Goal: Ask a question

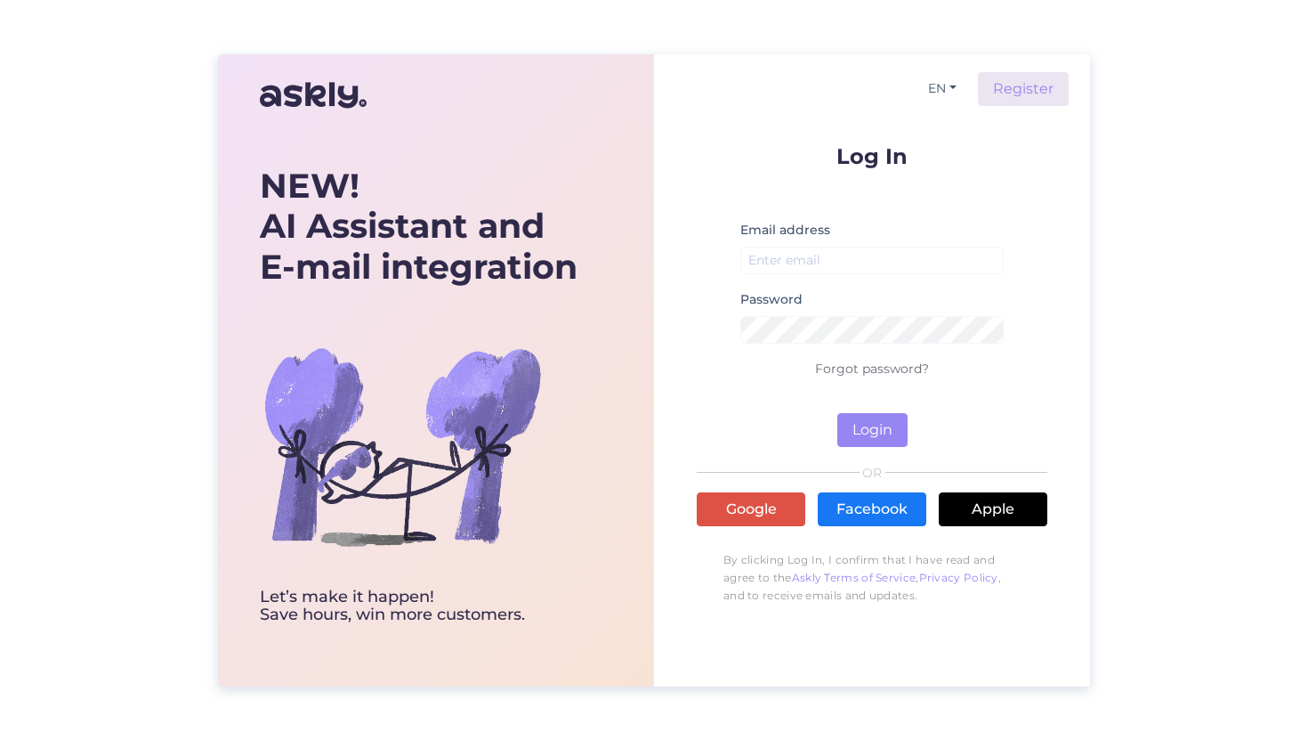
click at [746, 526] on div "Log In Email address Password Forgot password? Login OR Google Facebook Apple B…" at bounding box center [872, 379] width 351 height 468
click at [748, 510] on link "Google" at bounding box center [751, 509] width 109 height 34
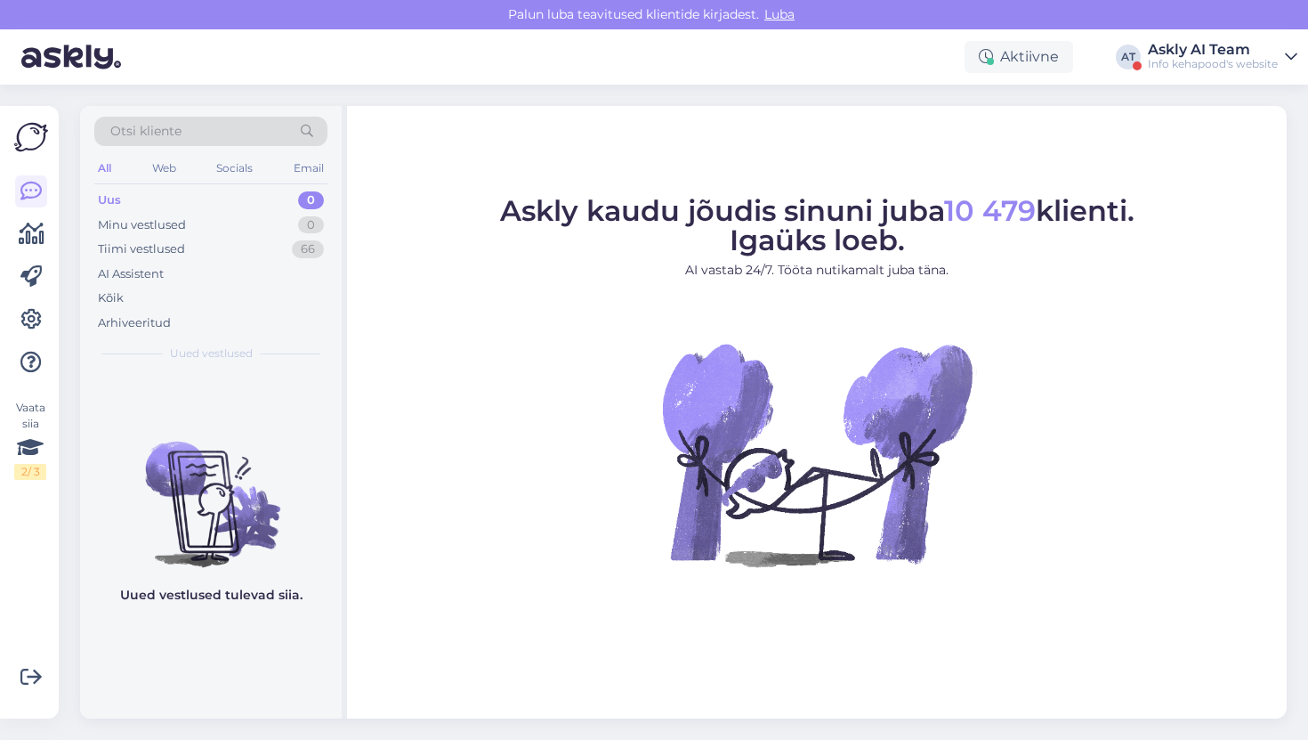
click at [1188, 55] on div "Askly AI Team" at bounding box center [1213, 50] width 130 height 14
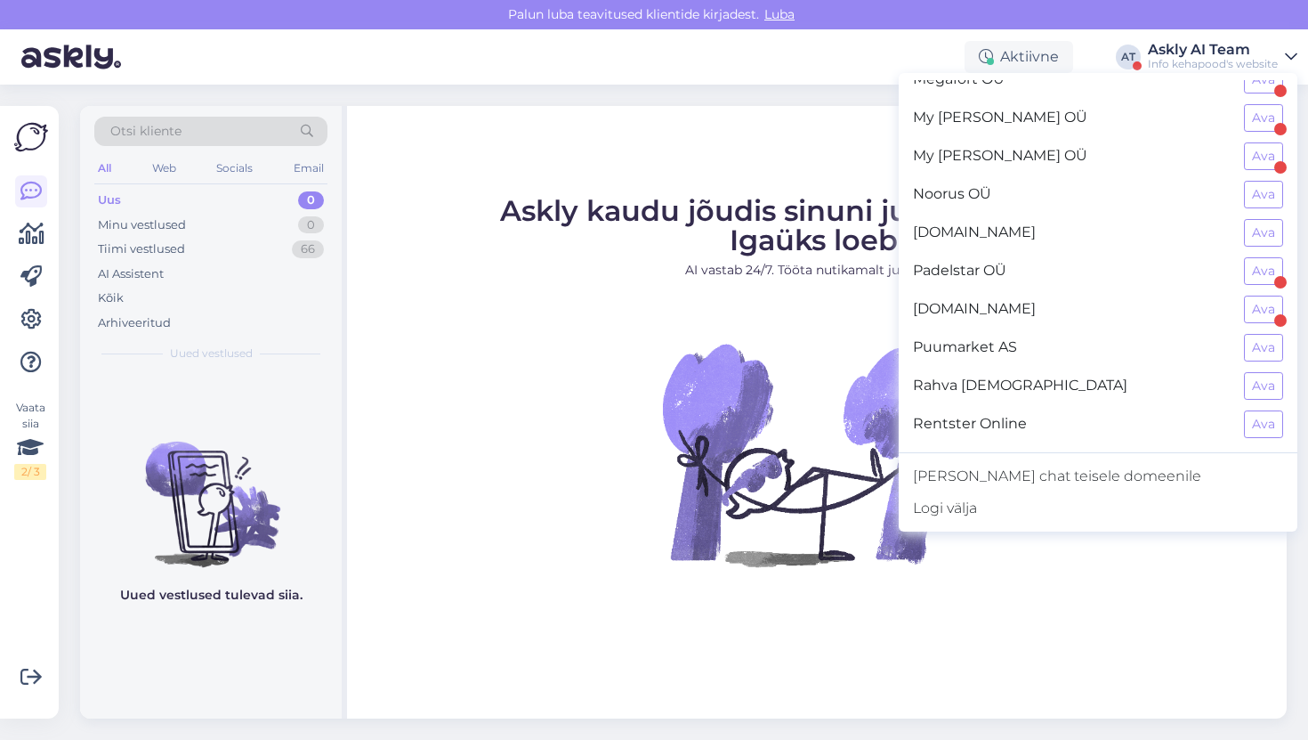
scroll to position [1061, 0]
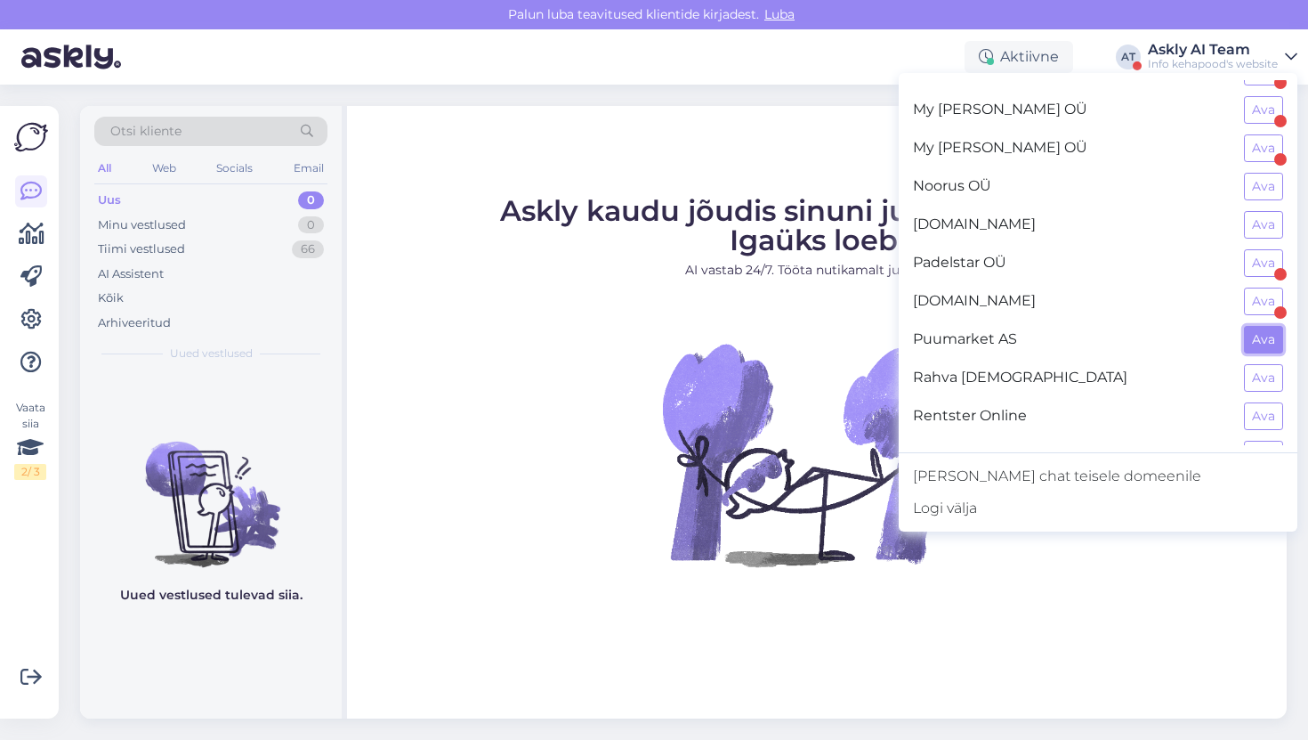
click at [1254, 336] on button "Ava" at bounding box center [1263, 340] width 39 height 28
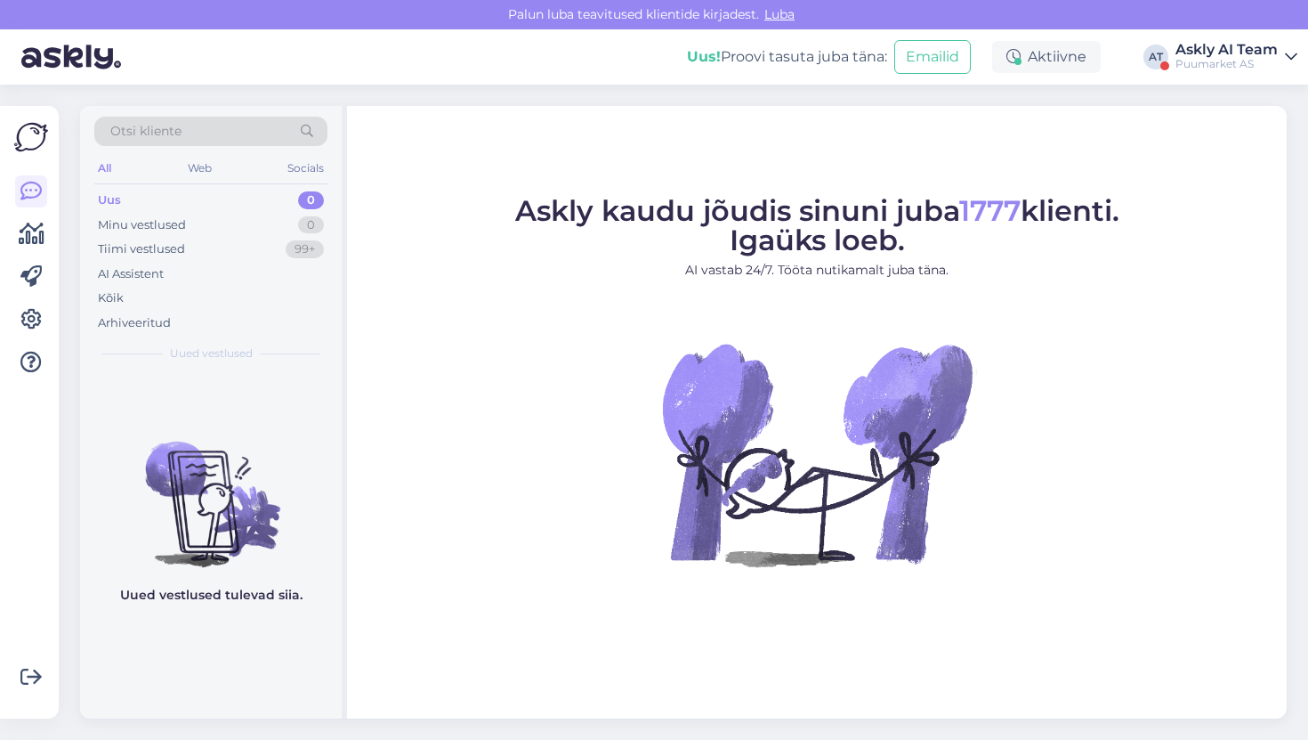
click at [44, 302] on div at bounding box center [31, 276] width 32 height 203
click at [35, 312] on icon at bounding box center [30, 319] width 21 height 21
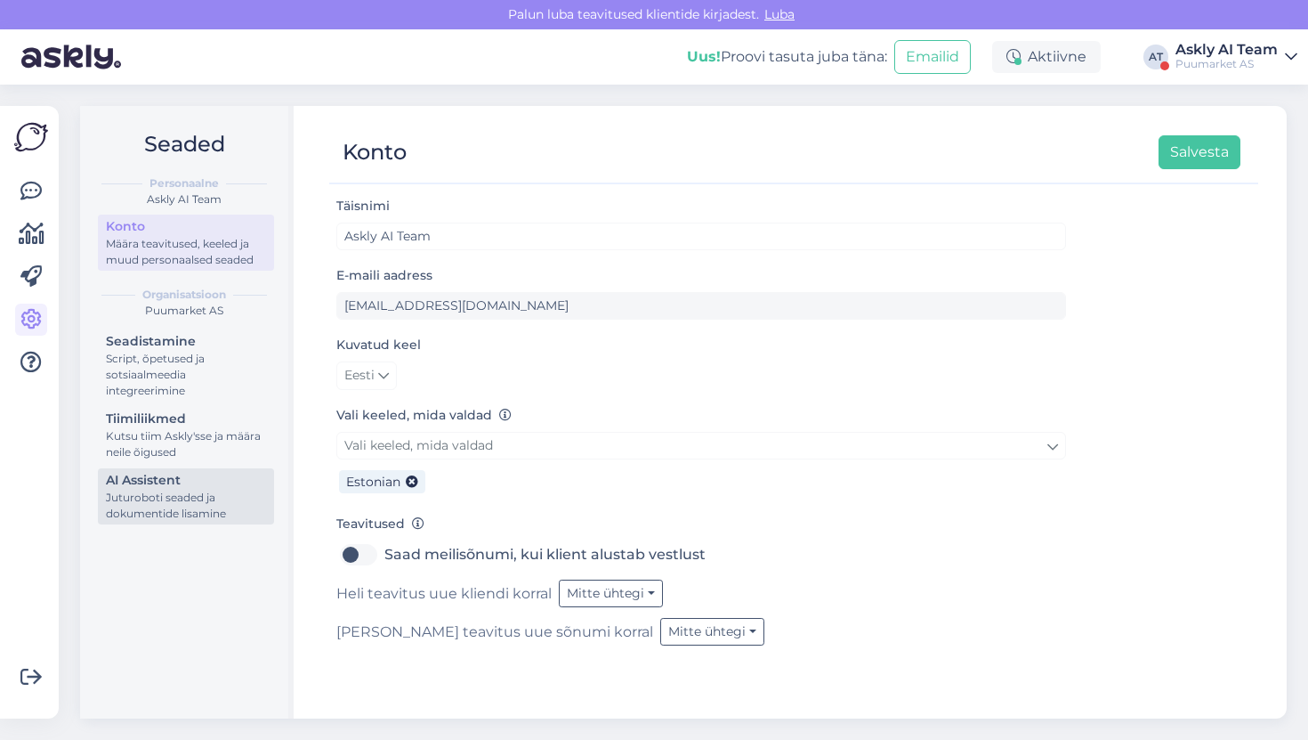
click at [181, 493] on div "Juturoboti seaded ja dokumentide lisamine" at bounding box center [186, 505] width 160 height 32
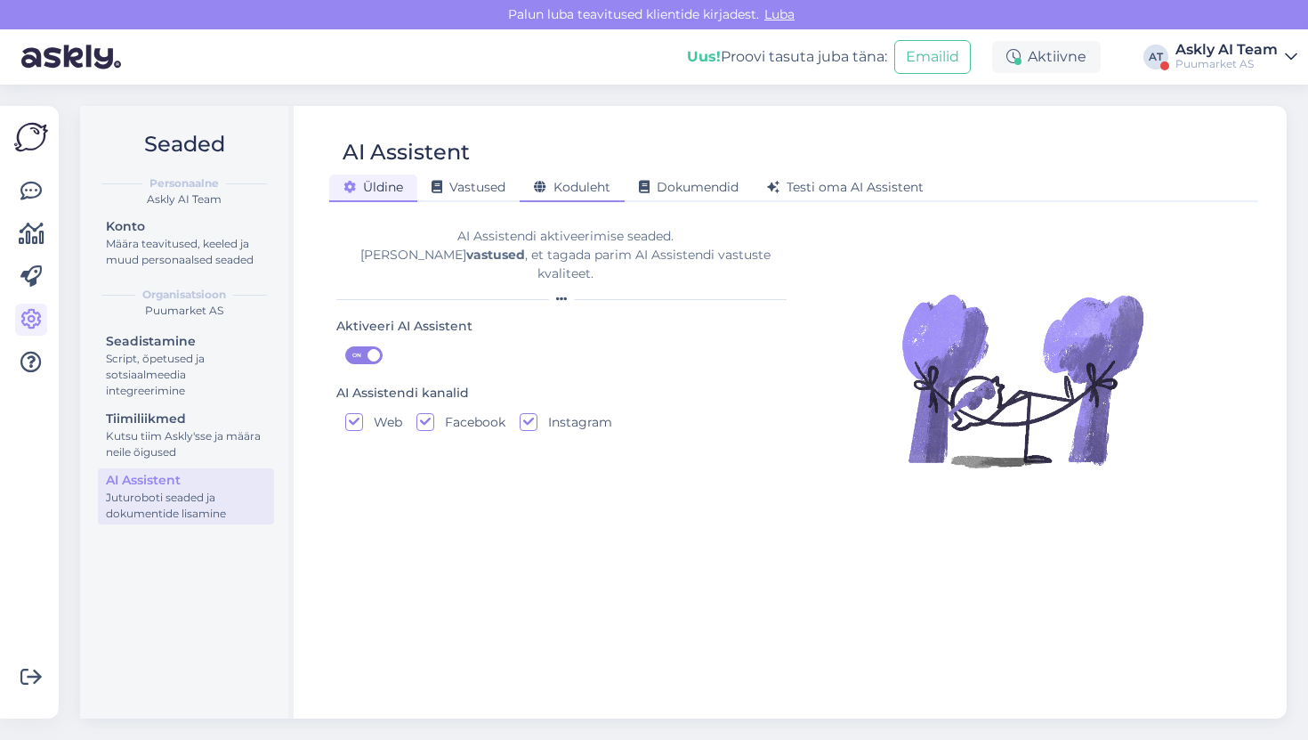
click at [580, 188] on span "Koduleht" at bounding box center [572, 187] width 77 height 16
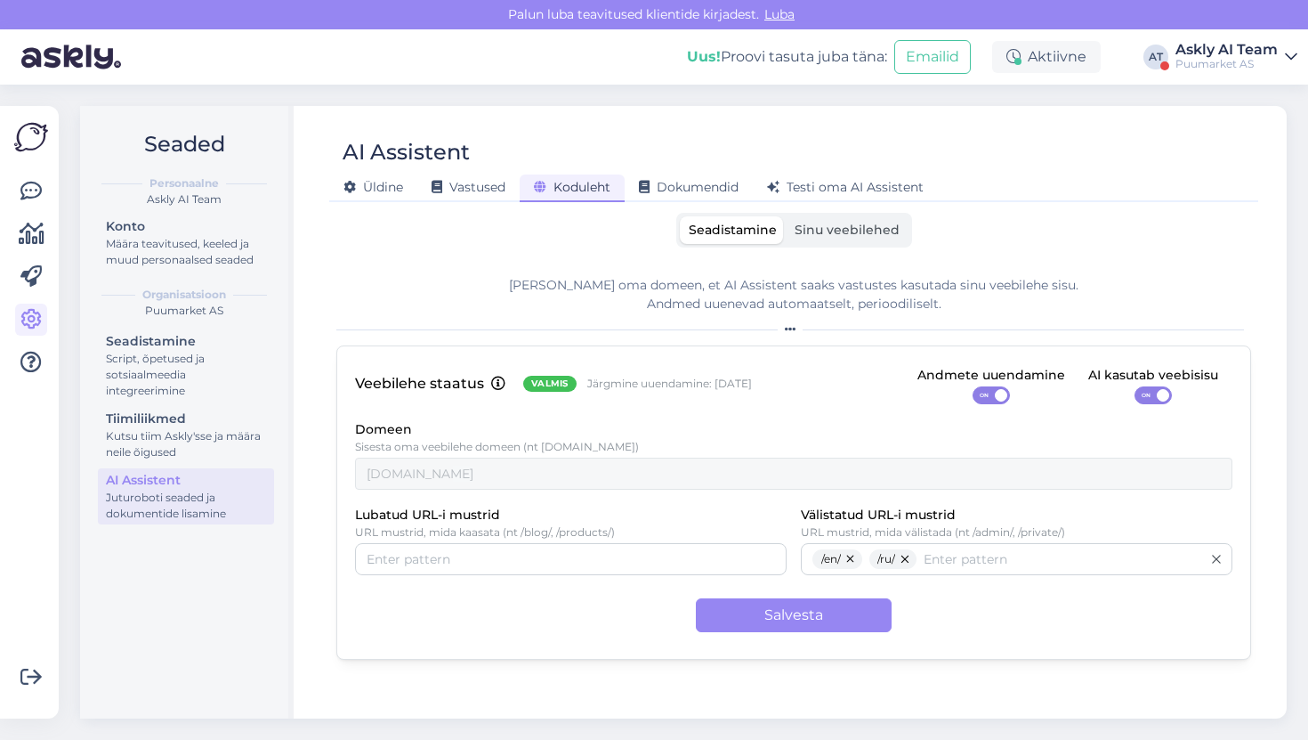
click at [841, 210] on div "AI Assistent [PERSON_NAME] Vastused Koduleht Dokumendid [PERSON_NAME] oma AI As…" at bounding box center [794, 412] width 986 height 612
click at [837, 221] on label "Sinu veebilehed" at bounding box center [847, 230] width 123 height 28
click at [786, 216] on input "Sinu veebilehed" at bounding box center [786, 216] width 0 height 0
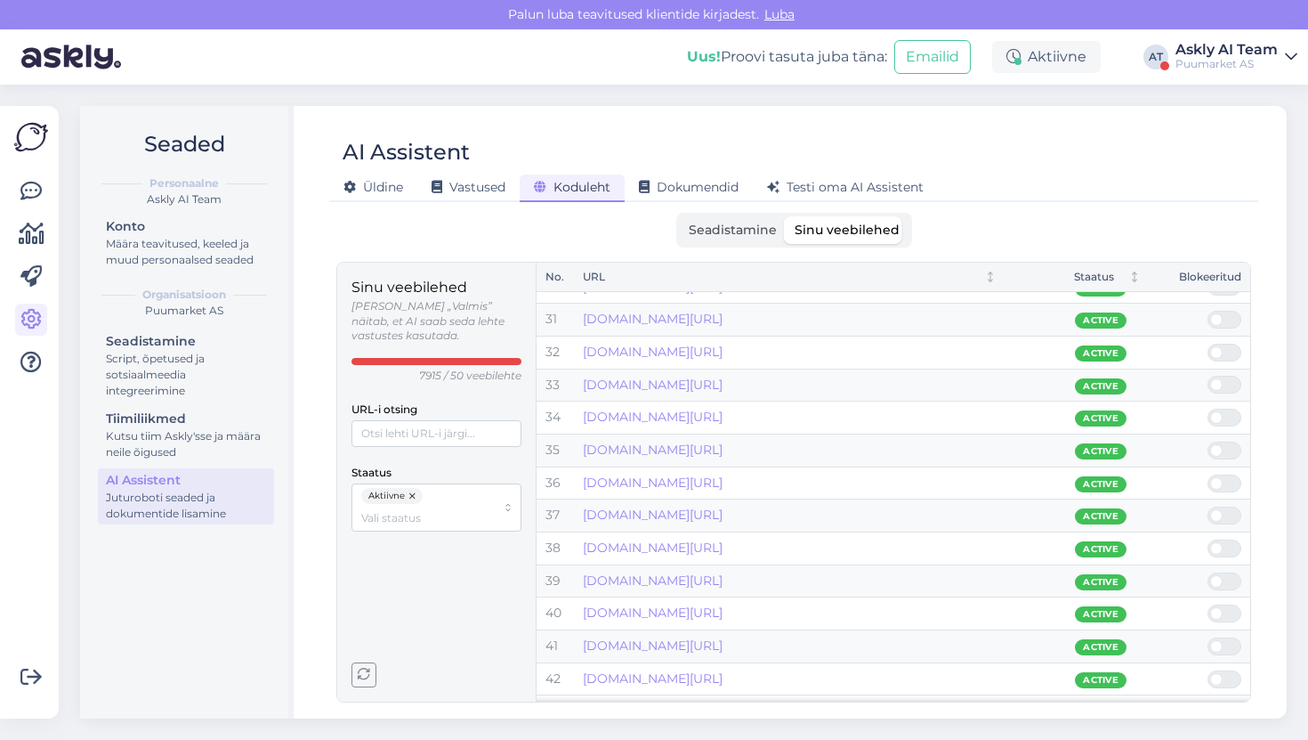
scroll to position [1023, 0]
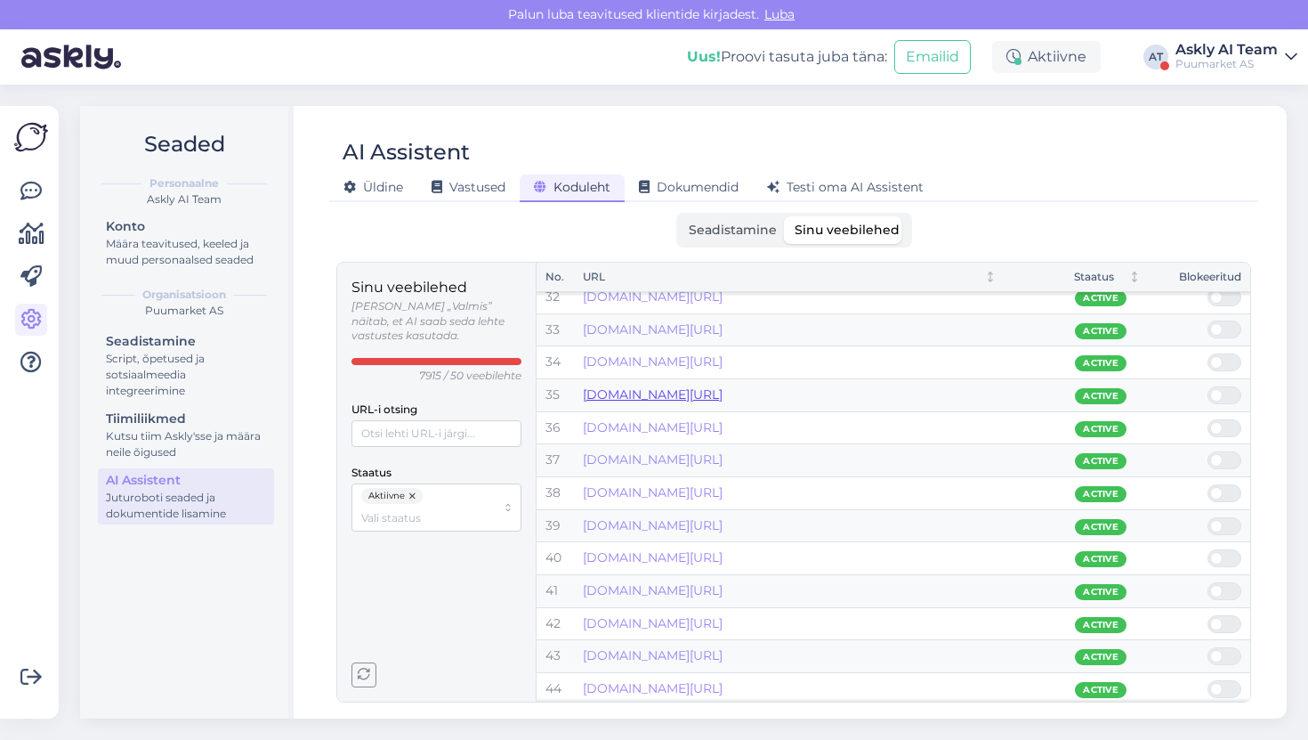
click at [723, 391] on link "[DOMAIN_NAME][URL]" at bounding box center [653, 394] width 140 height 16
click at [826, 181] on span "Testi oma AI Assistent" at bounding box center [845, 187] width 157 height 16
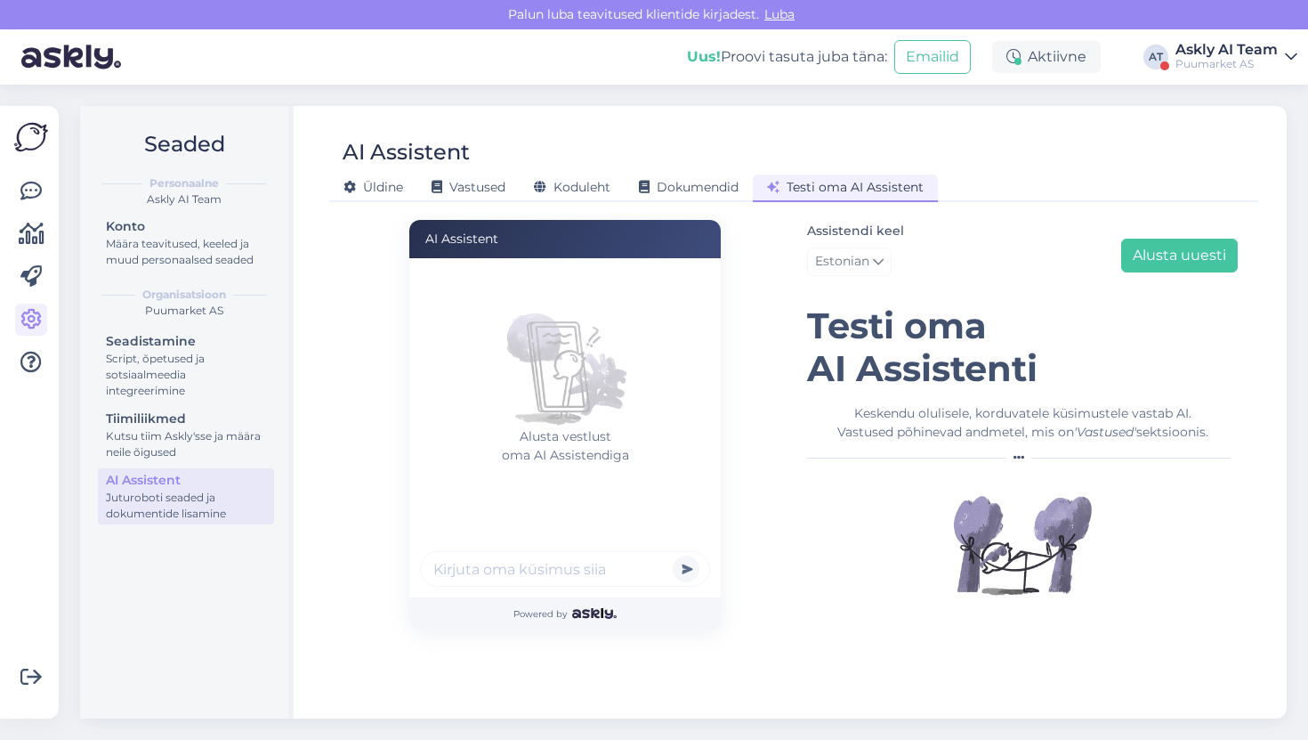
click at [538, 548] on div "Alusta vestlust oma AI Assistendiga" at bounding box center [564, 427] width 311 height 339
click at [534, 557] on input "text" at bounding box center [565, 569] width 290 height 36
type input "Mille jaoks sobivad FAT formaadis tellised ?"
click at [673, 555] on button "submit" at bounding box center [686, 568] width 27 height 27
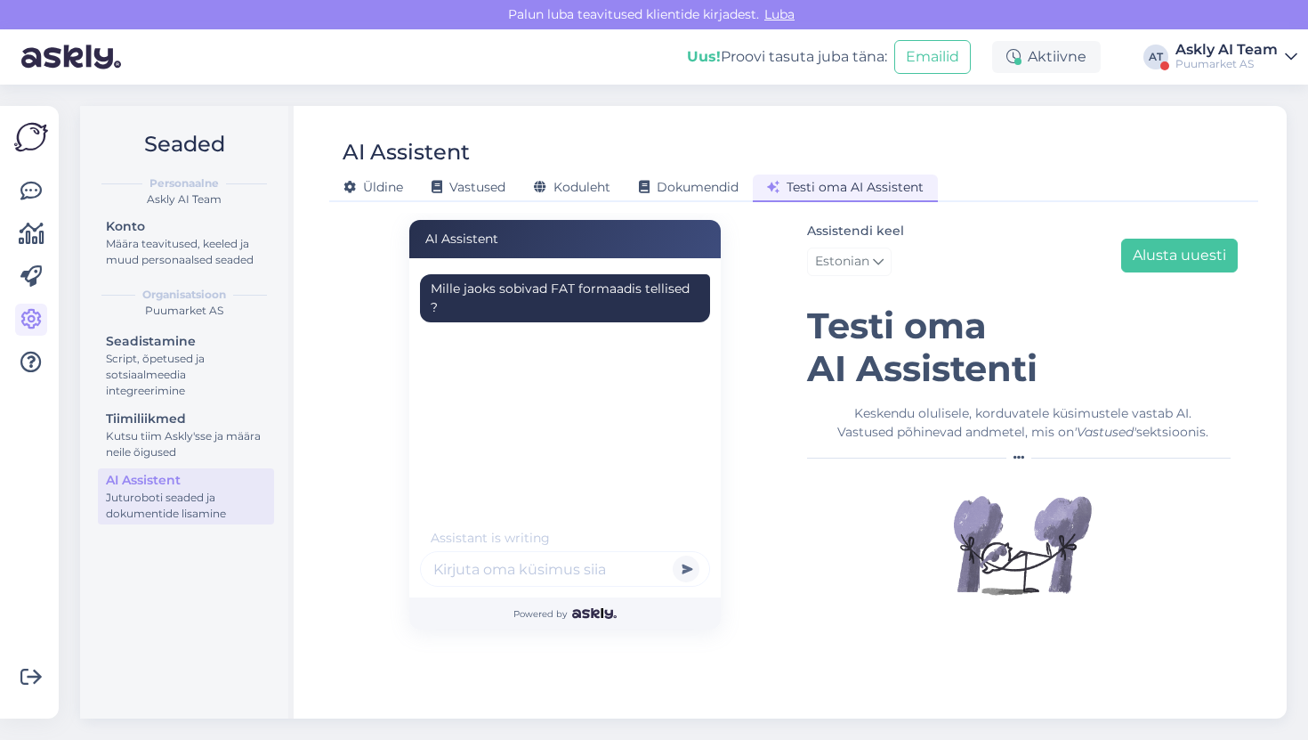
scroll to position [3, 0]
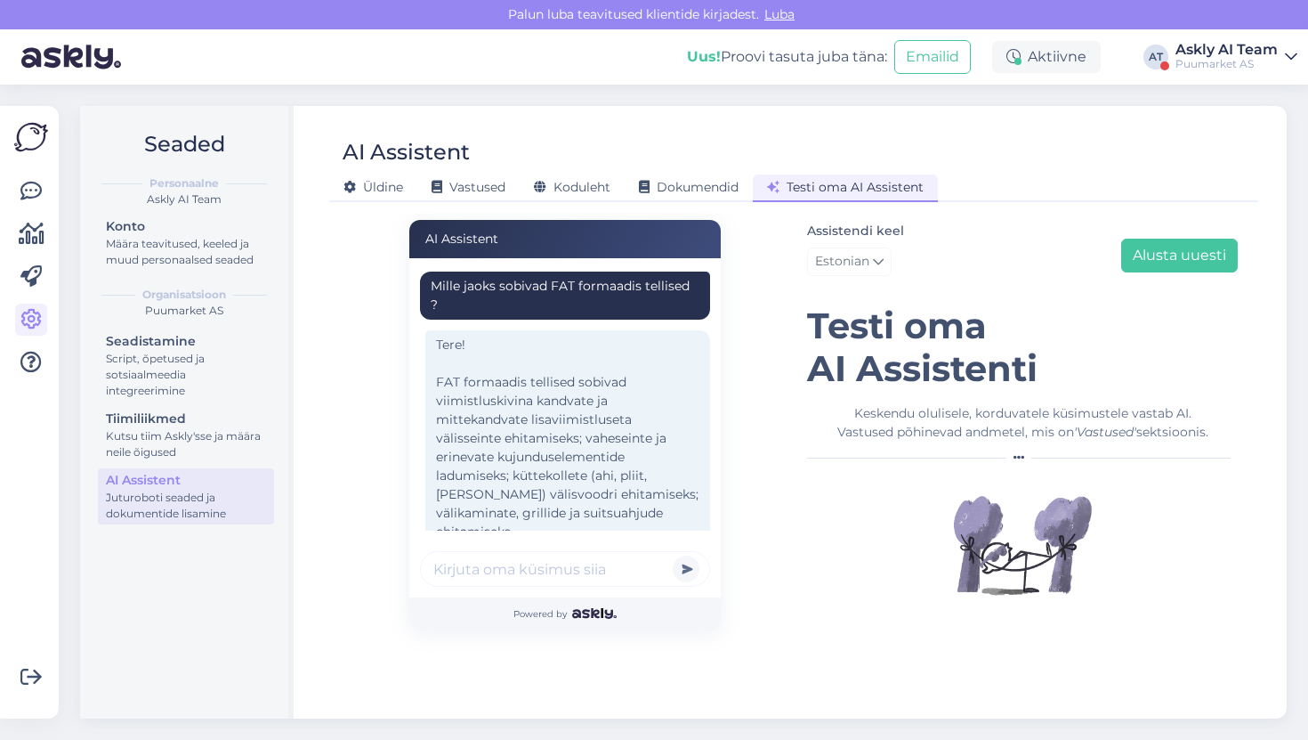
click at [517, 427] on div "Tere! FAT formaadis tellised sobivad viimistluskivina kandvate ja mittekandvate…" at bounding box center [567, 438] width 285 height 216
click at [549, 571] on input "text" at bounding box center [565, 569] width 290 height 36
type input "[PERSON_NAME] soovitate fat formaadis ?"
click at [673, 555] on button "submit" at bounding box center [686, 568] width 27 height 27
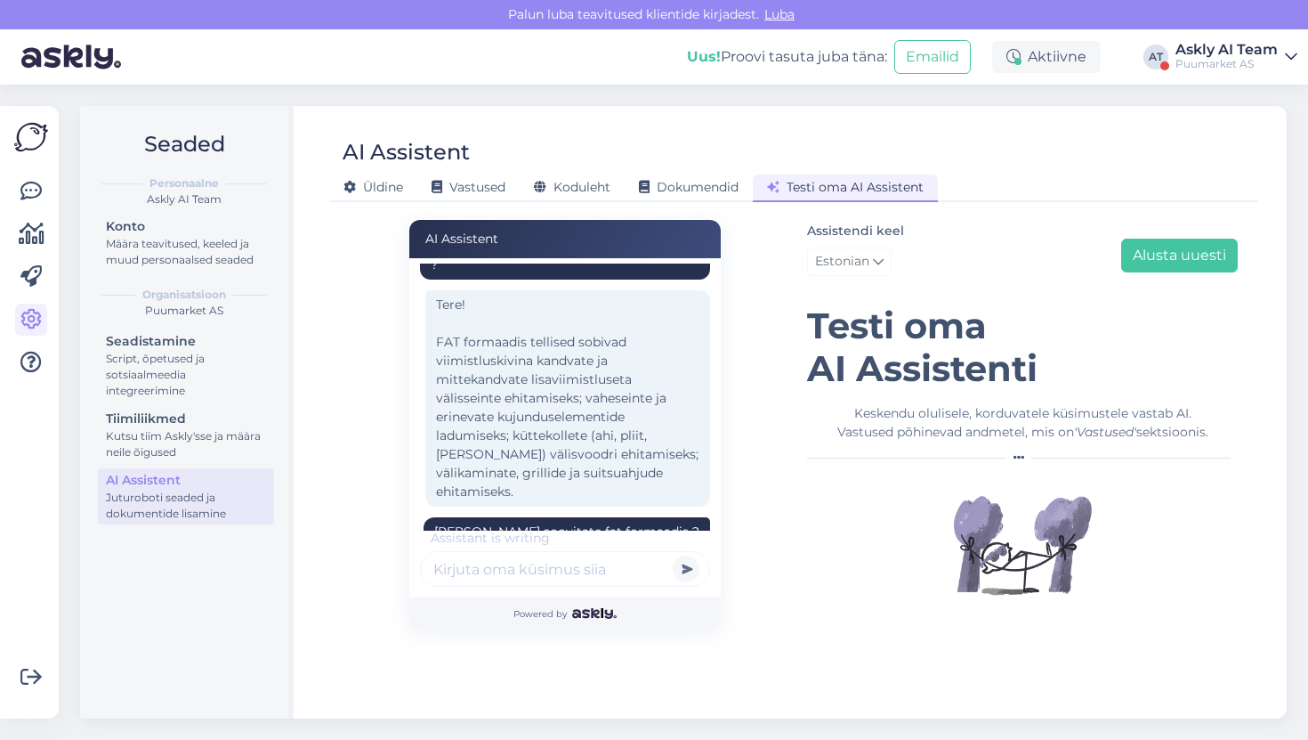
scroll to position [155, 0]
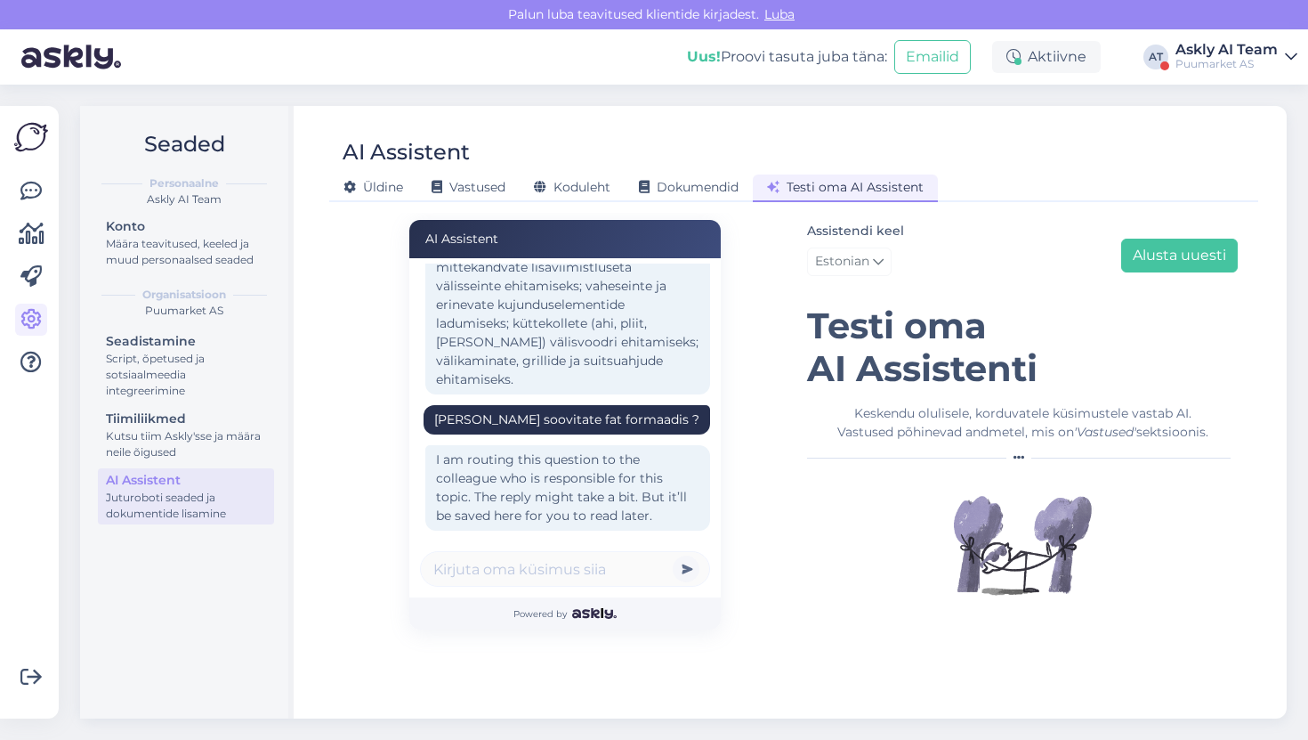
click at [571, 445] on div "I am routing this question to the colleague who is responsible for this topic. …" at bounding box center [567, 487] width 285 height 85
click at [1206, 257] on button "Alusta uuesti" at bounding box center [1179, 256] width 117 height 34
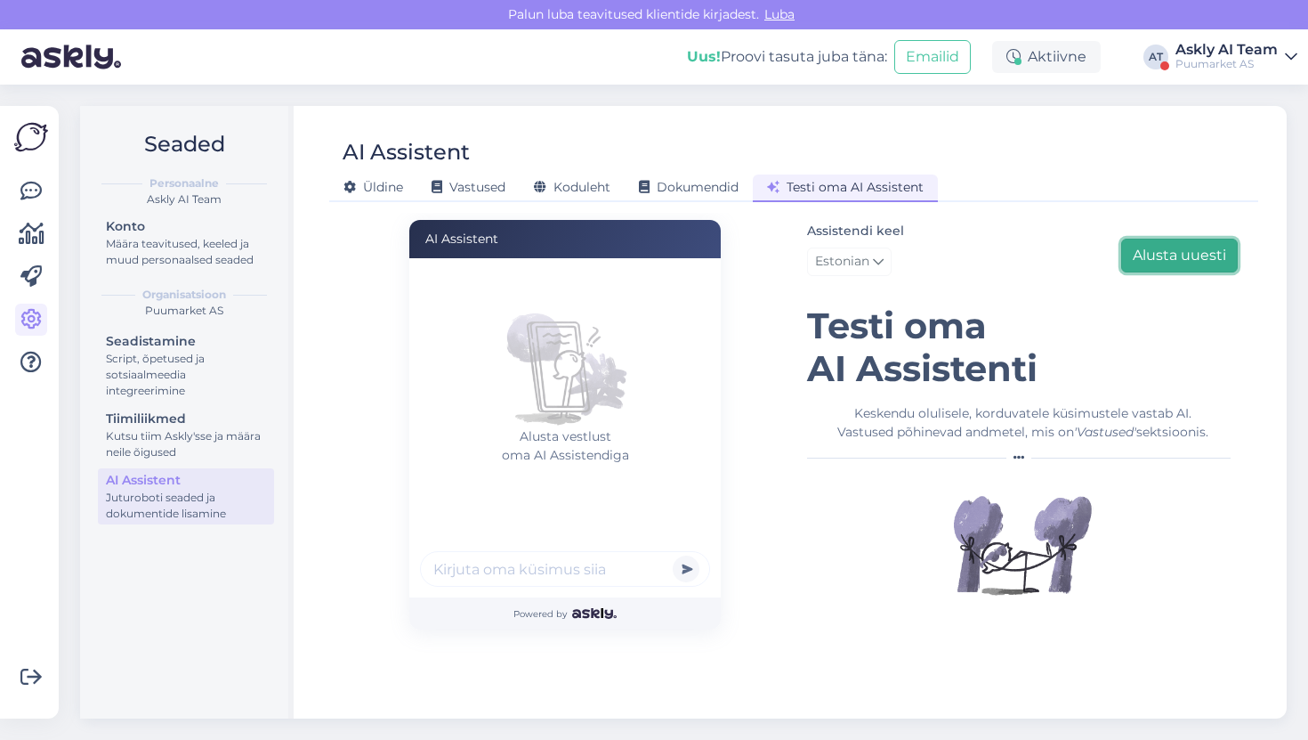
click at [1206, 257] on button "Alusta uuesti" at bounding box center [1179, 256] width 117 height 34
click at [591, 566] on input "text" at bounding box center [565, 569] width 290 height 36
type input "Kas fat formaadis telliskive on teil ?"
click at [673, 555] on button "submit" at bounding box center [686, 568] width 27 height 27
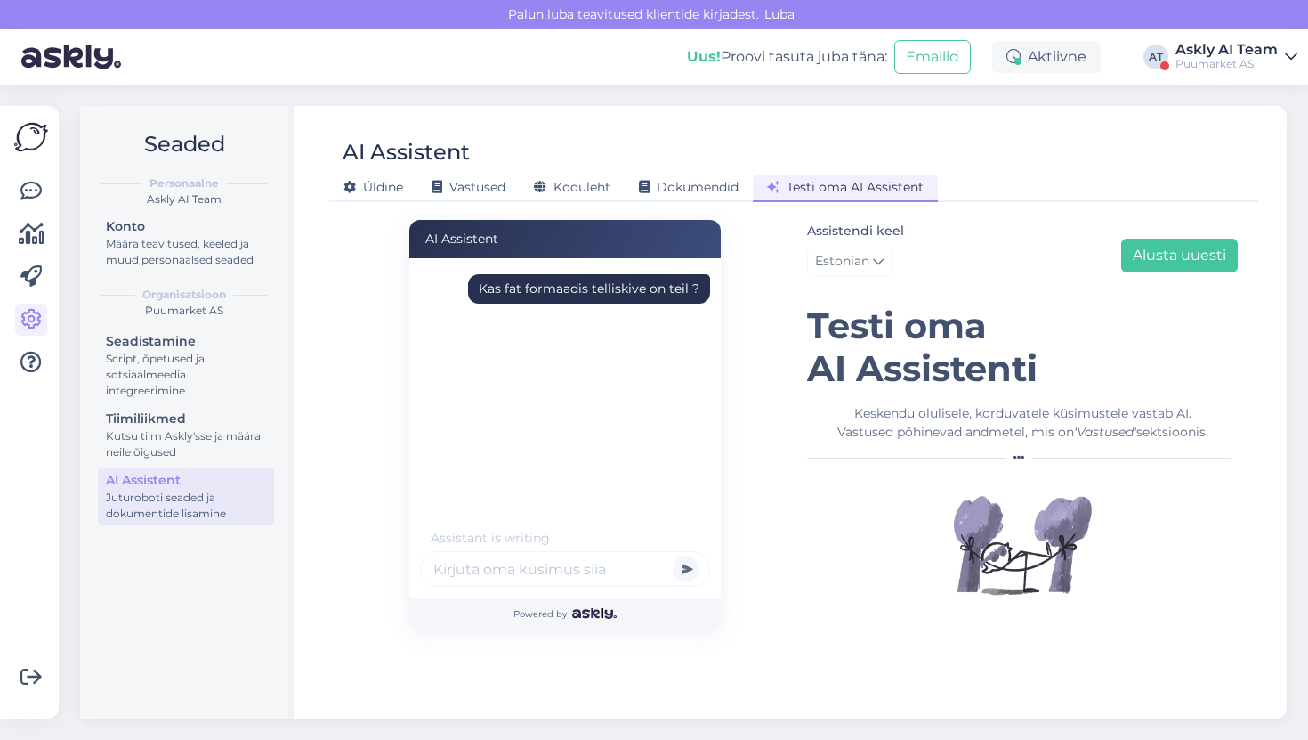
scroll to position [40, 0]
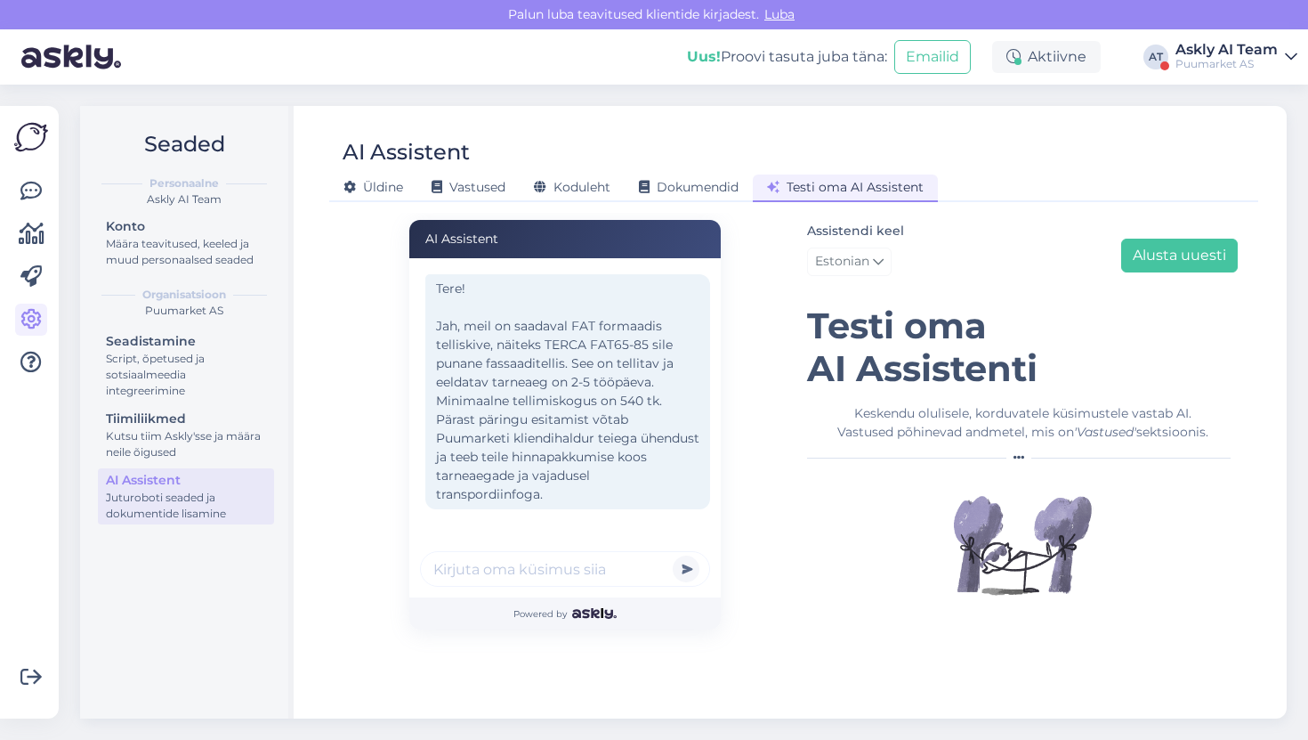
click at [607, 315] on div "Tere! Jah, meil on saadaval FAT formaadis telliskive, näiteks TERCA FAT65-85 si…" at bounding box center [567, 391] width 285 height 235
click at [461, 195] on div "Vastused" at bounding box center [468, 188] width 102 height 28
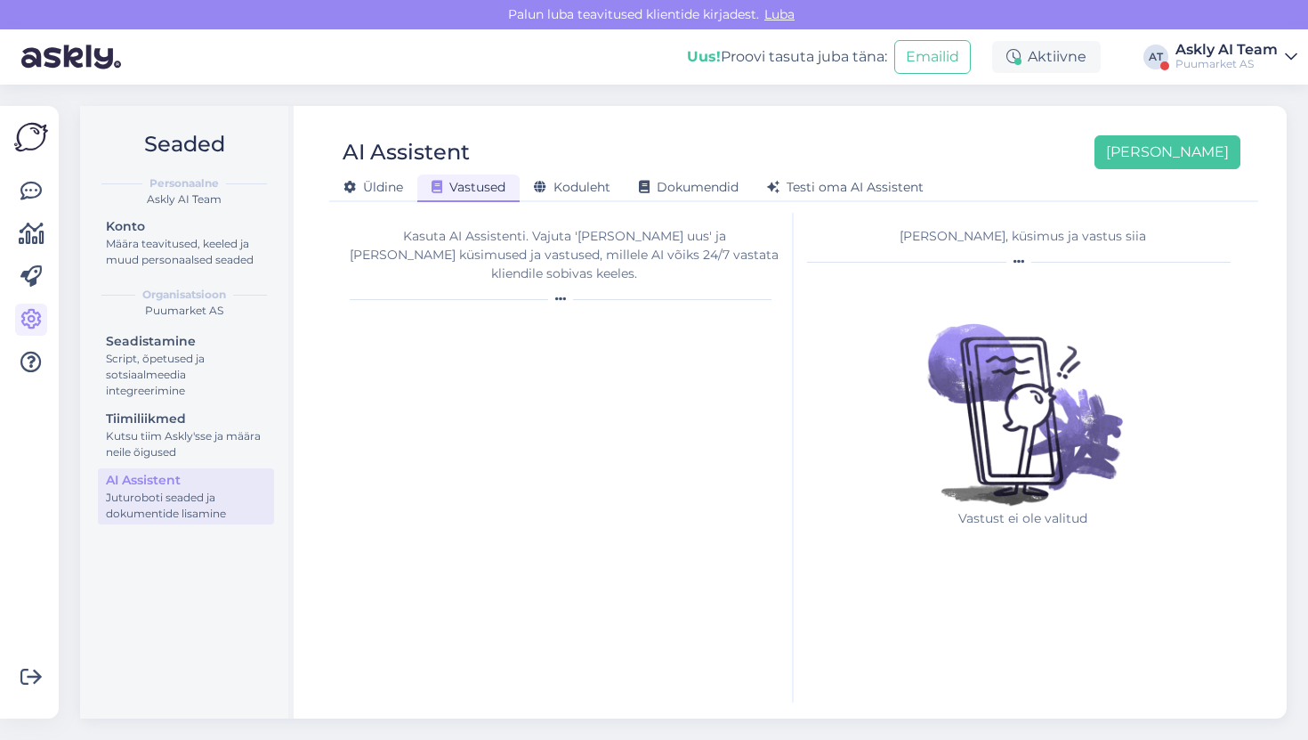
click at [461, 195] on div "Vastused" at bounding box center [468, 188] width 102 height 28
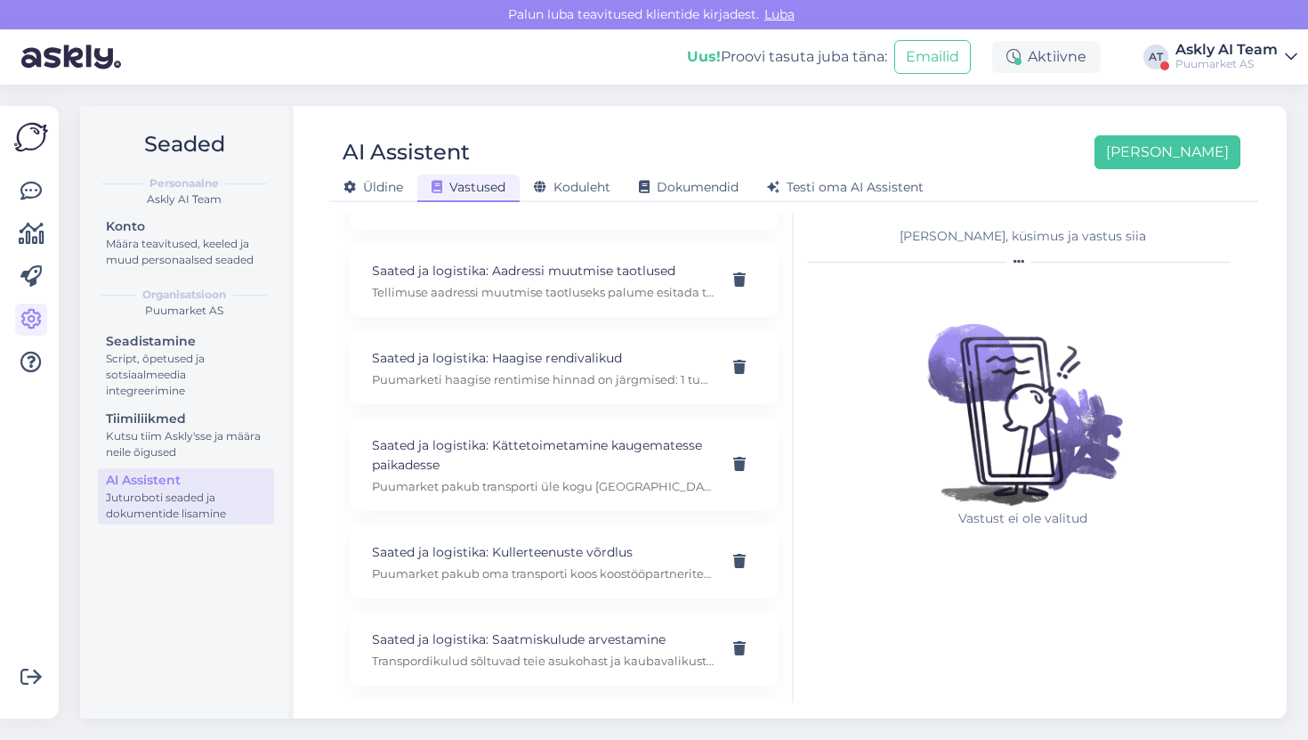
scroll to position [2319, 0]
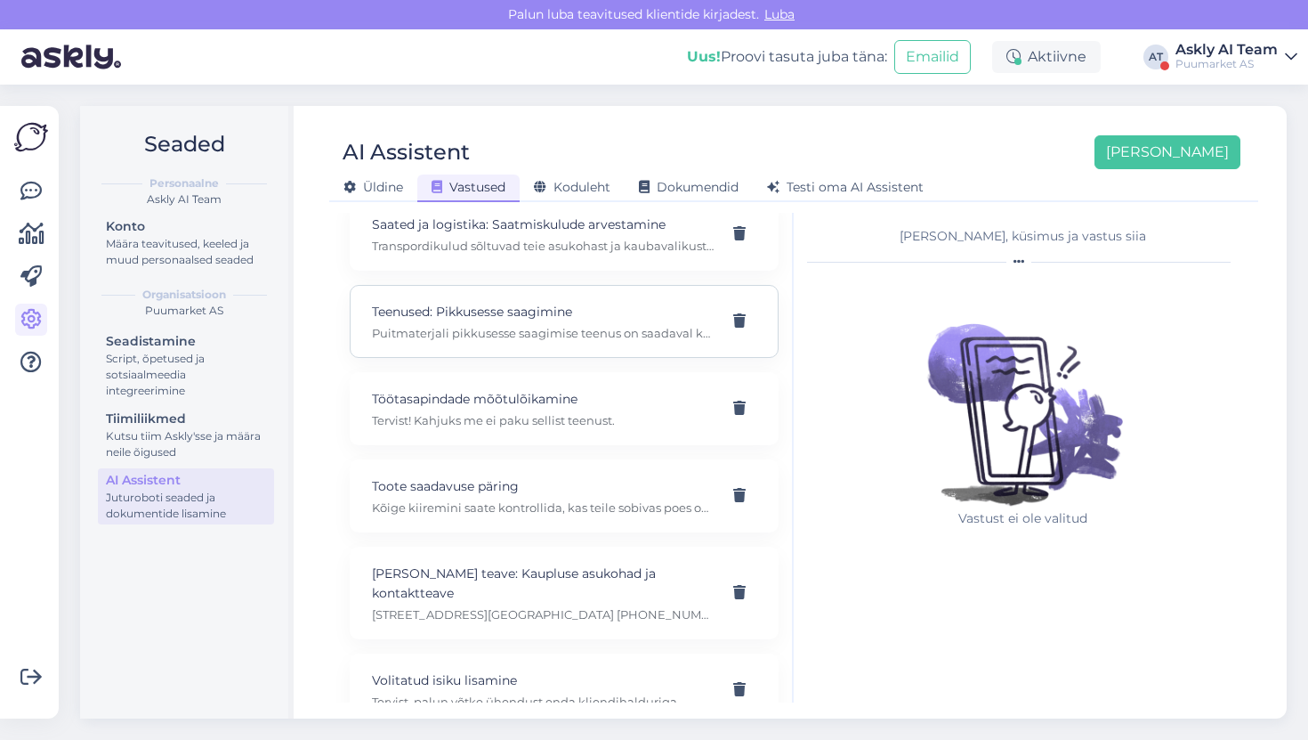
click at [453, 285] on div "Teenused: Pikkusesse saagimine Puitmaterjali pikkusesse saagimise teenus on saa…" at bounding box center [564, 321] width 429 height 73
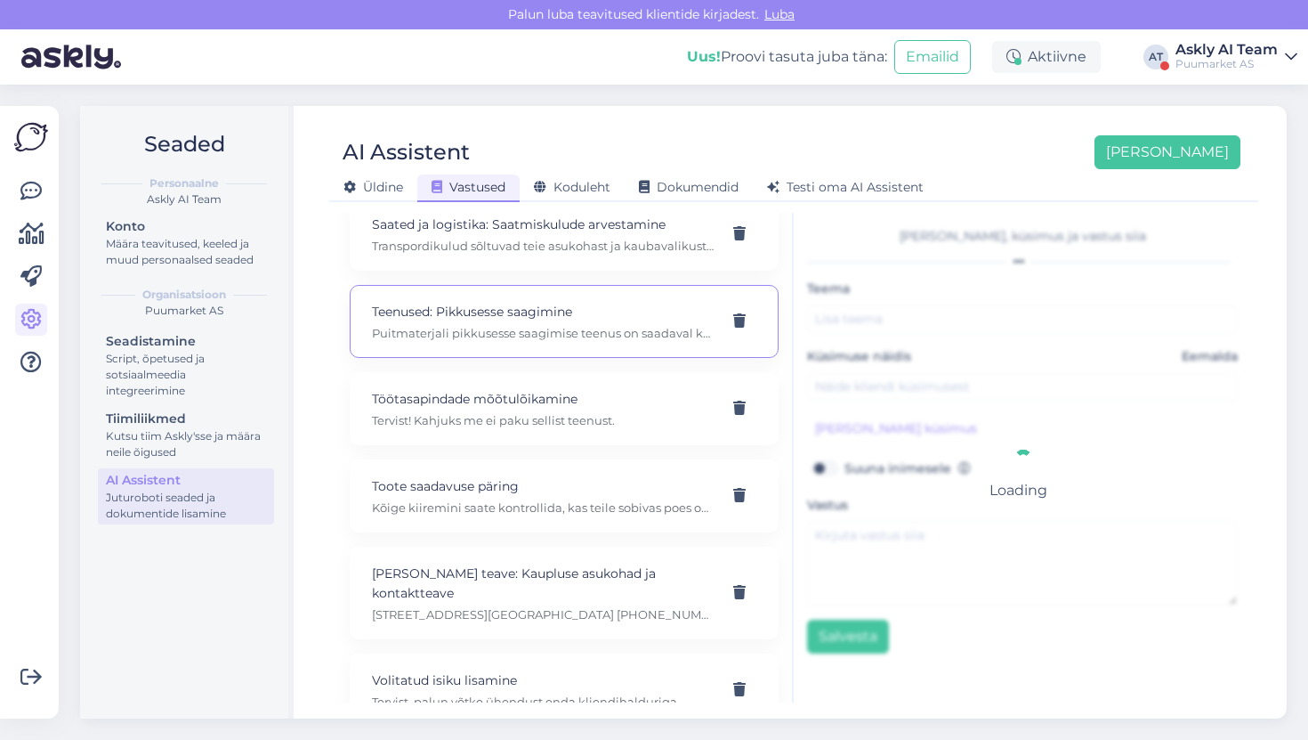
type input "Teenused: Pikkusesse saagimine"
type input "Kus saab puitu pikkusesse saagida?"
type textarea "Puitmaterjali pikkusesse saagimise teenus on saadaval kõikides osakondades. Hin…"
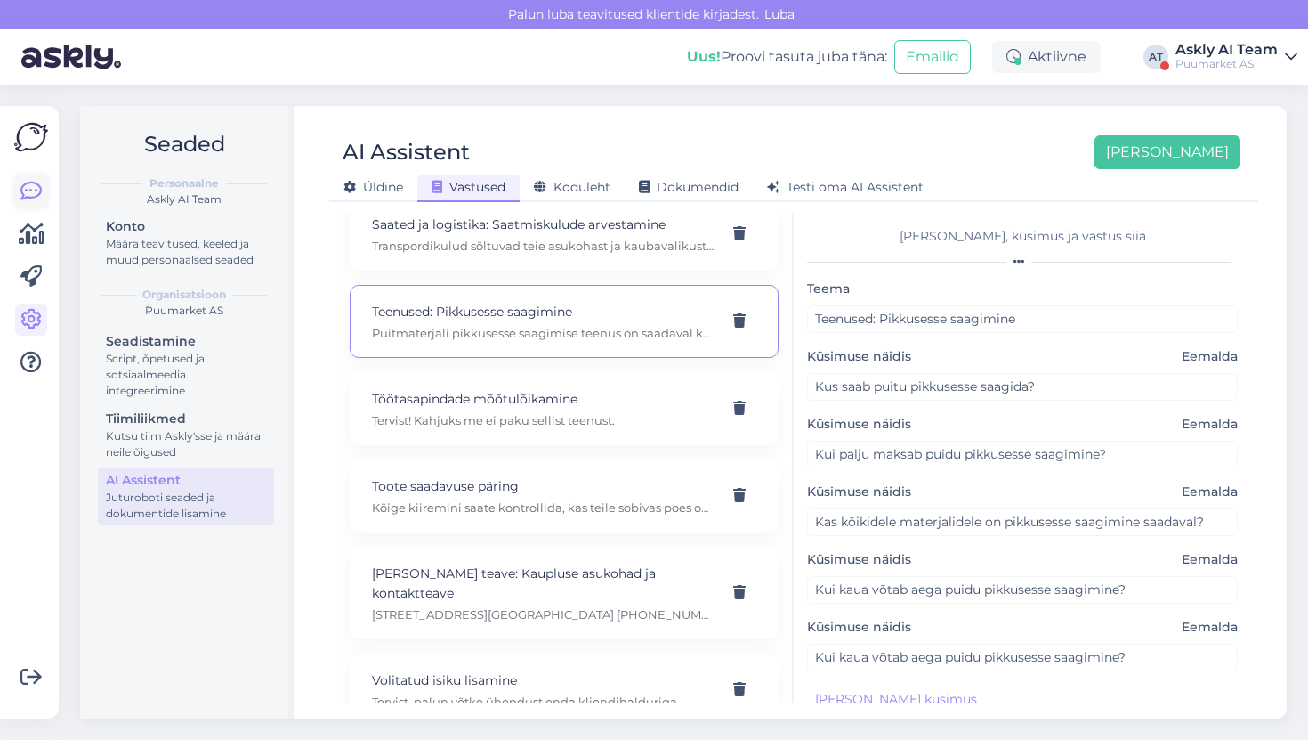
click at [34, 190] on icon at bounding box center [30, 191] width 21 height 21
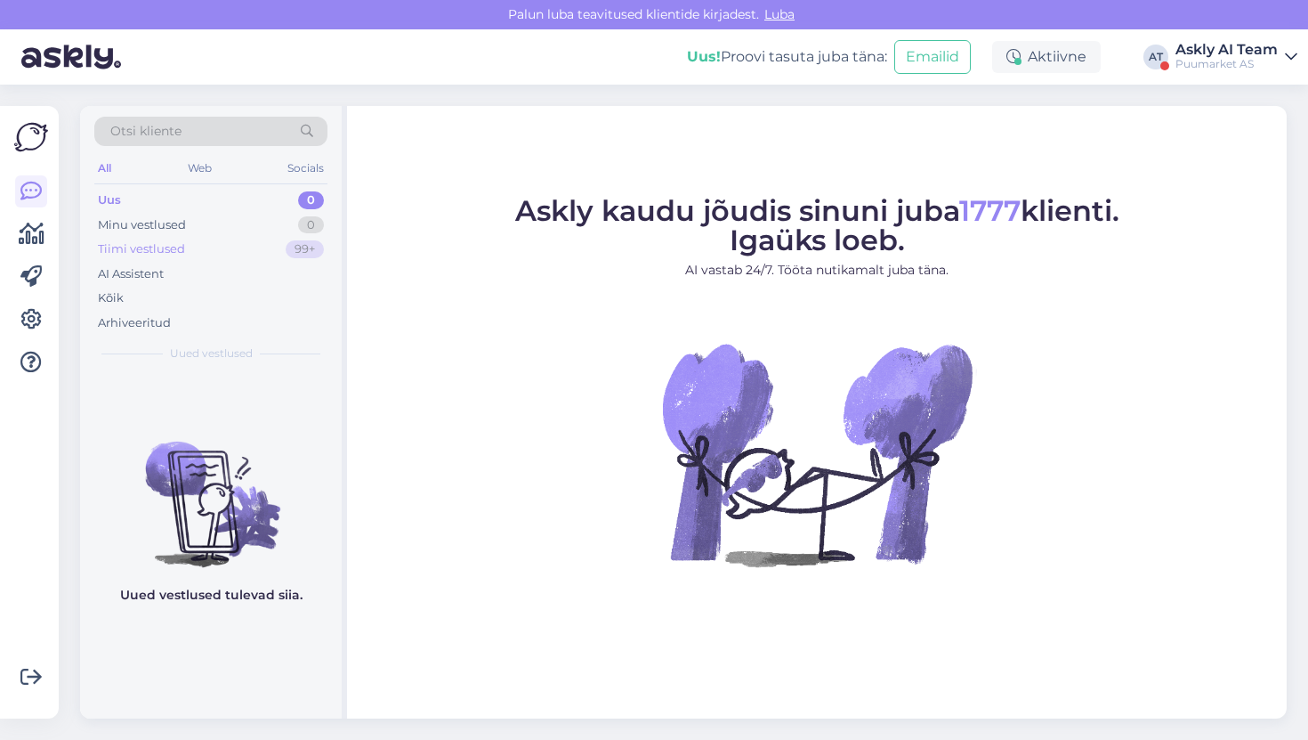
click at [198, 255] on div "Tiimi vestlused 99+" at bounding box center [210, 249] width 233 height 25
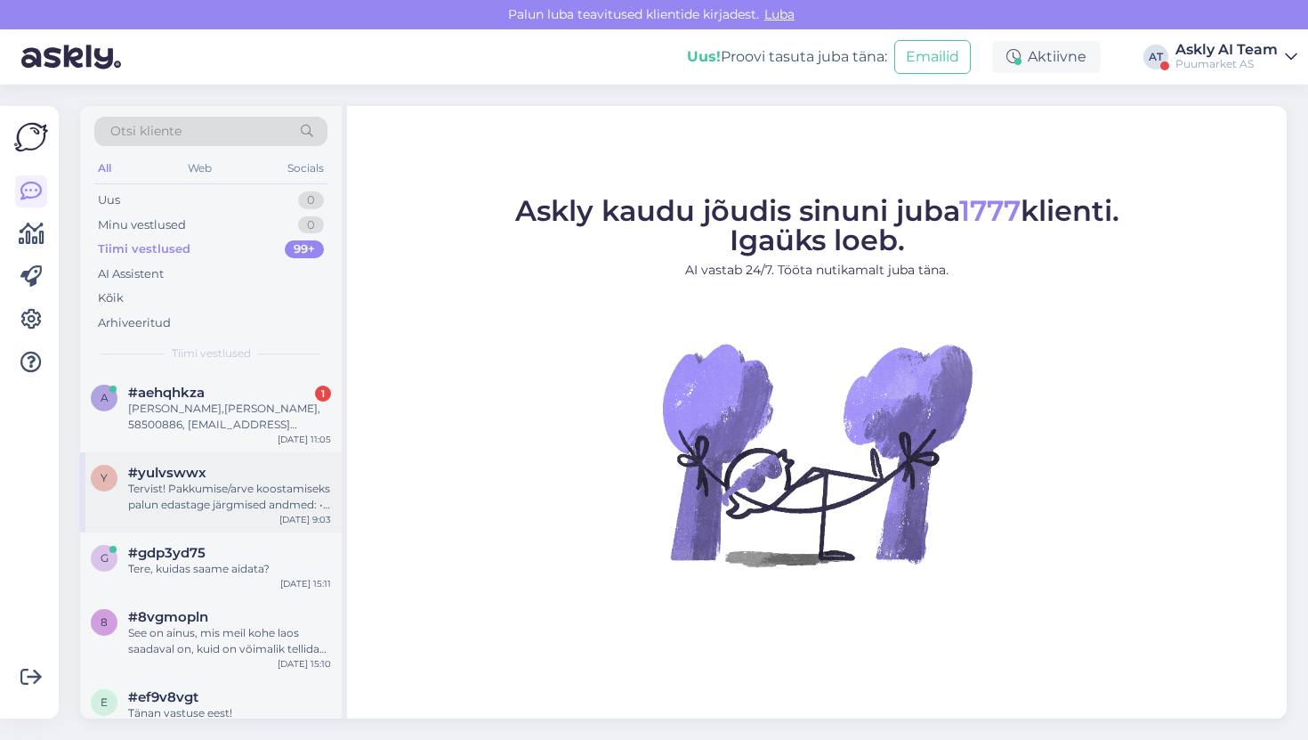
click at [175, 475] on span "#yulvswwx" at bounding box center [167, 473] width 78 height 16
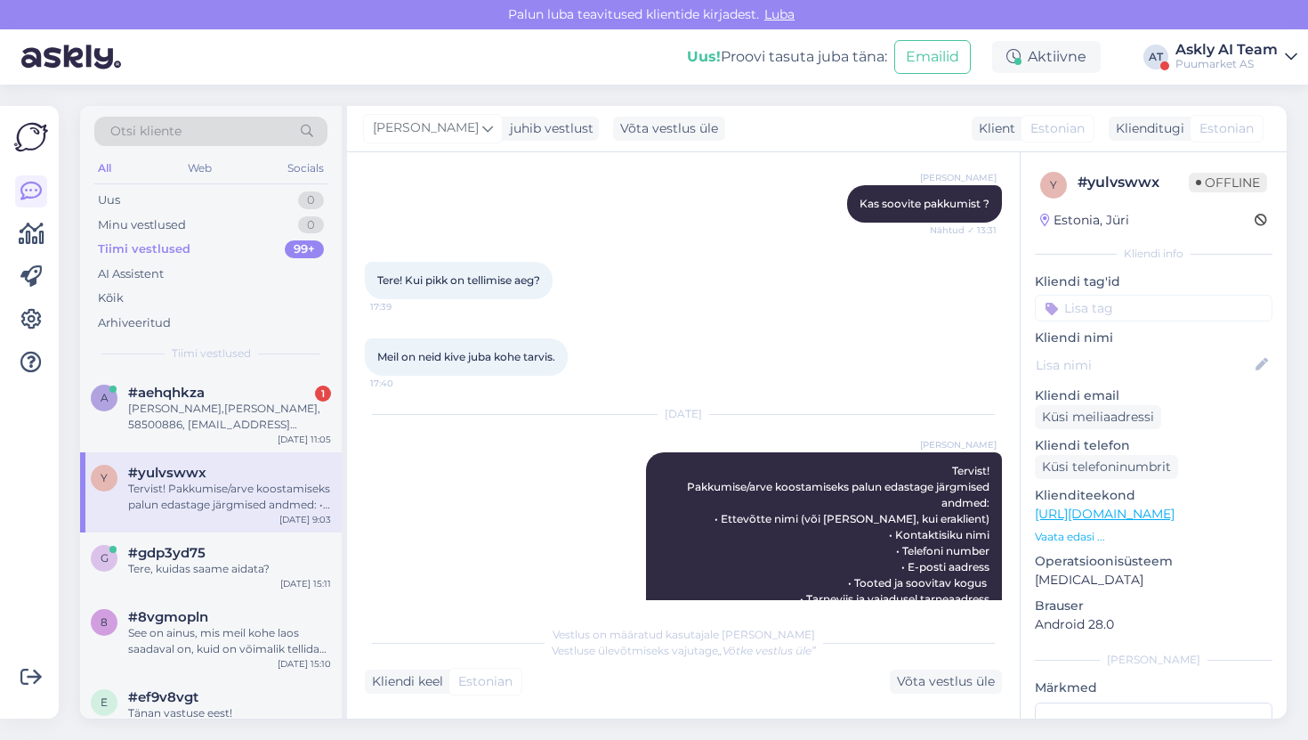
scroll to position [795, 0]
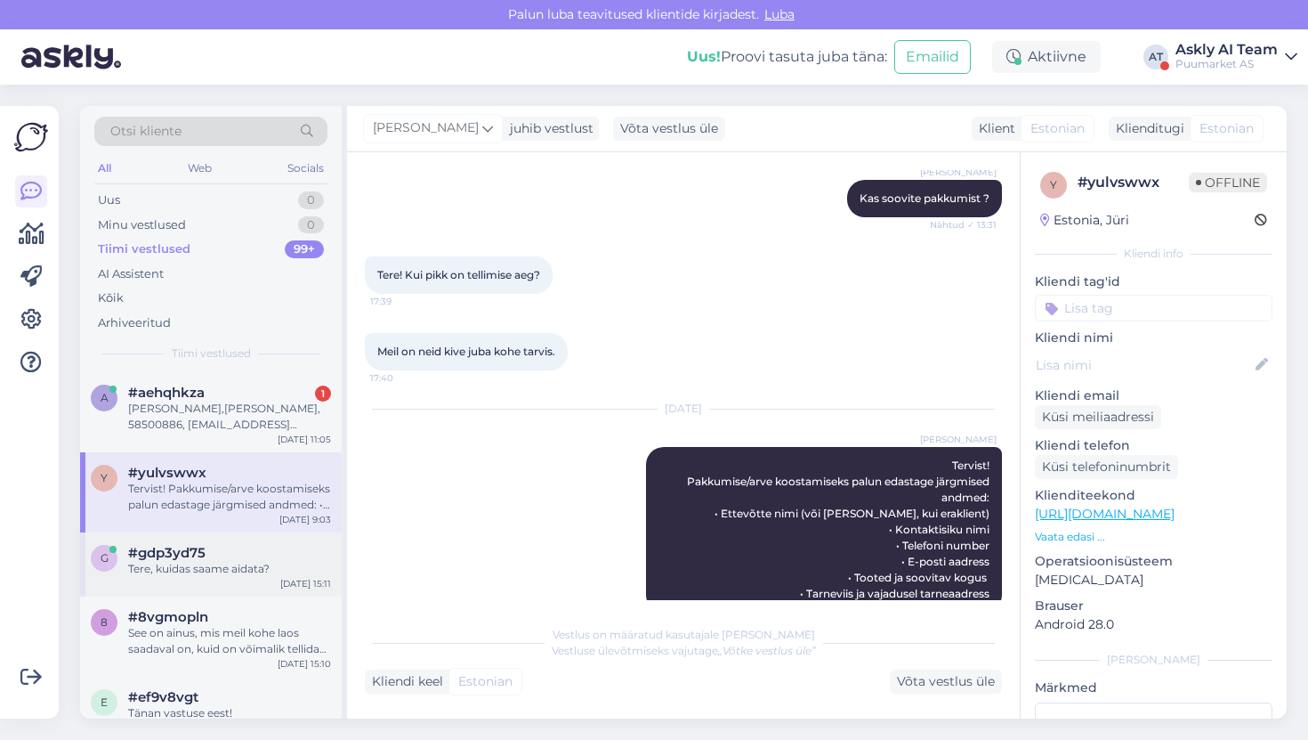
click at [193, 563] on div "Tere, kuidas saame aidata?" at bounding box center [229, 569] width 203 height 16
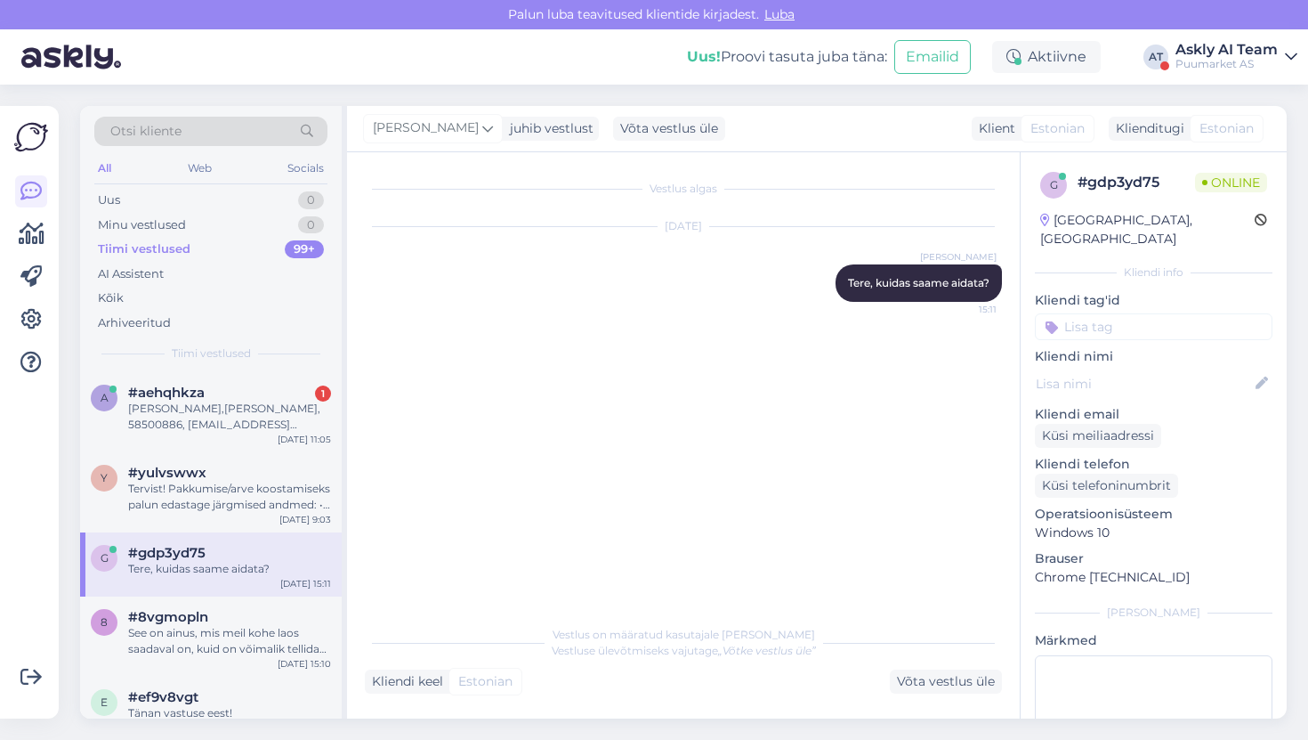
scroll to position [0, 0]
click at [513, 498] on div "Vestlus algas [DATE] [PERSON_NAME], kuidas saame aidata? 15:11" at bounding box center [691, 385] width 653 height 430
click at [163, 620] on span "#8vgmopln" at bounding box center [168, 617] width 80 height 16
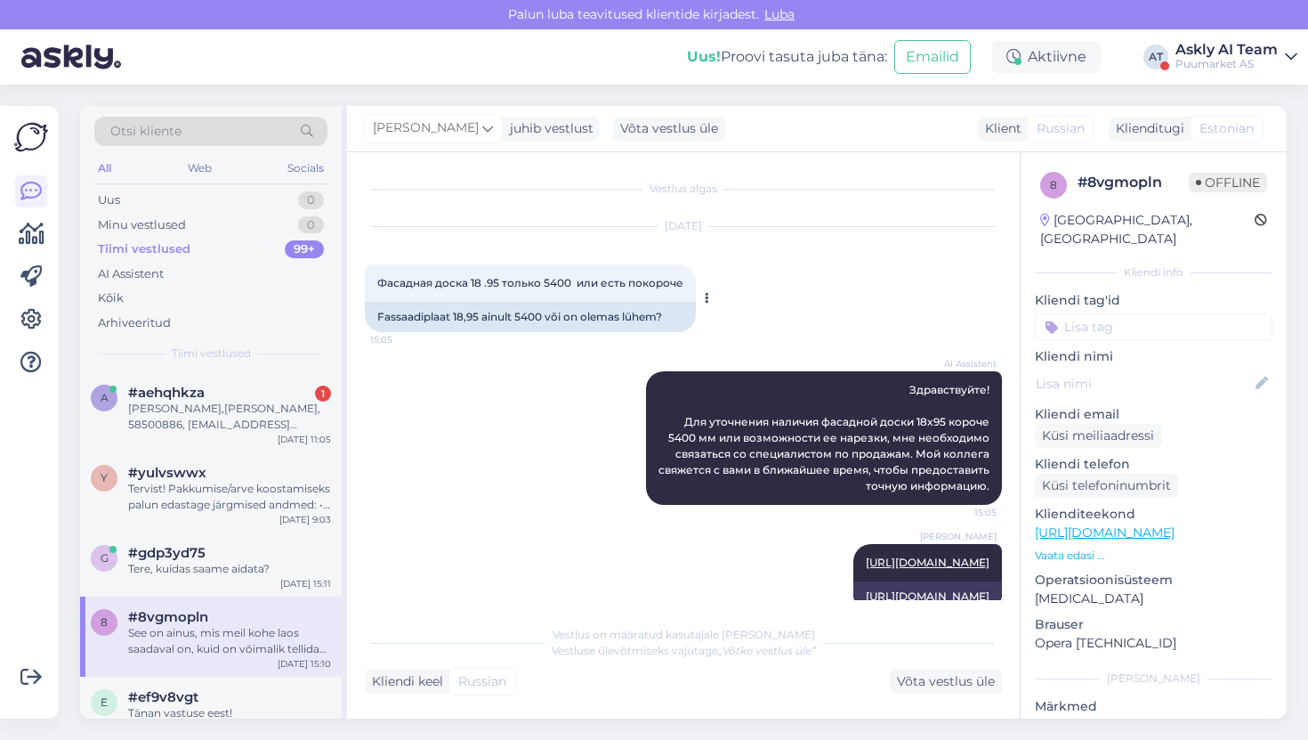
click at [490, 318] on div "Fassaadiplaat 18,95 ainult 5400 või on olemas lühem?" at bounding box center [530, 317] width 331 height 30
copy div "Fassaadiplaat 18,95 ainult 5400 või on olemas lühem?"
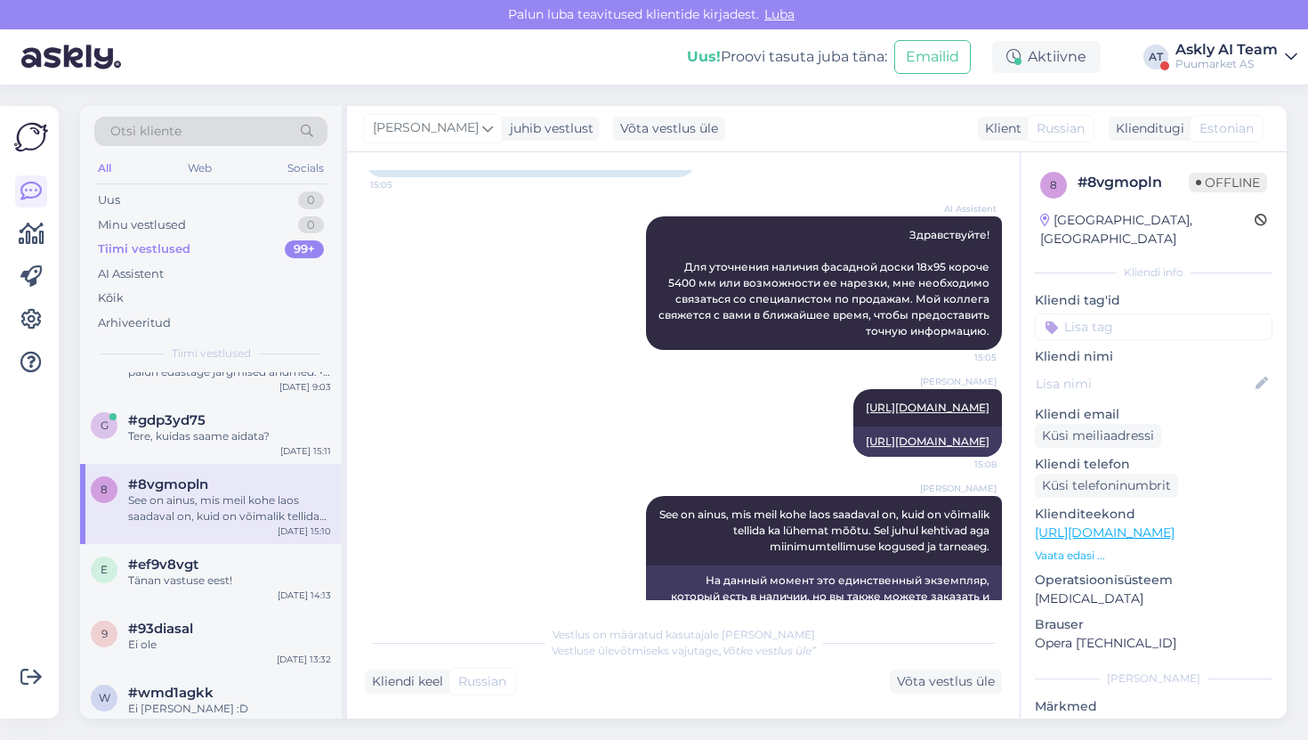
scroll to position [131, 0]
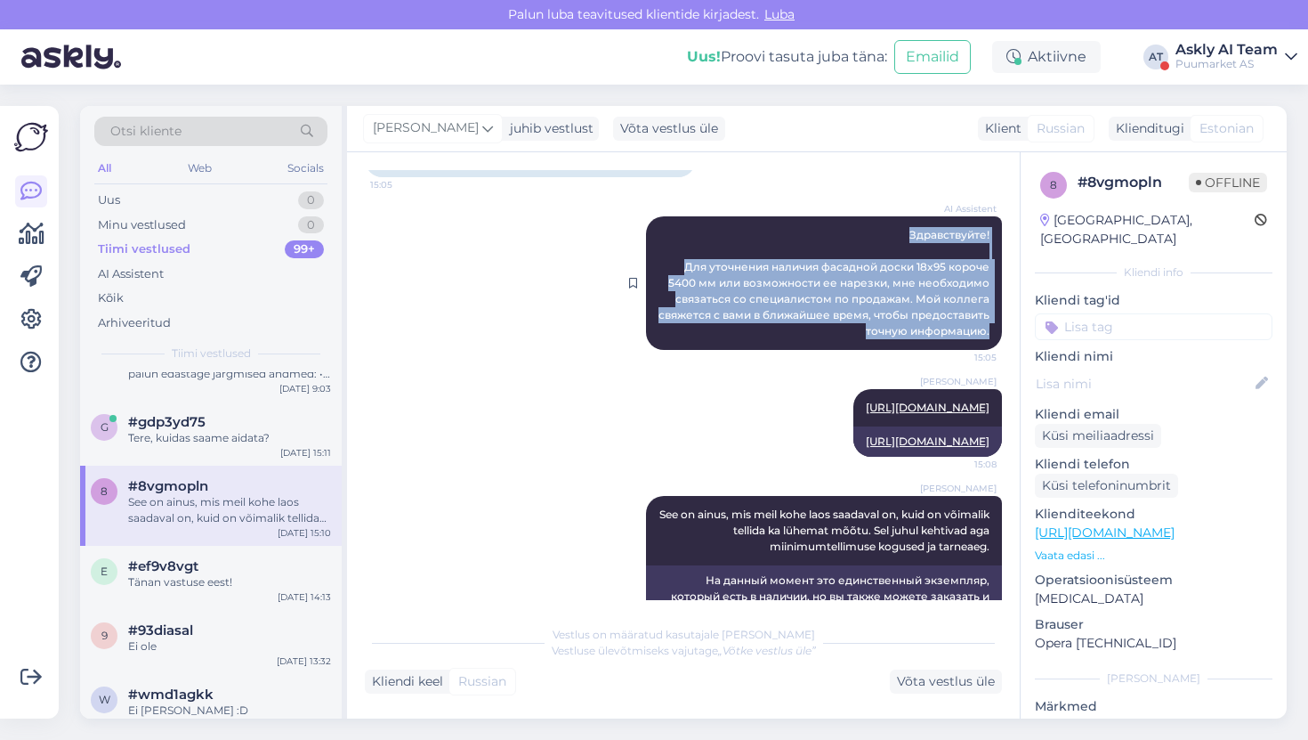
drag, startPoint x: 890, startPoint y: 220, endPoint x: 988, endPoint y: 348, distance: 161.3
click at [988, 348] on div "AI Assistent Здравствуйте! Для уточнения наличия фасадной доски 18x95 короче 54…" at bounding box center [824, 282] width 356 height 133
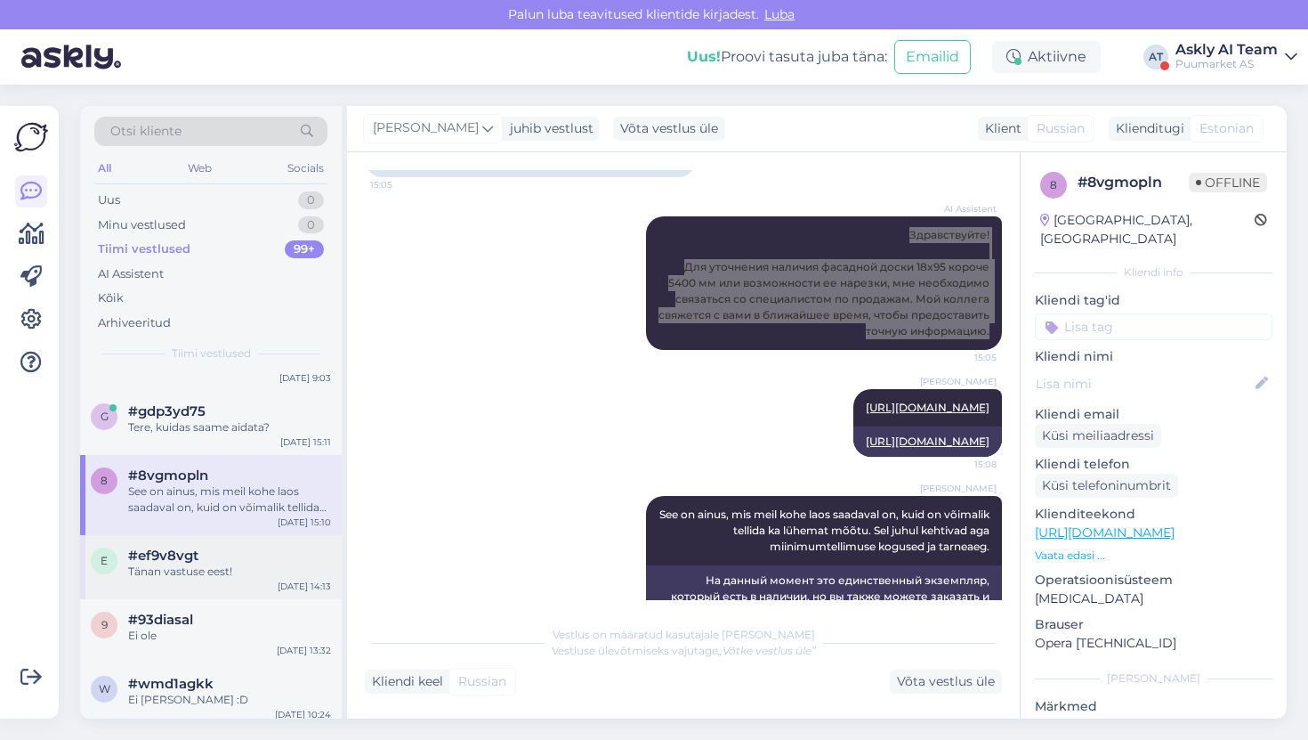
scroll to position [142, 0]
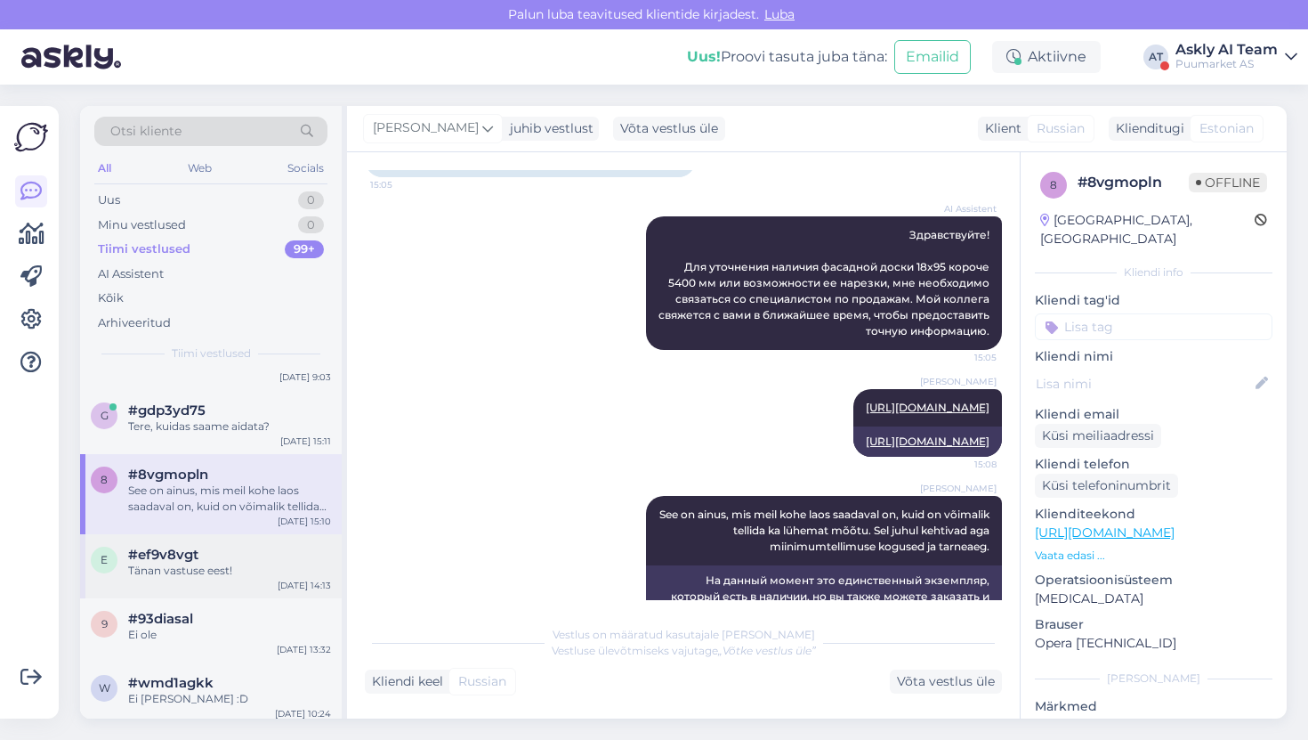
click at [196, 558] on span "#ef9v8vgt" at bounding box center [163, 554] width 70 height 16
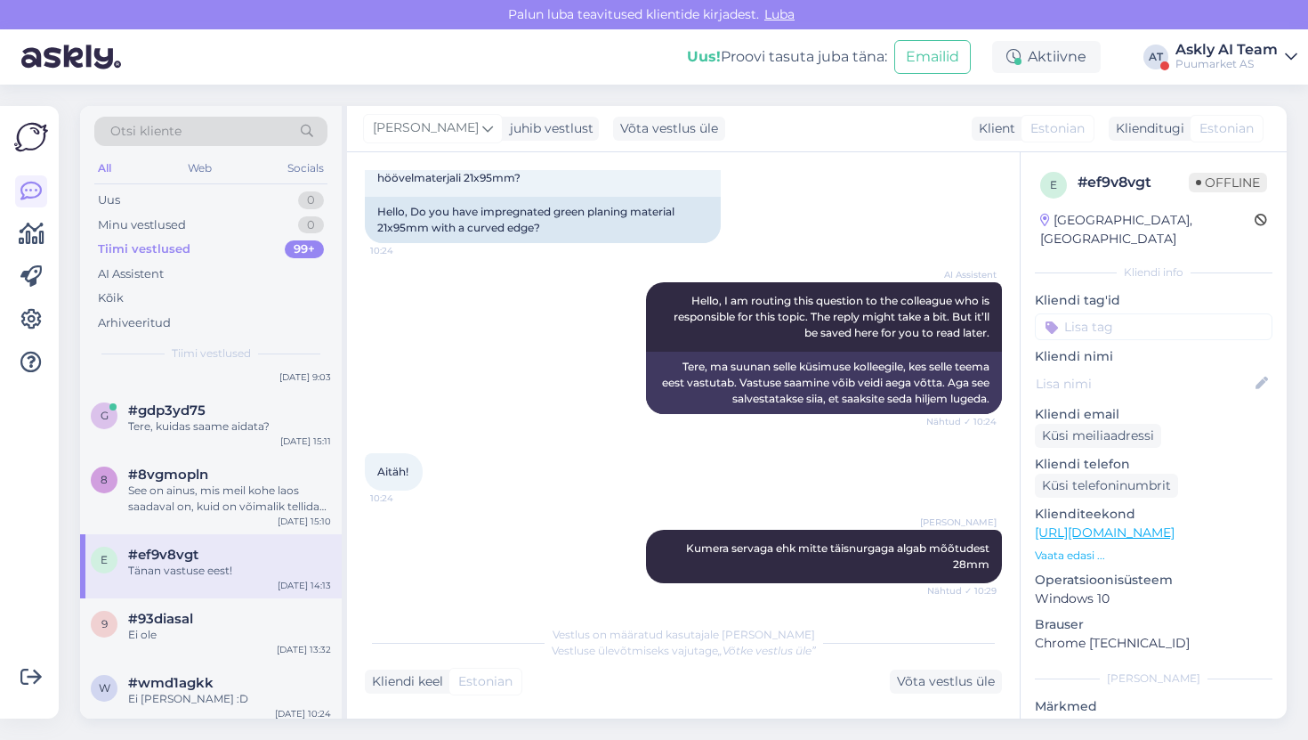
scroll to position [0, 0]
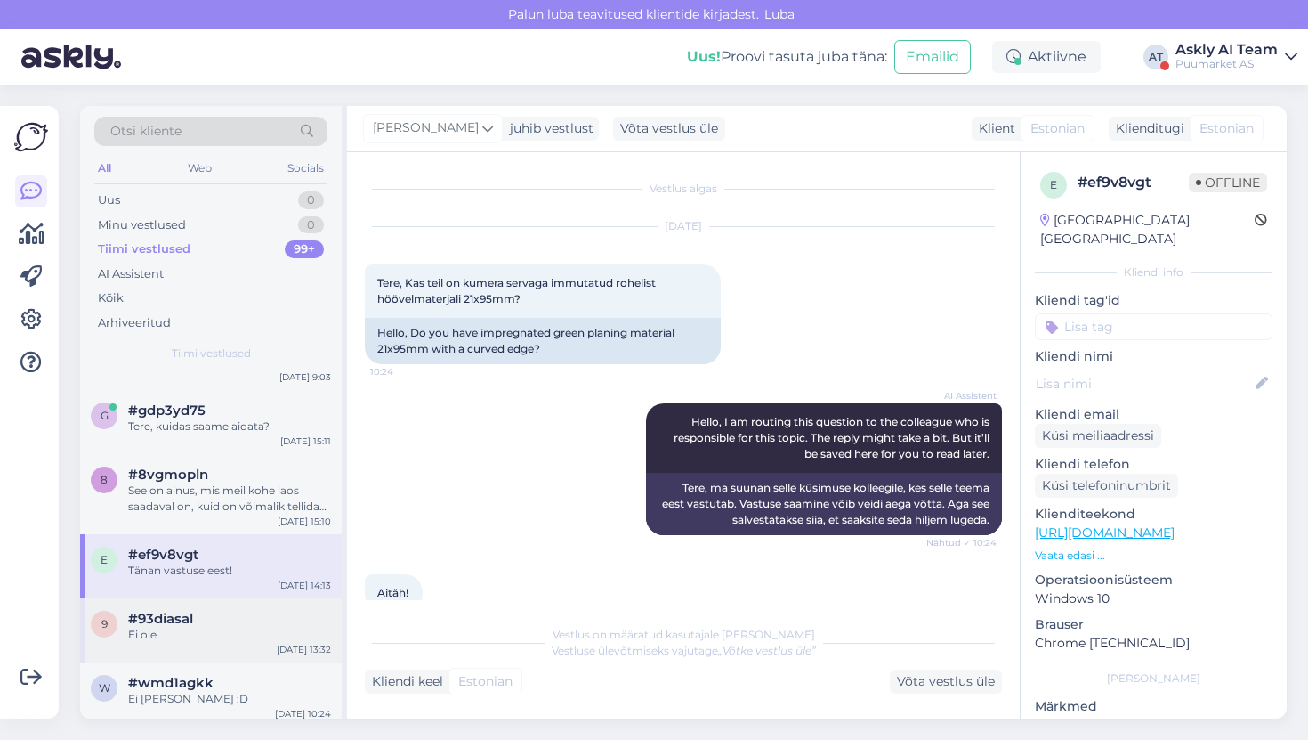
click at [178, 635] on div "Ei ole" at bounding box center [229, 635] width 203 height 16
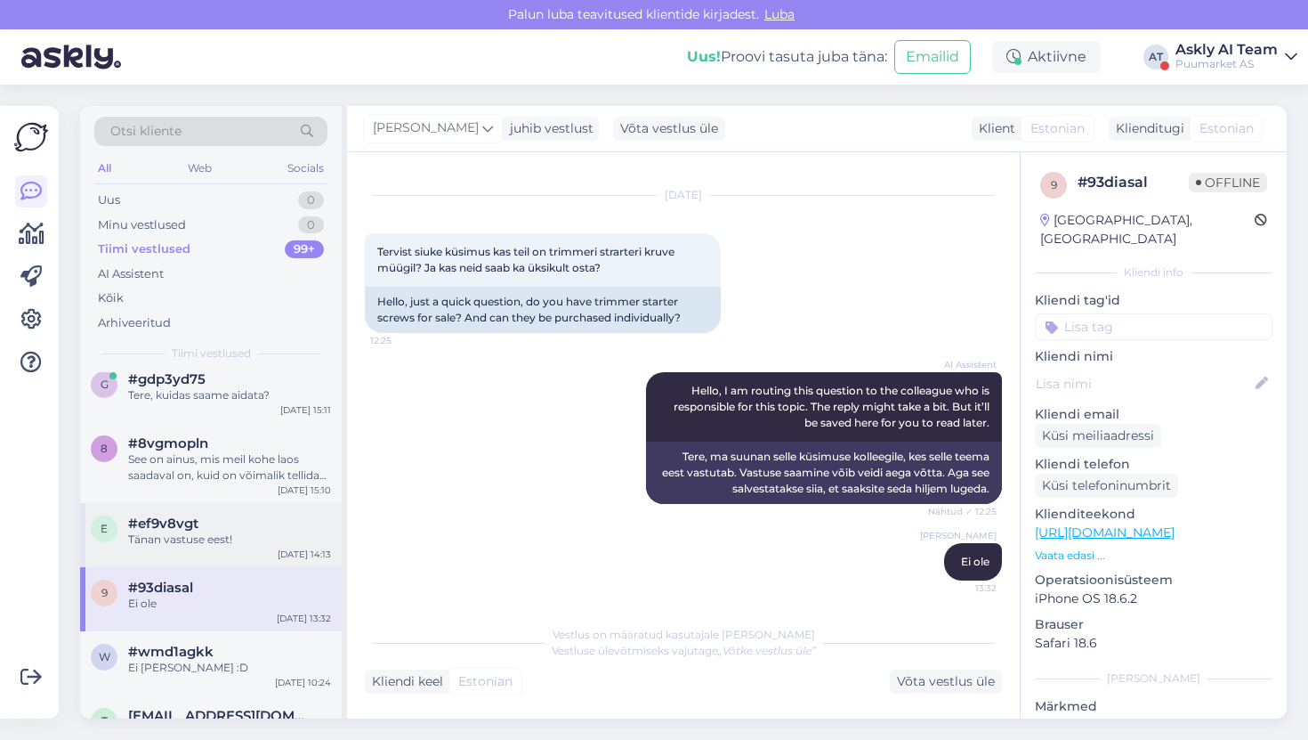
scroll to position [175, 0]
drag, startPoint x: 375, startPoint y: 249, endPoint x: 409, endPoint y: 268, distance: 39.4
click at [409, 268] on div "Tervist siuke küsimus kas teil on trimmeri strarteri kruve müügil? Ja kas neid …" at bounding box center [543, 259] width 356 height 53
copy span "Tervist siuke küsimus kas teil on trimmeri strarteri kruve müüg"
click at [420, 272] on span "Tervist siuke küsimus kas teil on trimmeri strarteri kruve müügil? Ja kas neid …" at bounding box center [527, 259] width 300 height 29
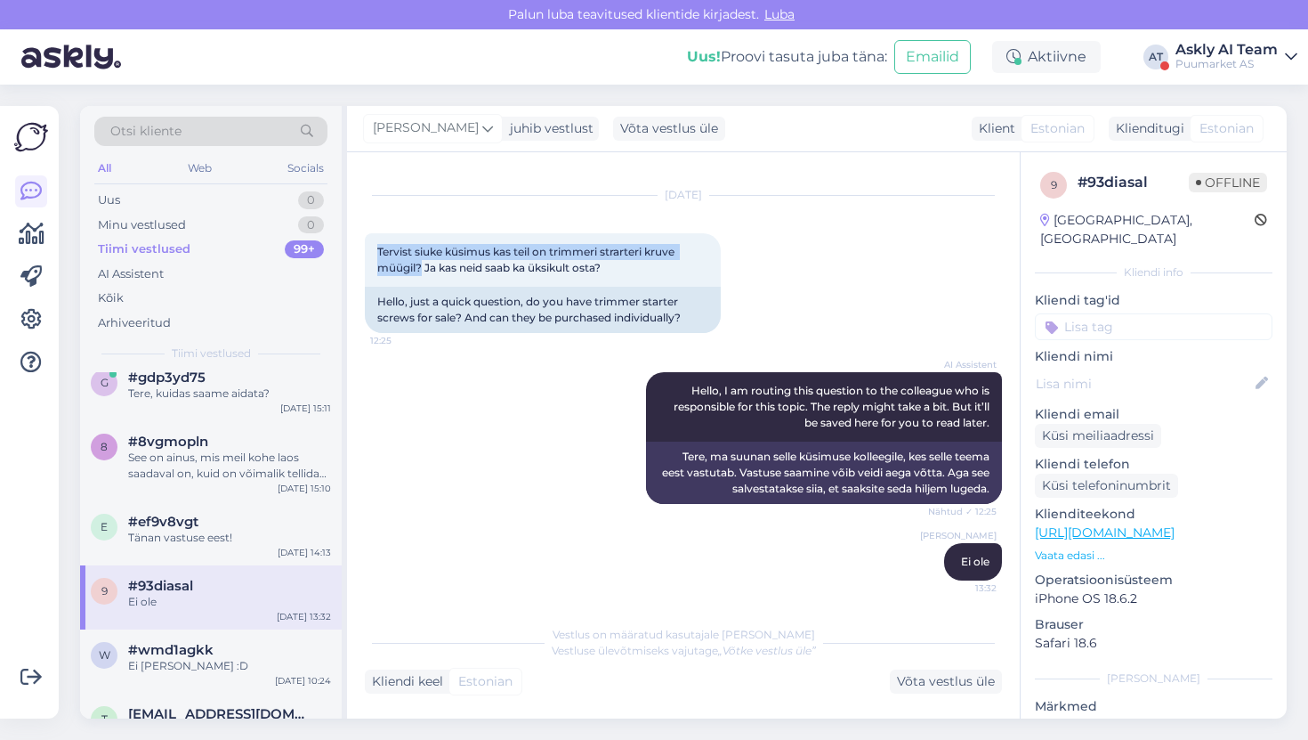
copy span "Tervist siuke küsimus kas teil on trimmeri strarteri kruve müügil?"
click at [15, 311] on link at bounding box center [31, 319] width 32 height 32
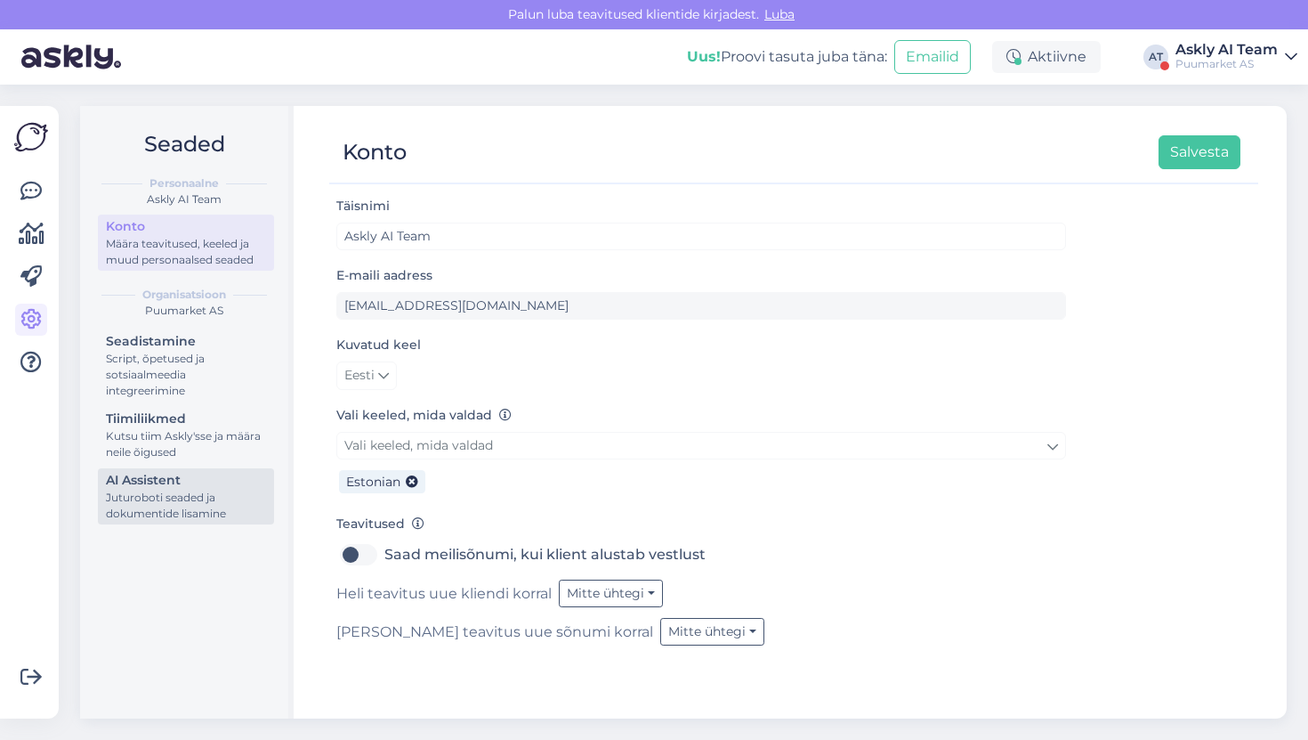
click at [173, 478] on div "AI Assistent" at bounding box center [186, 480] width 160 height 19
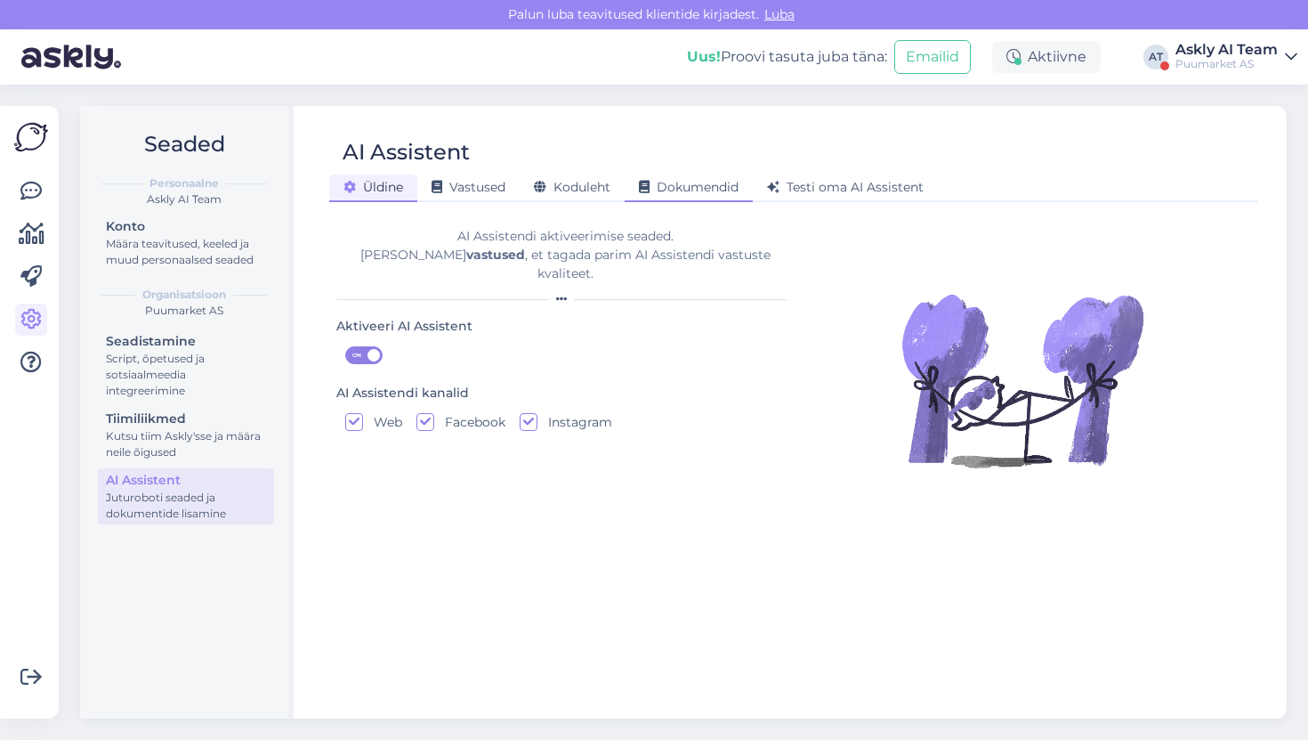
click at [653, 191] on span "Dokumendid" at bounding box center [689, 187] width 100 height 16
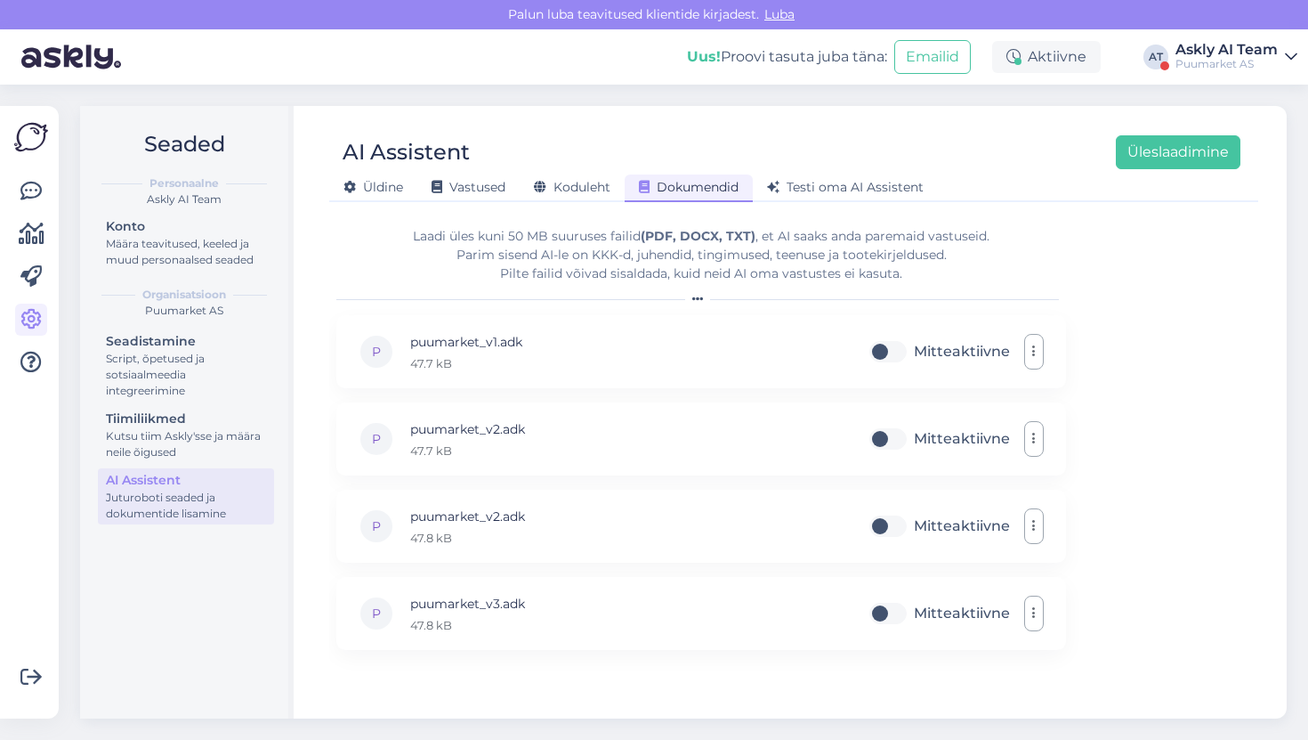
click at [592, 215] on form "Laadi [PERSON_NAME] 50 MB suuruses failid (PDF, DOCX, TXT) , et AI saaks anda p…" at bounding box center [701, 457] width 730 height 489
click at [591, 186] on span "Koduleht" at bounding box center [572, 187] width 77 height 16
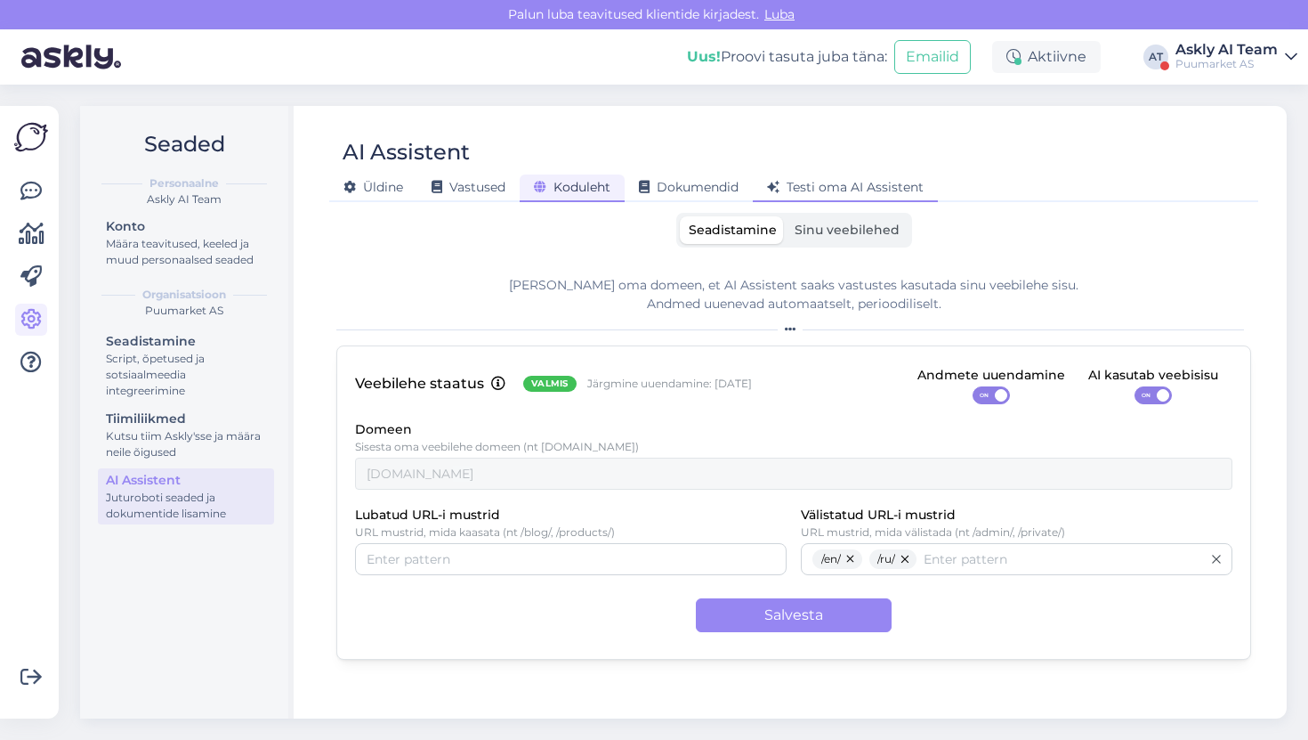
click at [788, 201] on div "AI Assistent [PERSON_NAME] Vastused Koduleht Dokumendid [PERSON_NAME] oma AI As…" at bounding box center [794, 412] width 986 height 612
click at [780, 190] on icon at bounding box center [773, 188] width 12 height 12
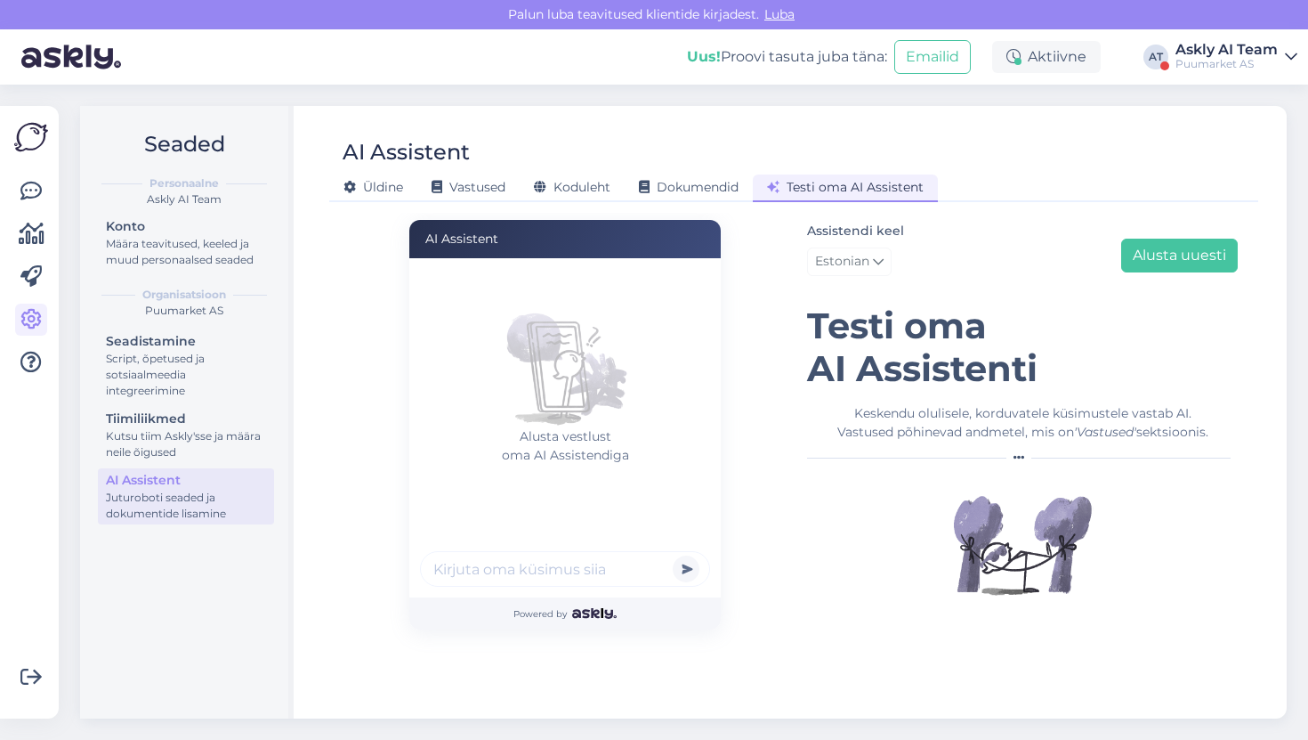
click at [537, 572] on input "text" at bounding box center [565, 569] width 290 height 36
paste input "Tervist siuke küsimus kas teil on trimmeri strarteri kruve müügil?"
type input "Tervist siuke küsimus kas teil on trimmeri strarteri kruve müügil?"
click at [673, 555] on button "submit" at bounding box center [686, 568] width 27 height 27
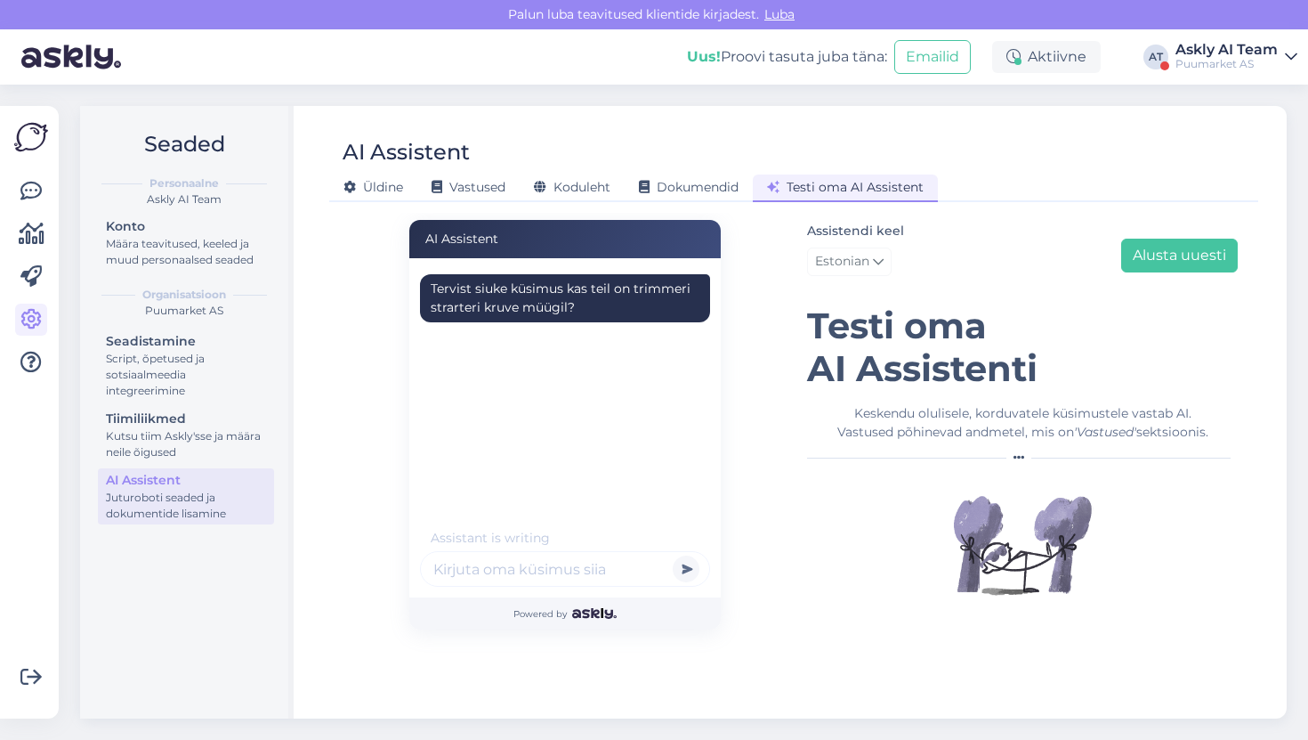
scroll to position [0, 0]
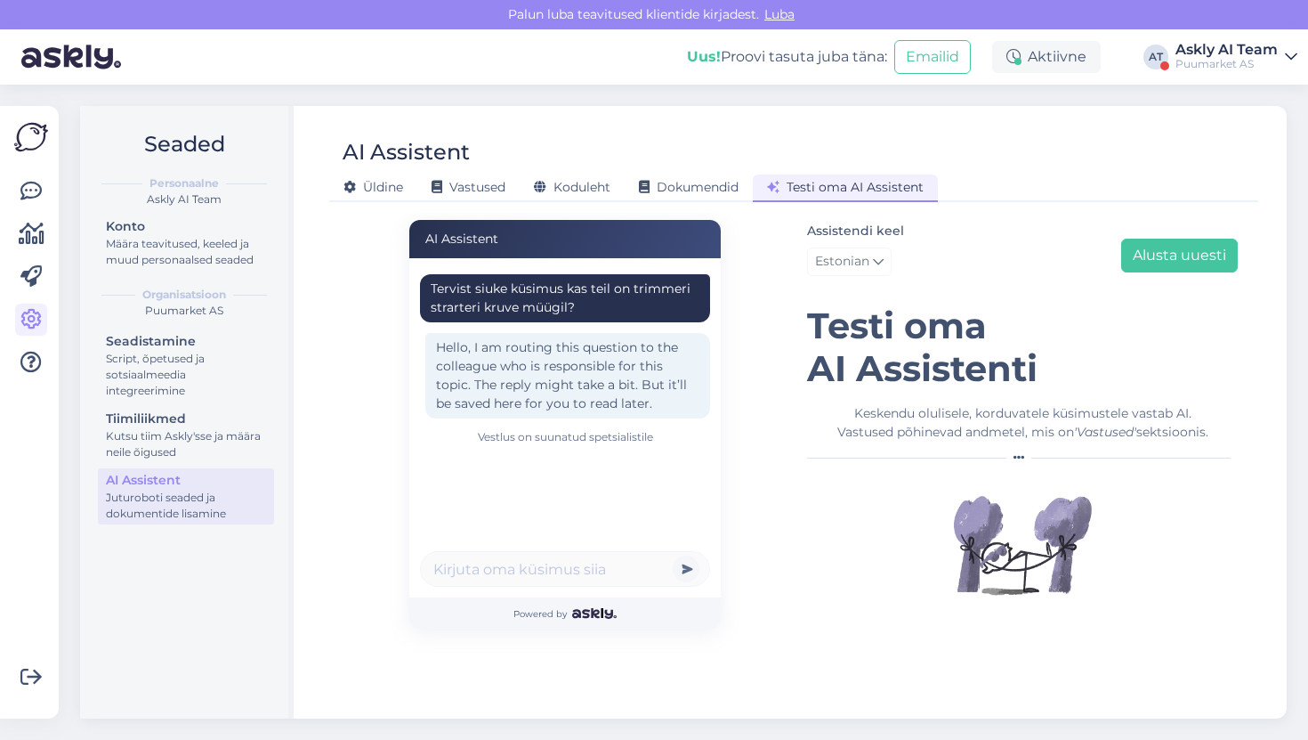
click at [1251, 78] on div "Uus! Proovi tasuta [PERSON_NAME]: Emailid Aktiivne AT Askly AI Team Puumarket AS" at bounding box center [654, 56] width 1308 height 55
click at [1241, 57] on div "Puumarket AS" at bounding box center [1227, 64] width 102 height 14
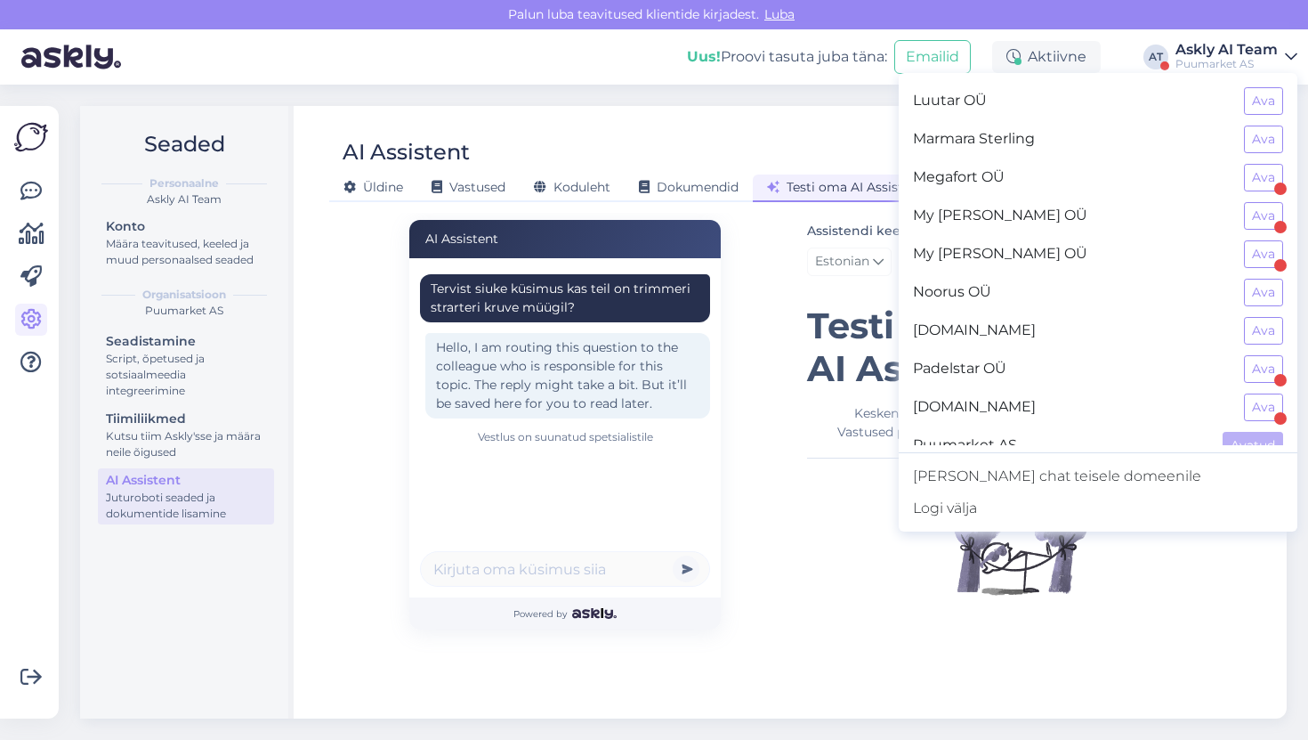
scroll to position [763, 0]
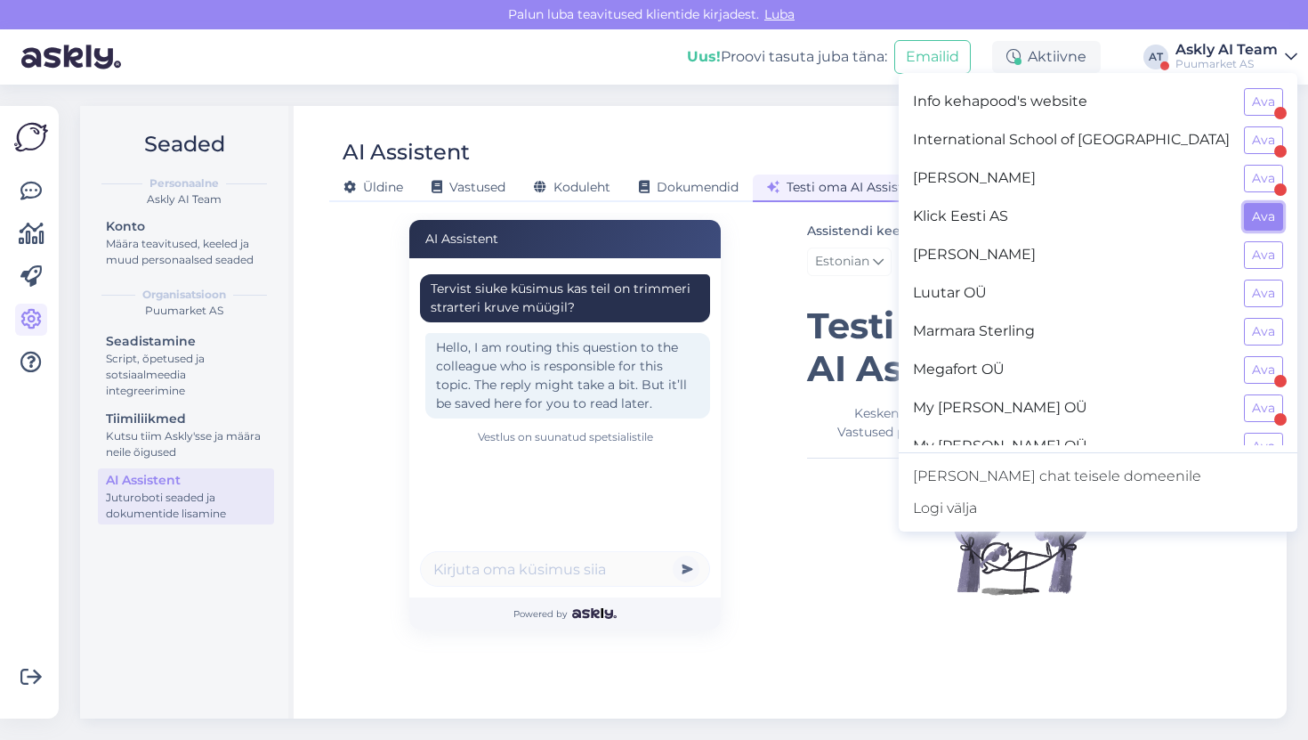
click at [1261, 215] on button "Ava" at bounding box center [1263, 217] width 39 height 28
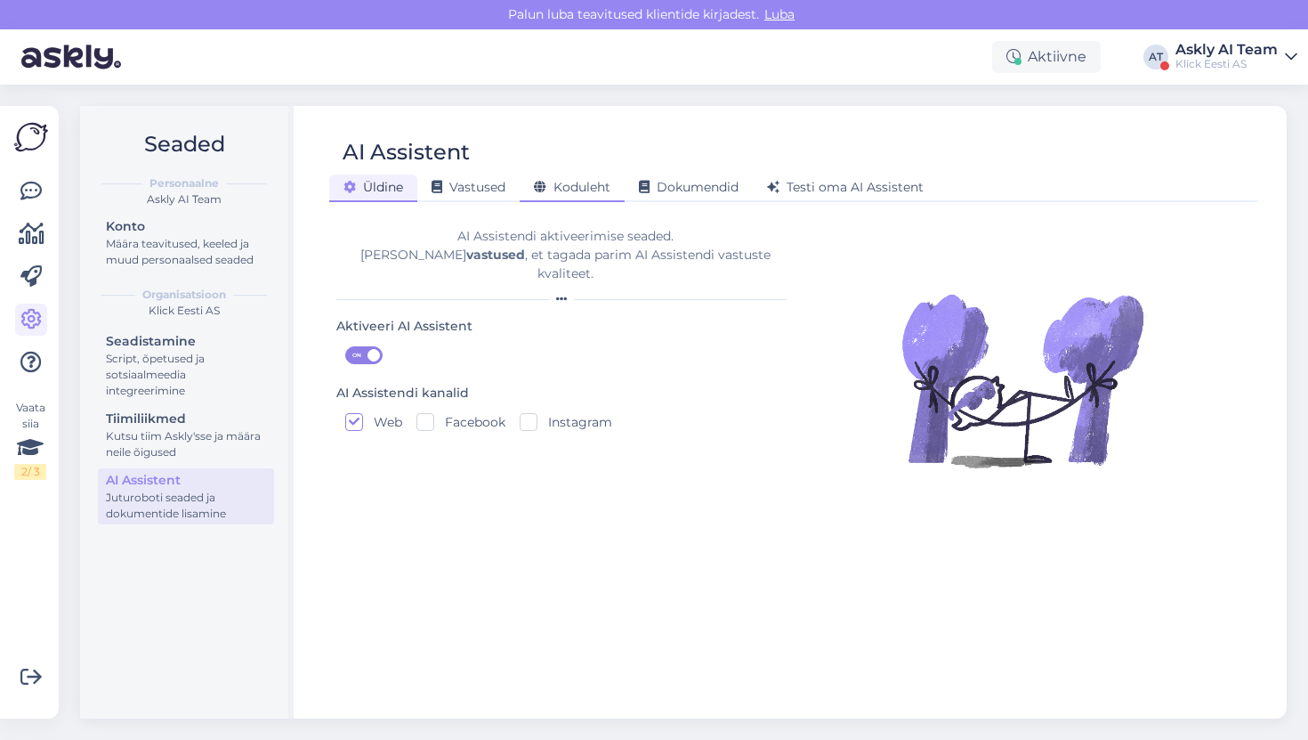
click at [584, 191] on span "Koduleht" at bounding box center [572, 187] width 77 height 16
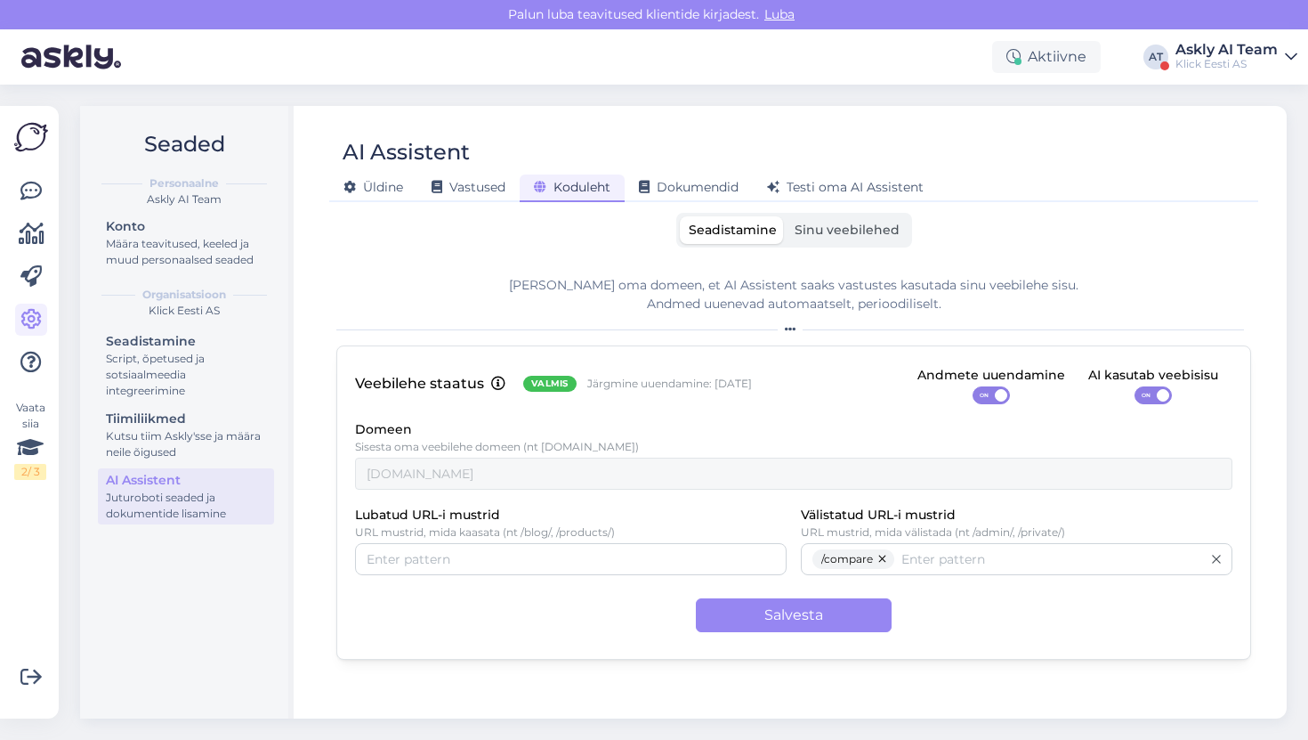
click at [821, 243] on label "Sinu veebilehed" at bounding box center [847, 230] width 123 height 28
click at [786, 216] on input "Sinu veebilehed" at bounding box center [786, 216] width 0 height 0
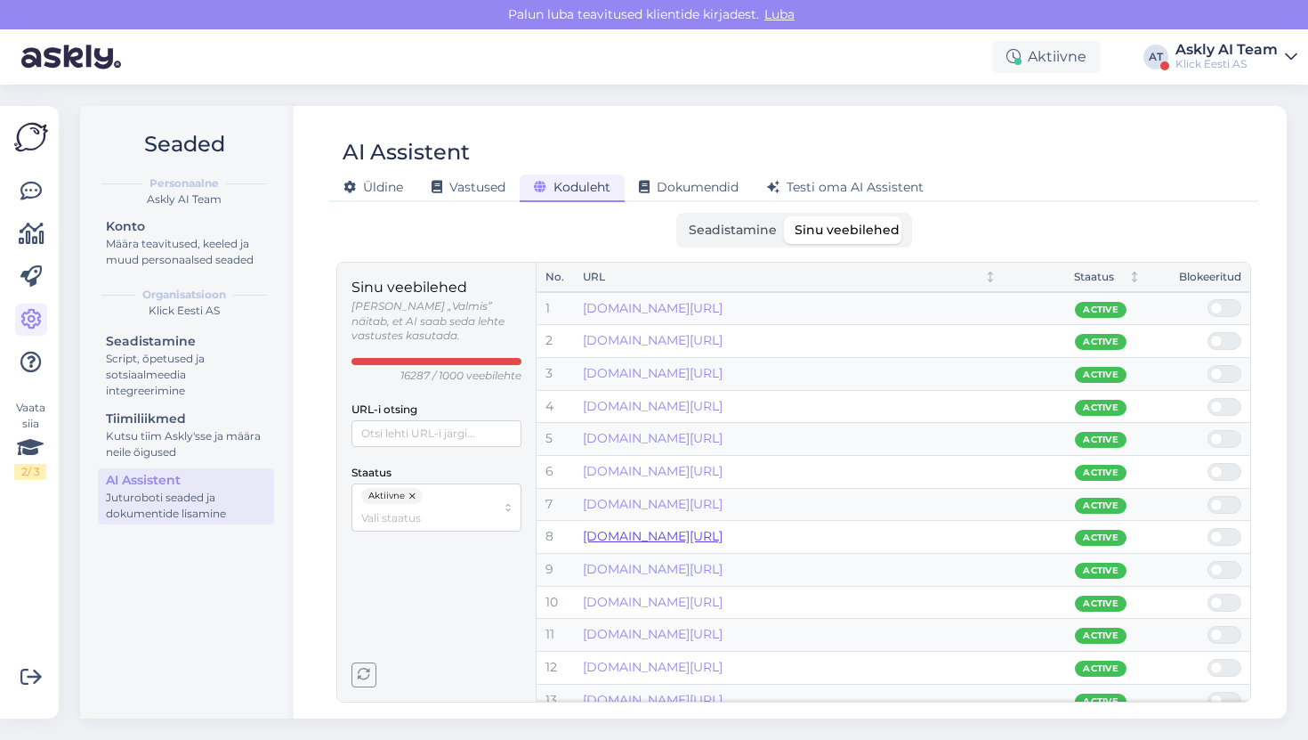
click at [690, 531] on link "[DOMAIN_NAME][URL]" at bounding box center [653, 536] width 140 height 16
click at [796, 185] on span "Testi oma AI Assistent" at bounding box center [845, 187] width 157 height 16
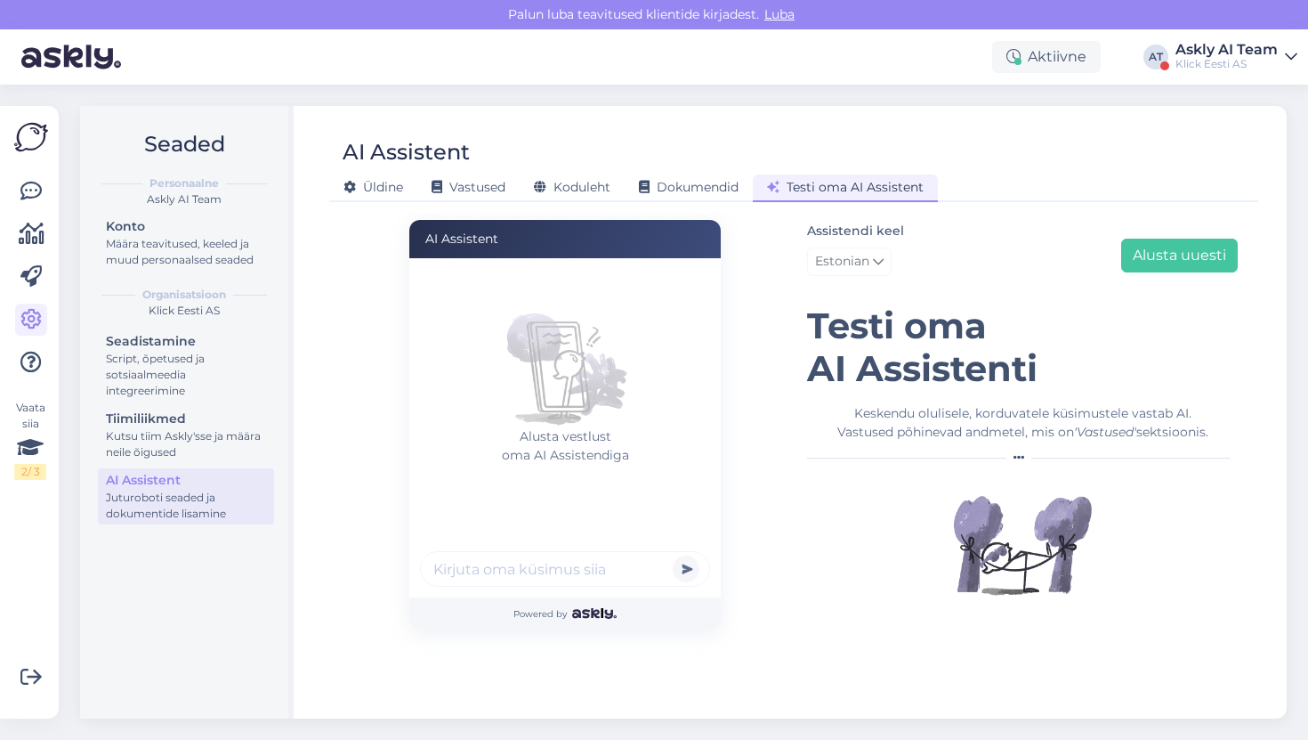
click at [533, 554] on input "text" at bounding box center [565, 569] width 290 height 36
type input "Kas cat 6 kaablit on ?"
click at [673, 555] on button "submit" at bounding box center [686, 568] width 27 height 27
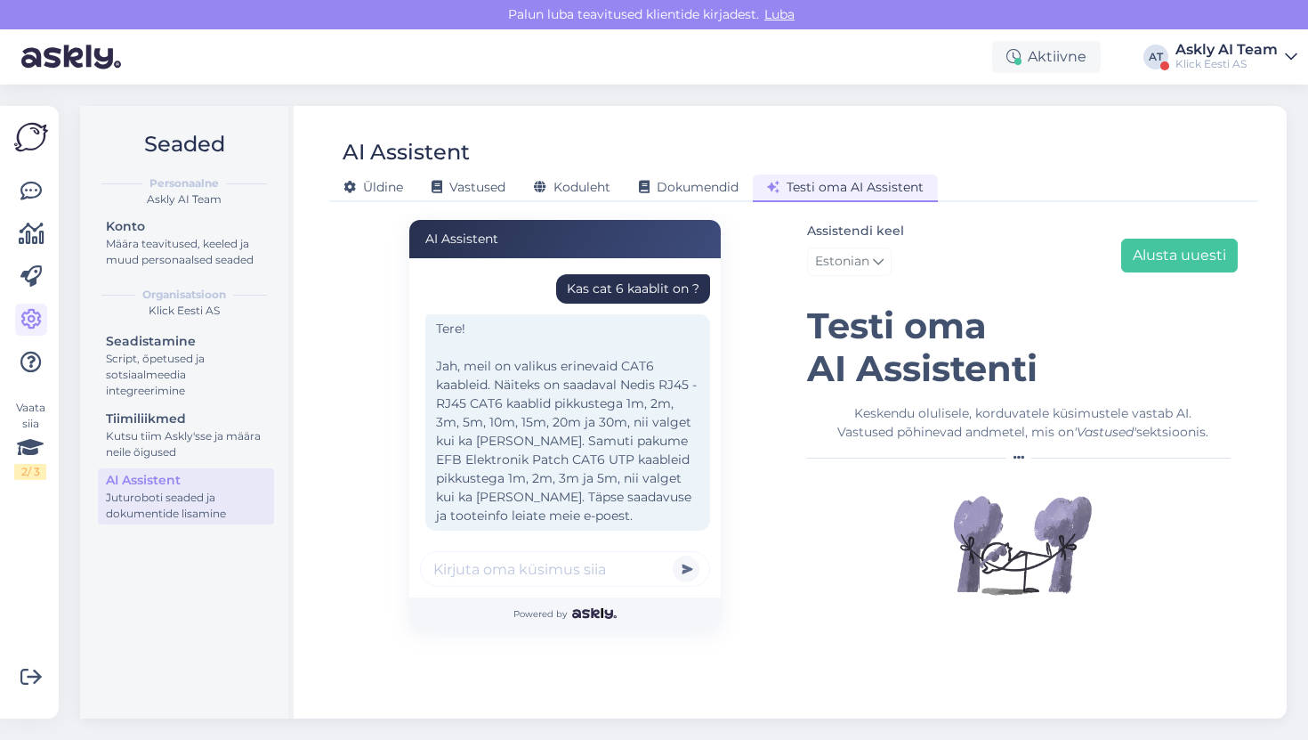
scroll to position [21, 0]
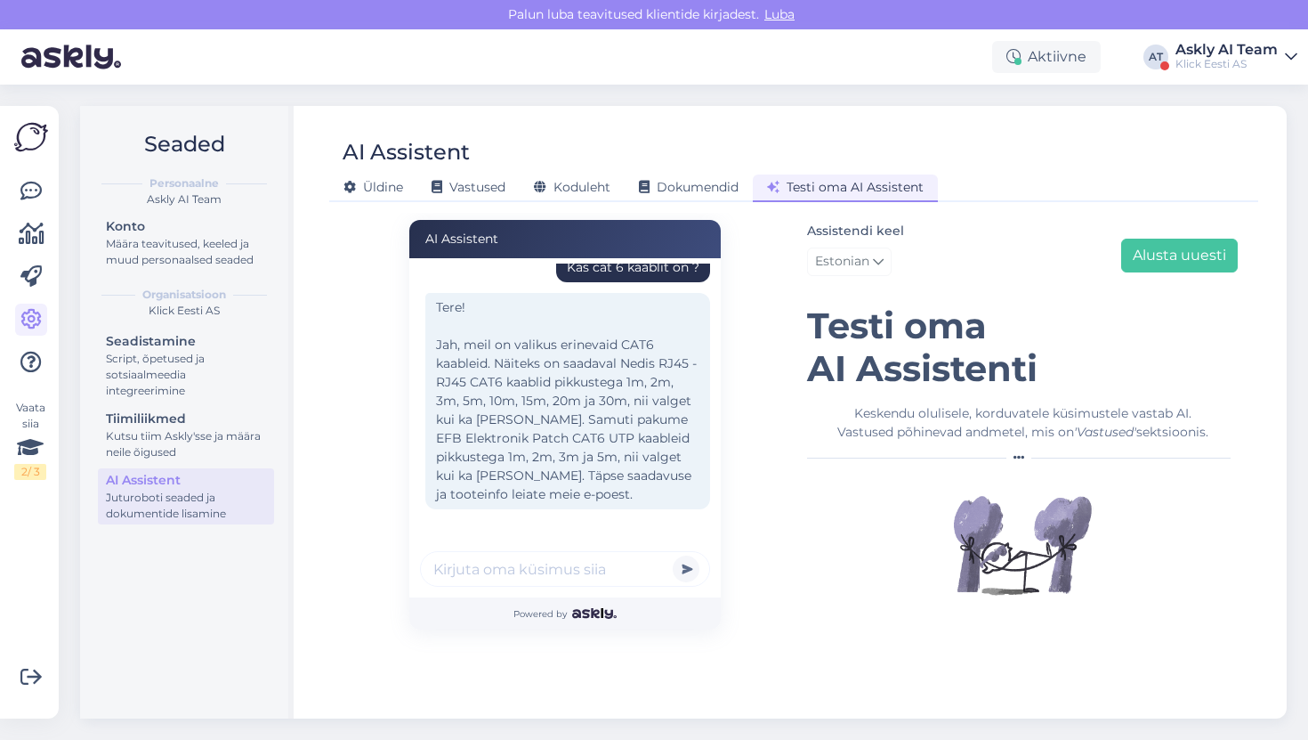
type input "O"
type input "Palju see maksab ?"
click at [673, 555] on button "submit" at bounding box center [686, 568] width 27 height 27
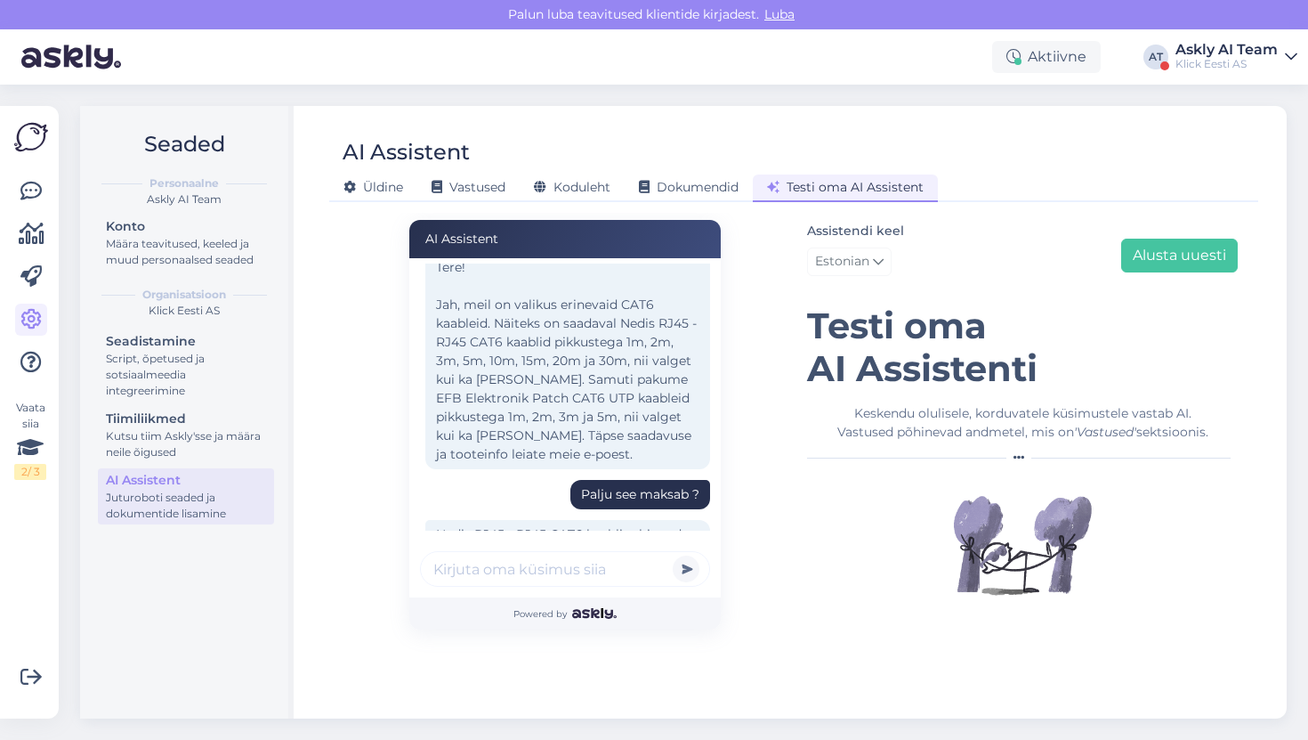
scroll to position [288, 0]
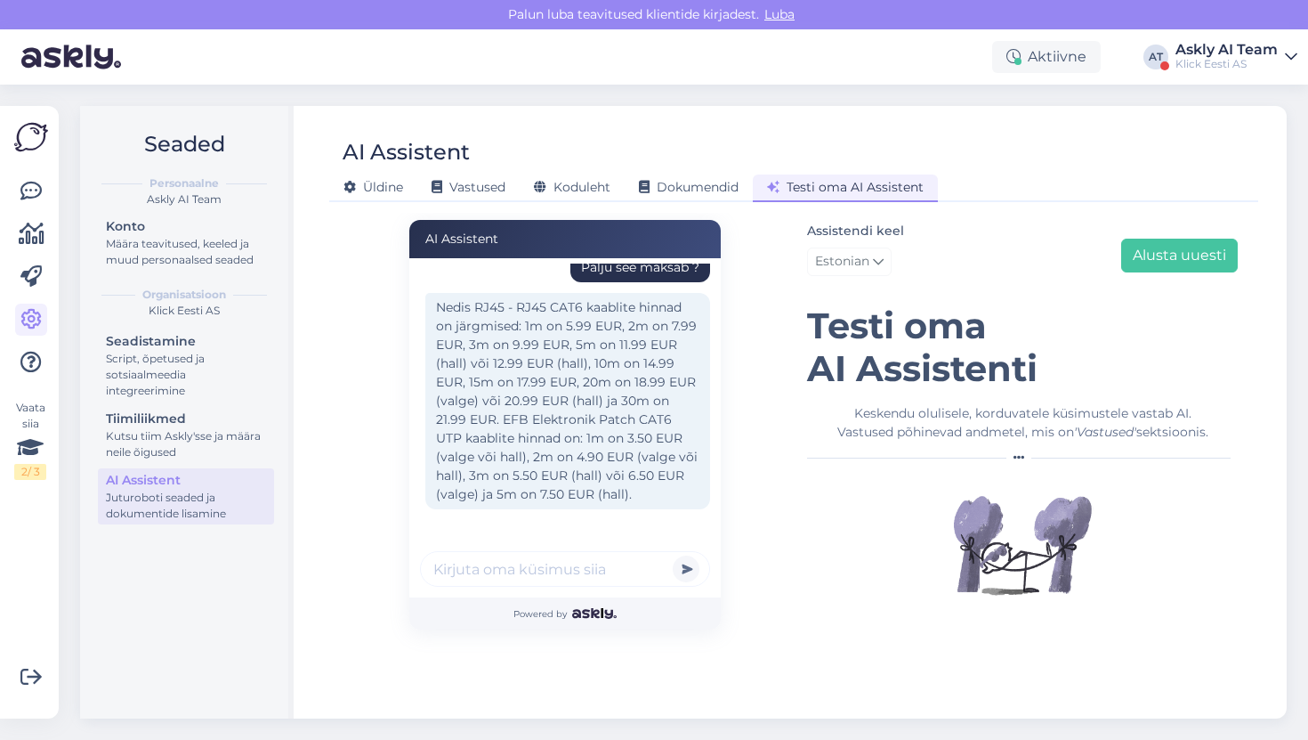
click at [623, 571] on input "text" at bounding box center [565, 569] width 290 height 36
type input "K"
type input "Saad linki ka saata ?"
click at [673, 555] on button "submit" at bounding box center [686, 568] width 27 height 27
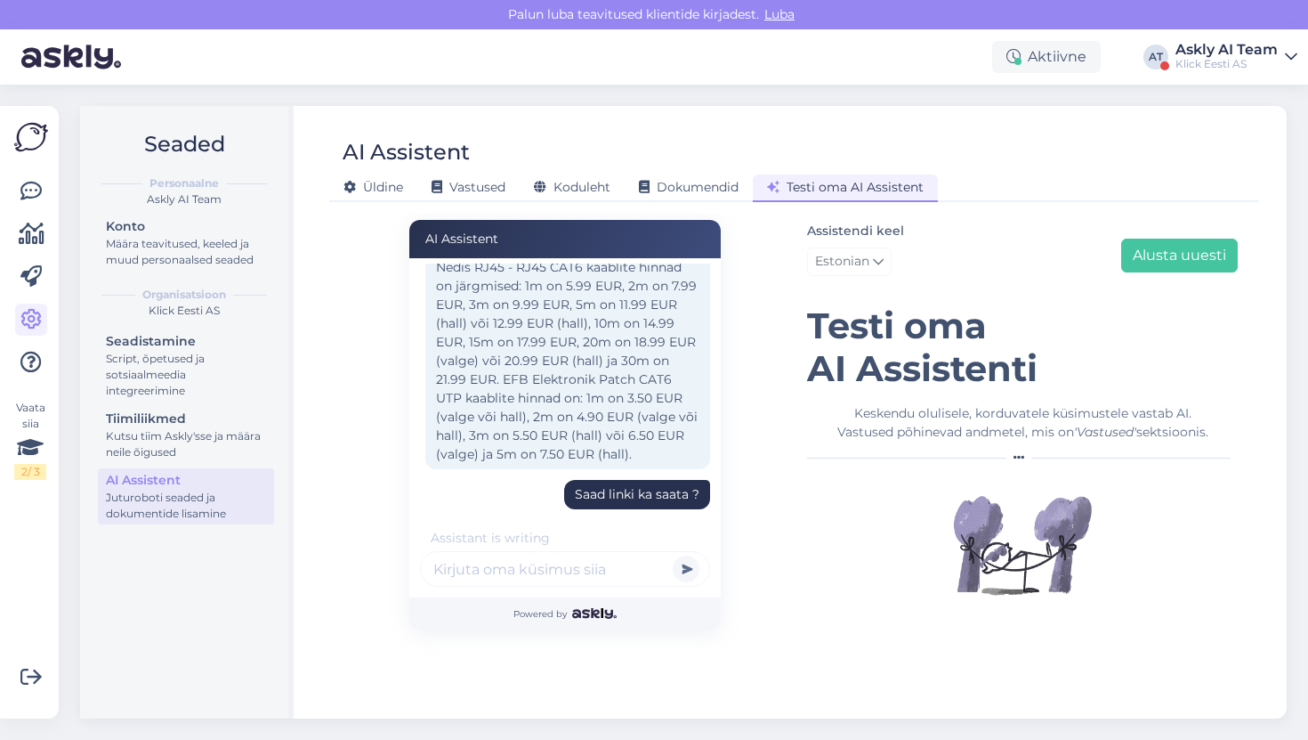
scroll to position [462, 0]
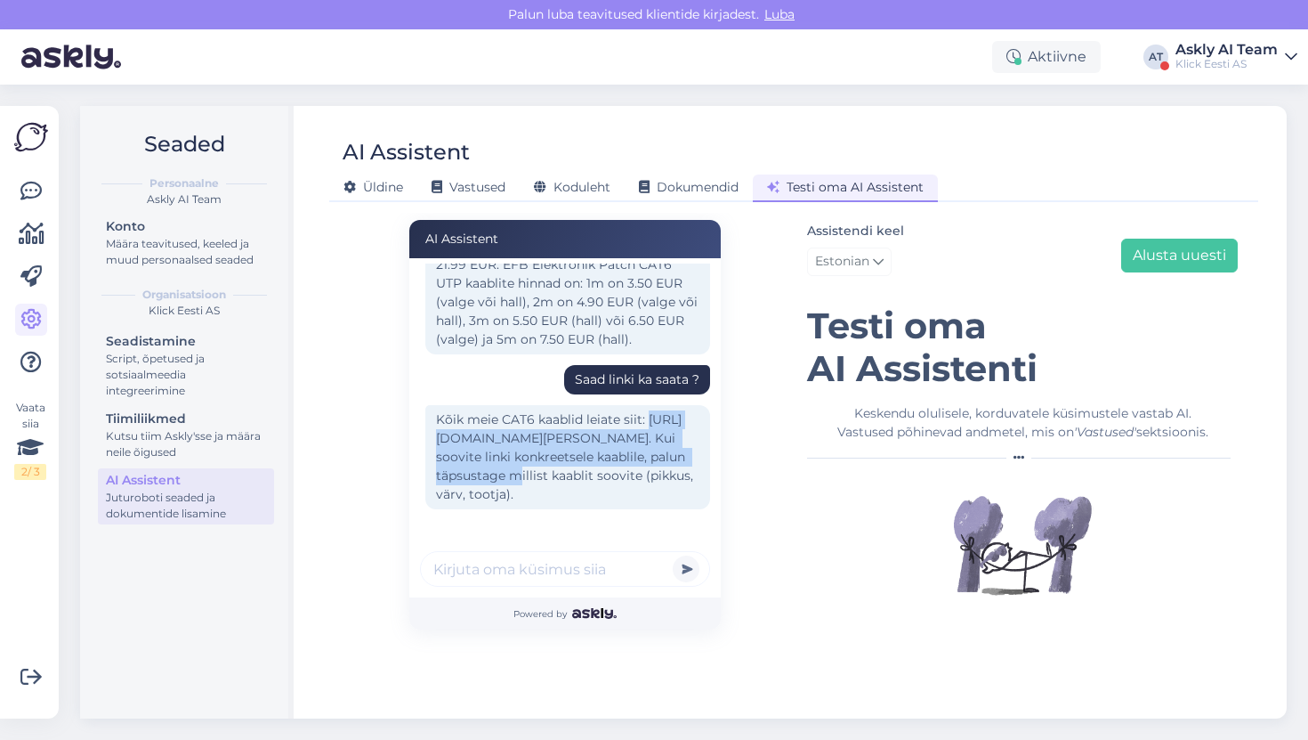
drag, startPoint x: 433, startPoint y: 420, endPoint x: 563, endPoint y: 460, distance: 136.0
click at [563, 460] on div "Kõik meie CAT6 kaablid leiate siit: [URL][DOMAIN_NAME][PERSON_NAME]. Kui soovit…" at bounding box center [567, 457] width 285 height 104
copy div "[URL][DOMAIN_NAME][PERSON_NAME]"
click at [561, 405] on div "Kõik meie CAT6 kaablid leiate siit: [URL][DOMAIN_NAME][PERSON_NAME]. Kui soovit…" at bounding box center [567, 457] width 285 height 104
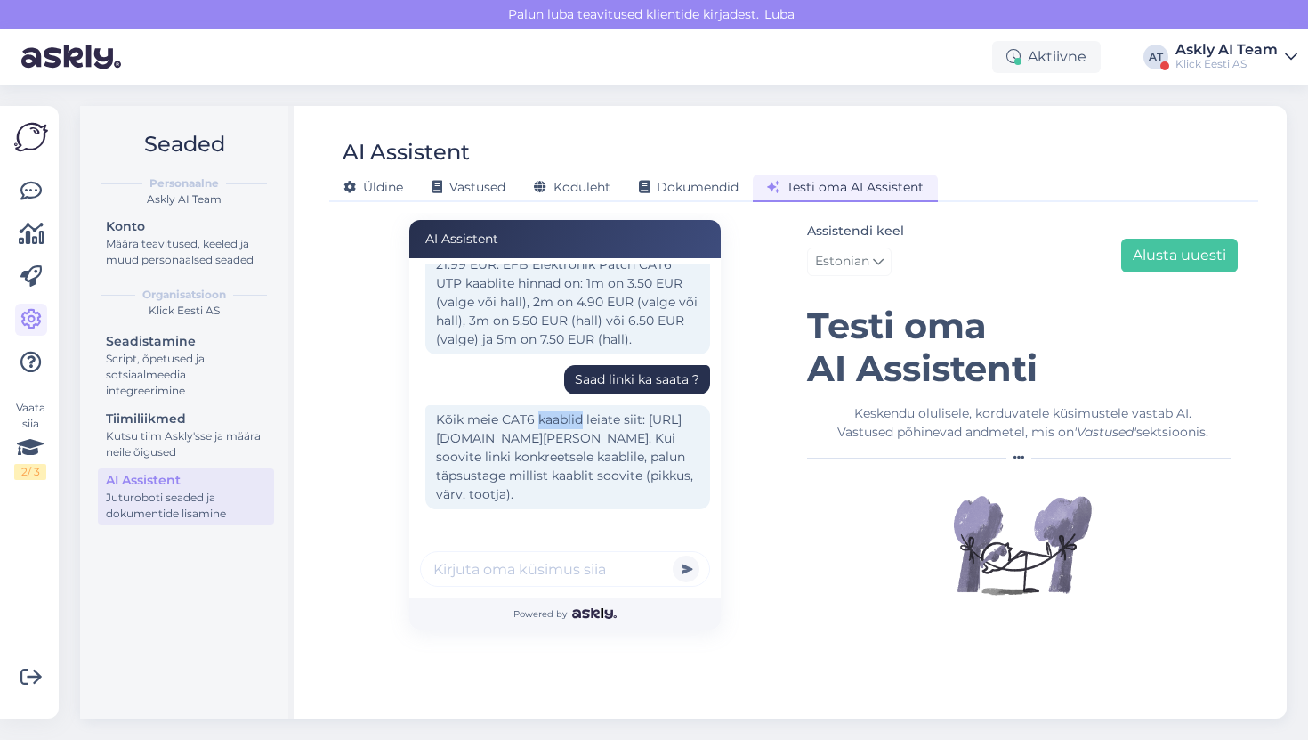
click at [561, 405] on div "Kõik meie CAT6 kaablid leiate siit: [URL][DOMAIN_NAME][PERSON_NAME]. Kui soovit…" at bounding box center [567, 457] width 285 height 104
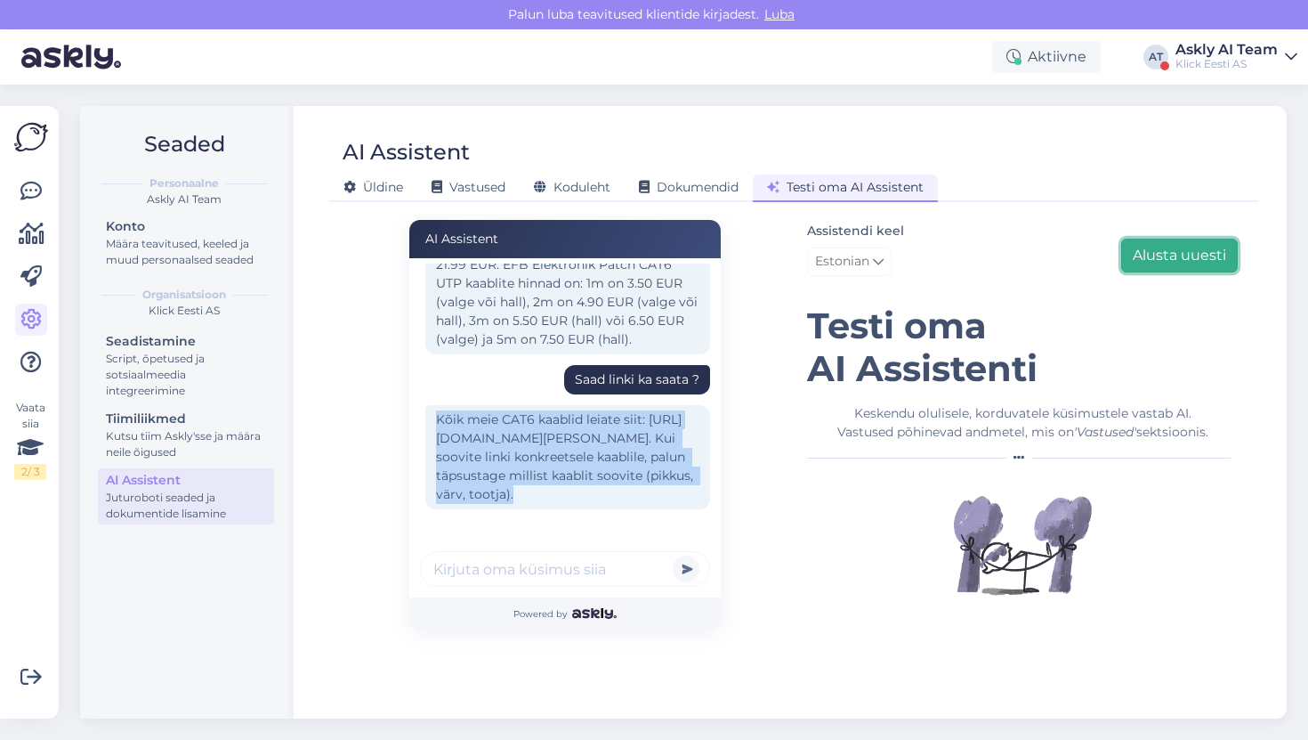
click at [1165, 247] on button "Alusta uuesti" at bounding box center [1179, 256] width 117 height 34
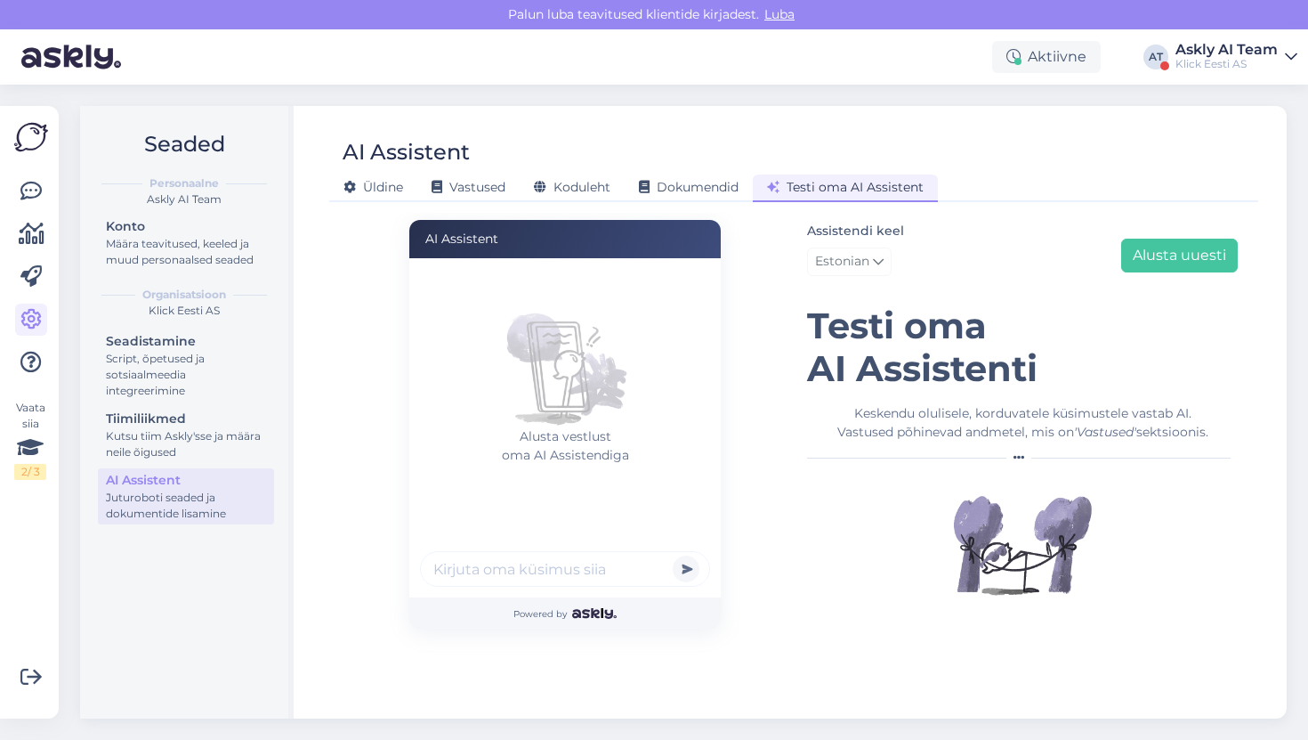
click at [512, 570] on input "text" at bounding box center [565, 569] width 290 height 36
type input "Kas veekindlat applewatchi on ?"
click at [673, 555] on button "submit" at bounding box center [686, 568] width 27 height 27
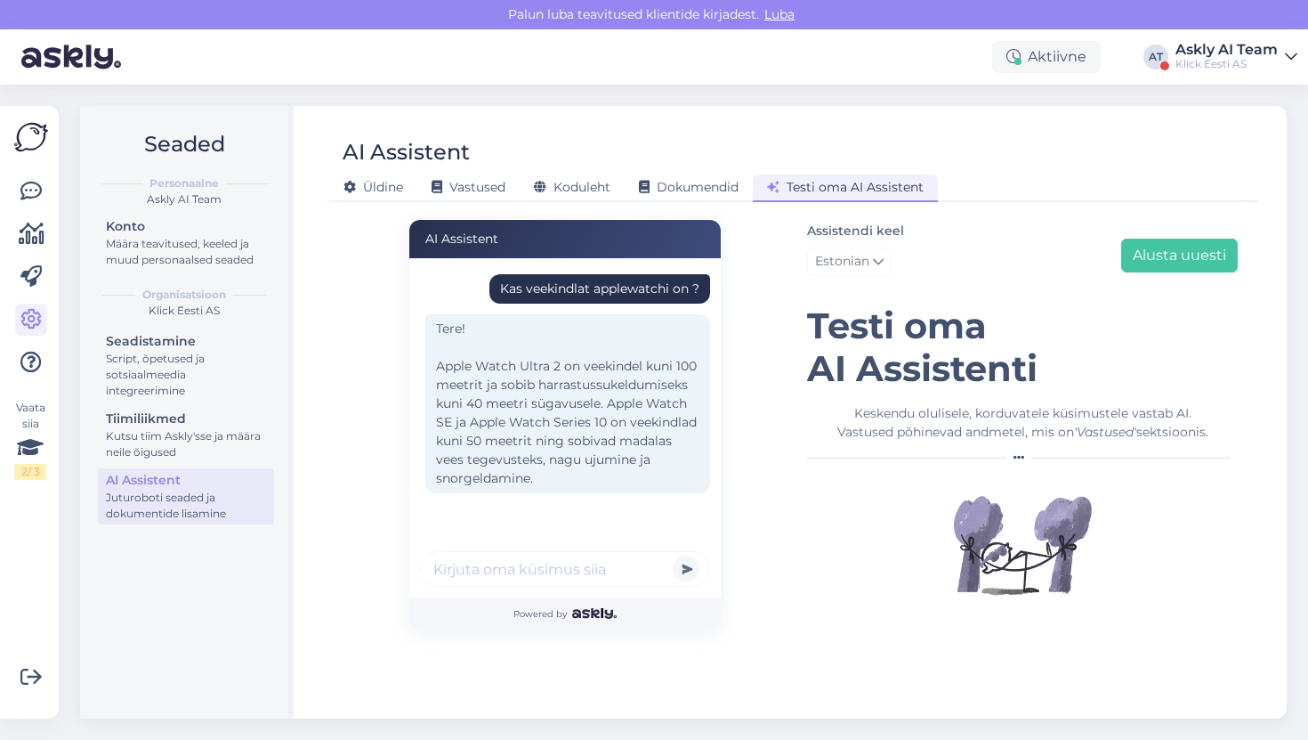
click at [554, 565] on input "text" at bounding box center [565, 569] width 290 height 36
type input "Link ?"
click at [673, 555] on button "submit" at bounding box center [686, 568] width 27 height 27
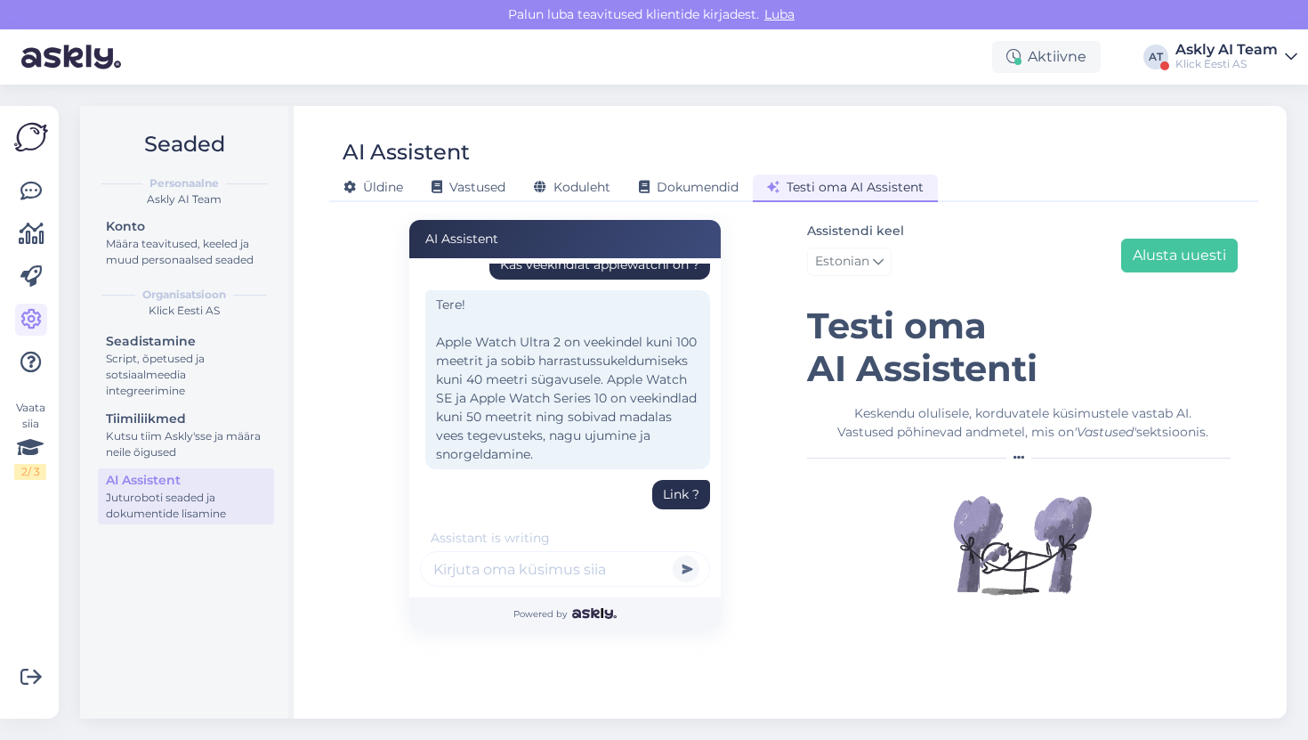
scroll to position [120, 0]
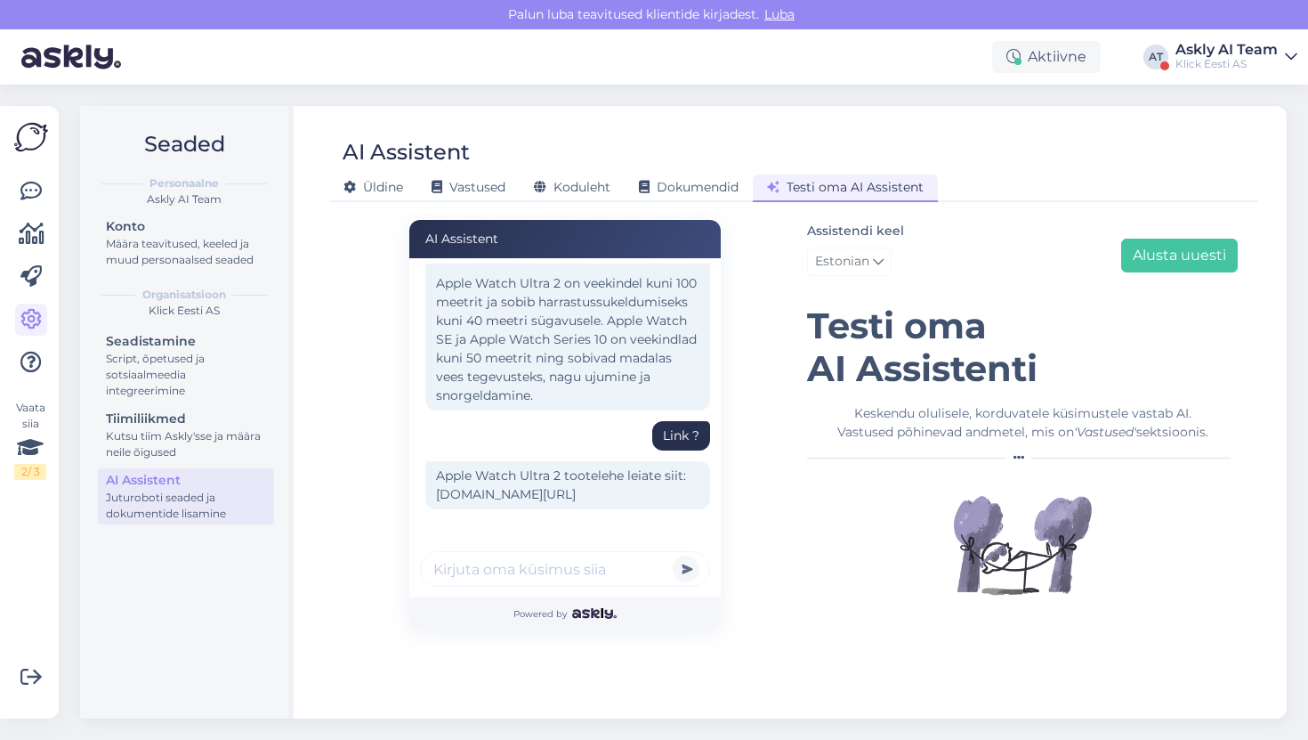
drag, startPoint x: 498, startPoint y: 490, endPoint x: 433, endPoint y: 457, distance: 73.2
click at [433, 461] on div "Apple Watch Ultra 2 tootelehe leiate siit: [DOMAIN_NAME][URL]" at bounding box center [567, 485] width 285 height 48
copy div "[DOMAIN_NAME][URL]"
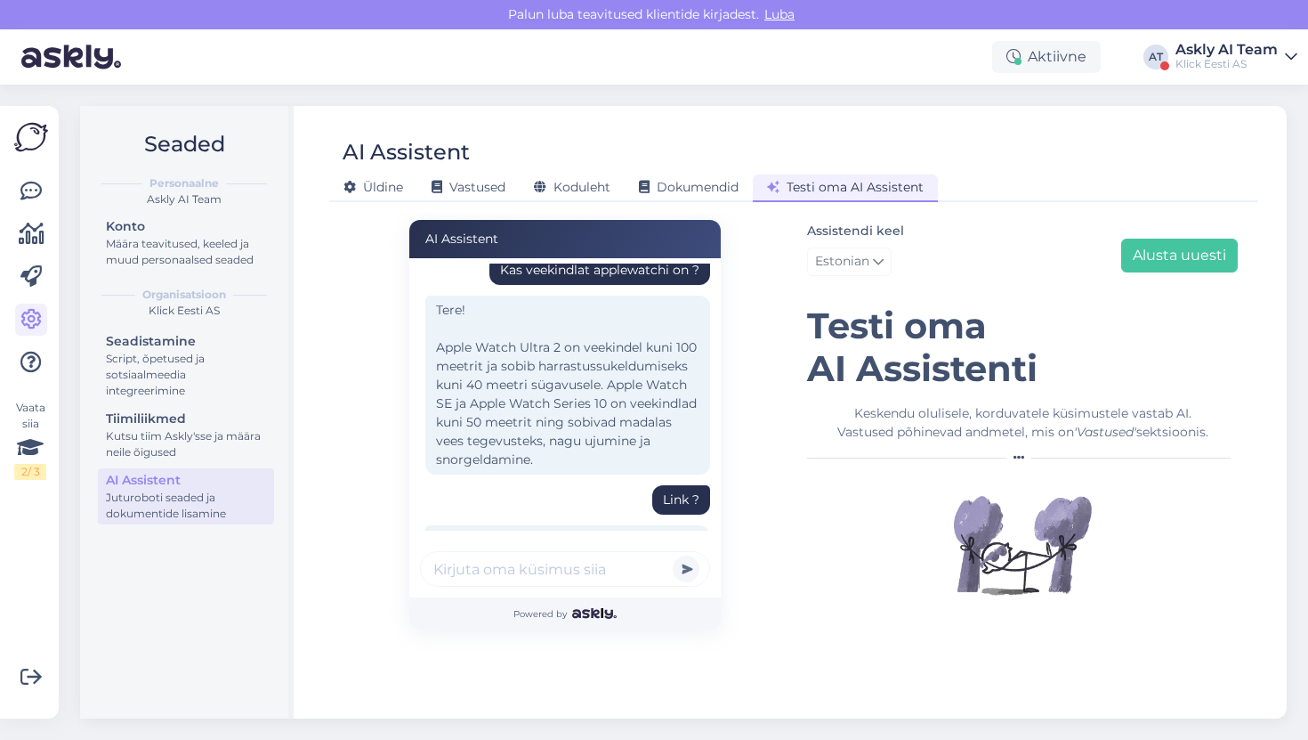
scroll to position [14, 0]
click at [33, 195] on icon at bounding box center [30, 191] width 21 height 21
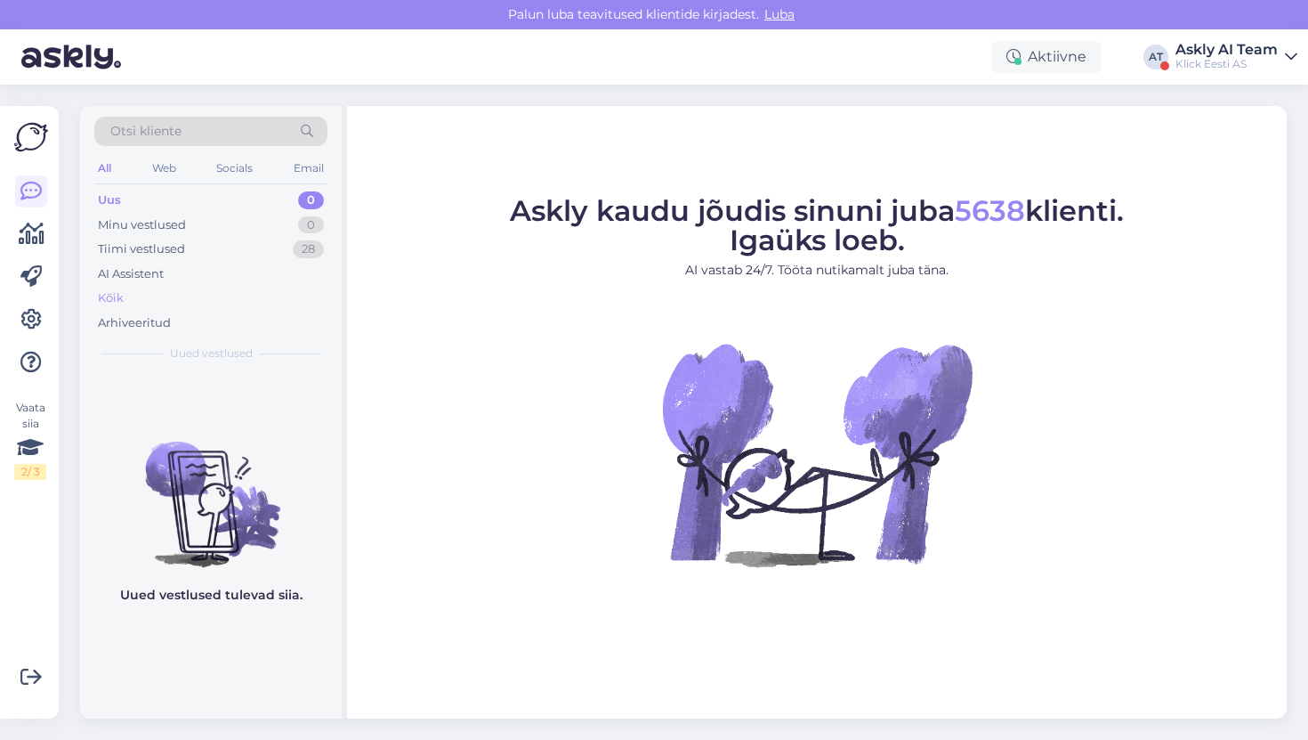
click at [189, 286] on div "Kõik" at bounding box center [210, 298] width 233 height 25
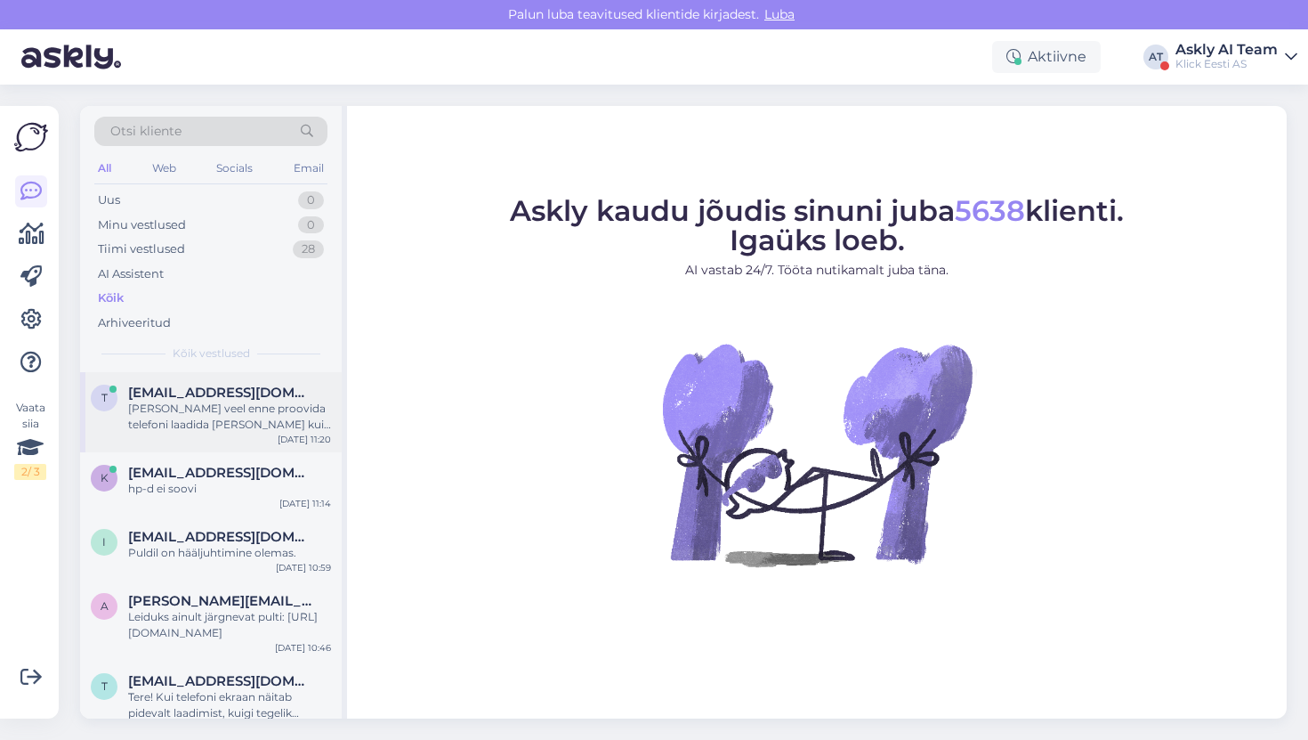
click at [214, 435] on div "t [EMAIL_ADDRESS][DOMAIN_NAME] Tasub veel enne proovida telefoni laadida [PERSO…" at bounding box center [211, 412] width 262 height 80
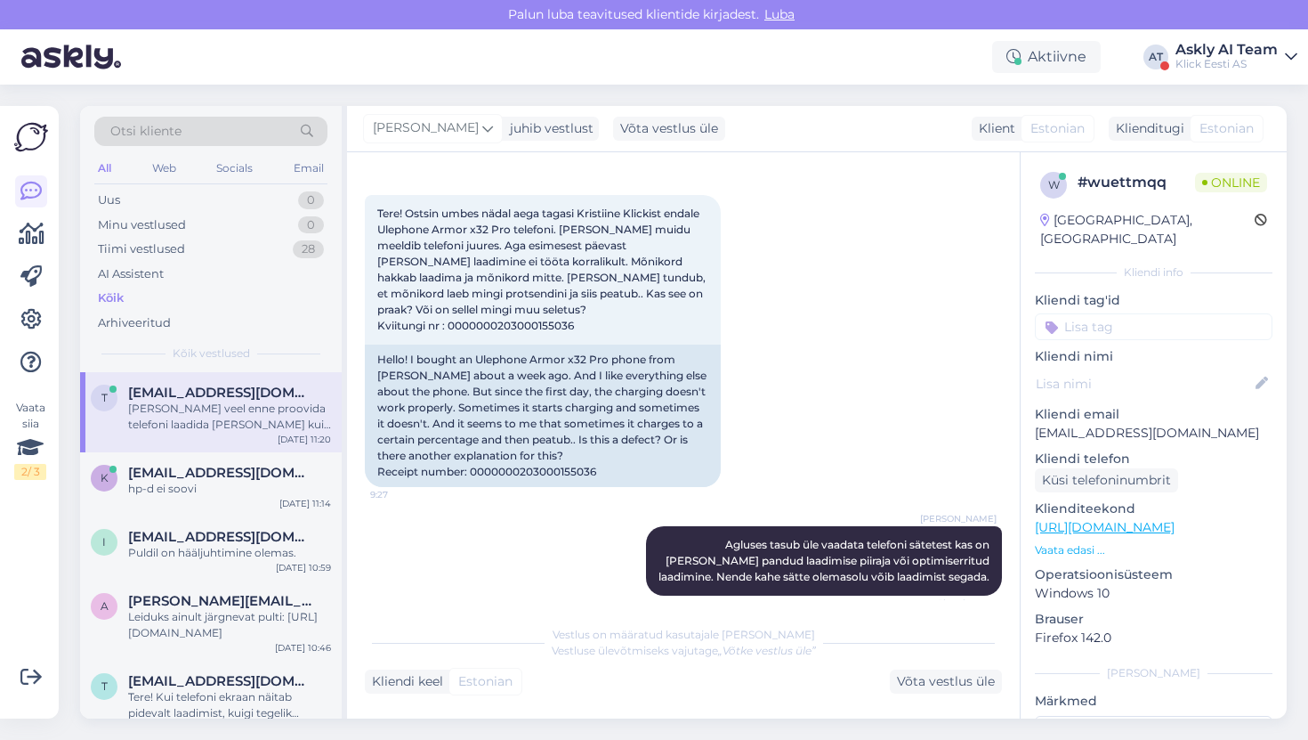
scroll to position [664, 0]
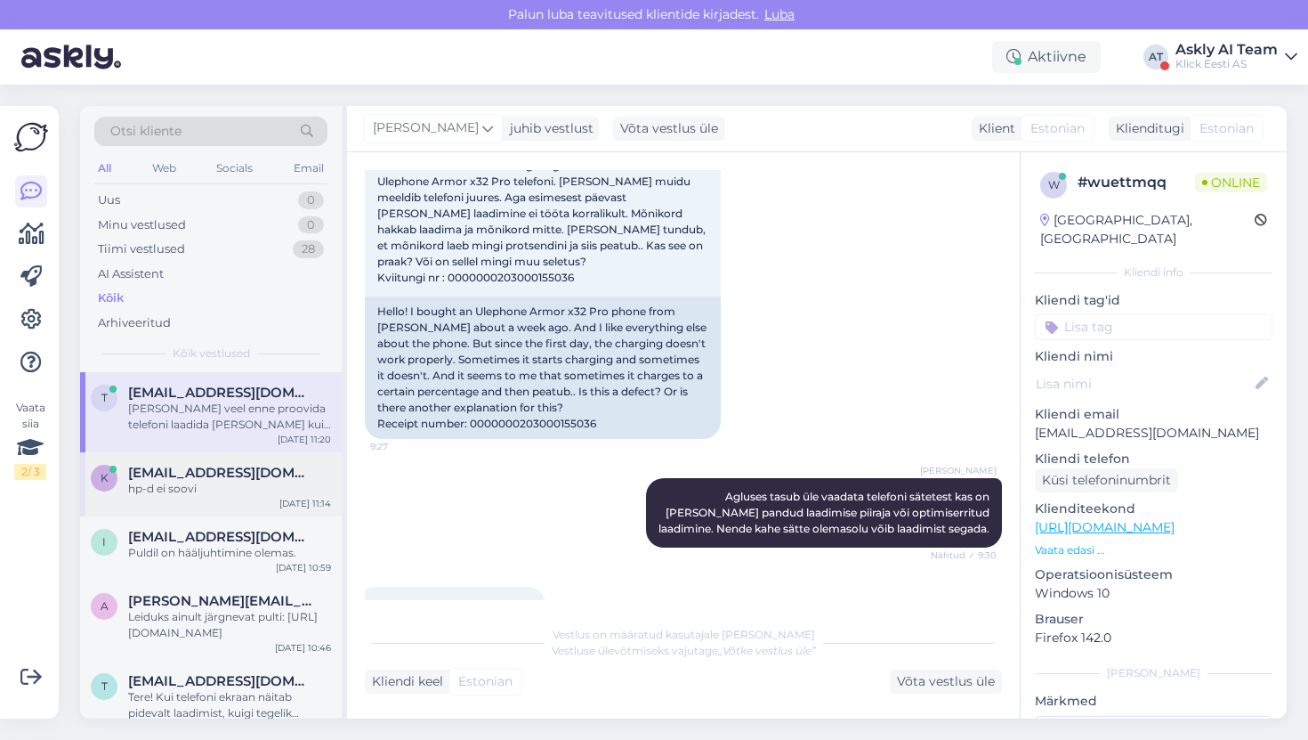
click at [248, 481] on div "hp-d ei soovi" at bounding box center [229, 489] width 203 height 16
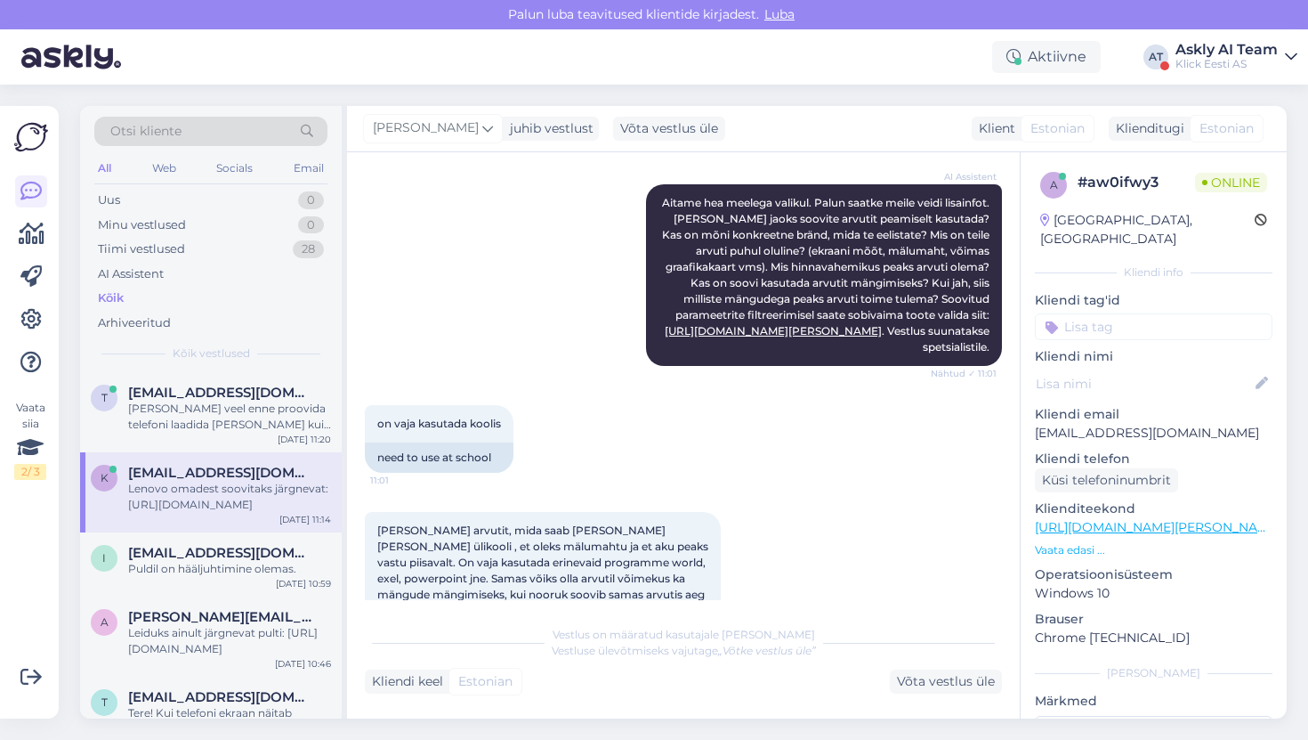
scroll to position [336, 0]
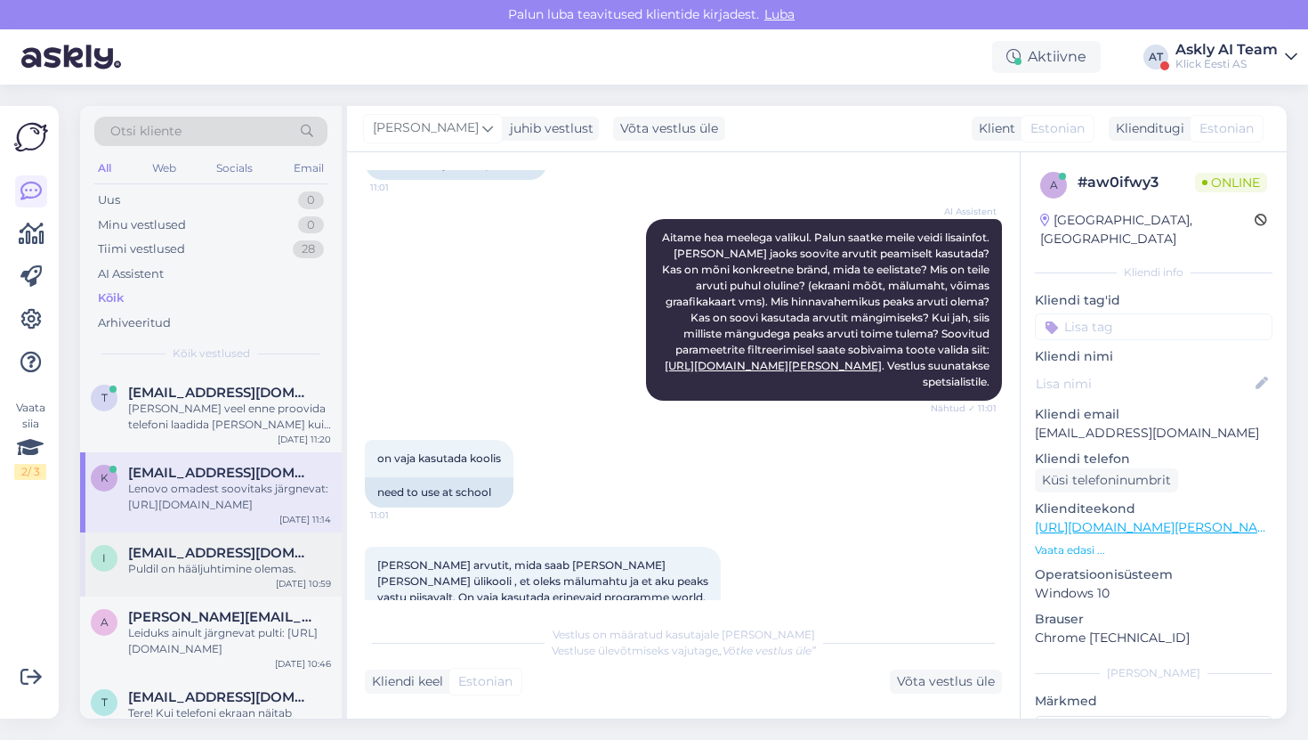
click at [301, 561] on div "Puldil on hääljuhtimine olemas." at bounding box center [229, 569] width 203 height 16
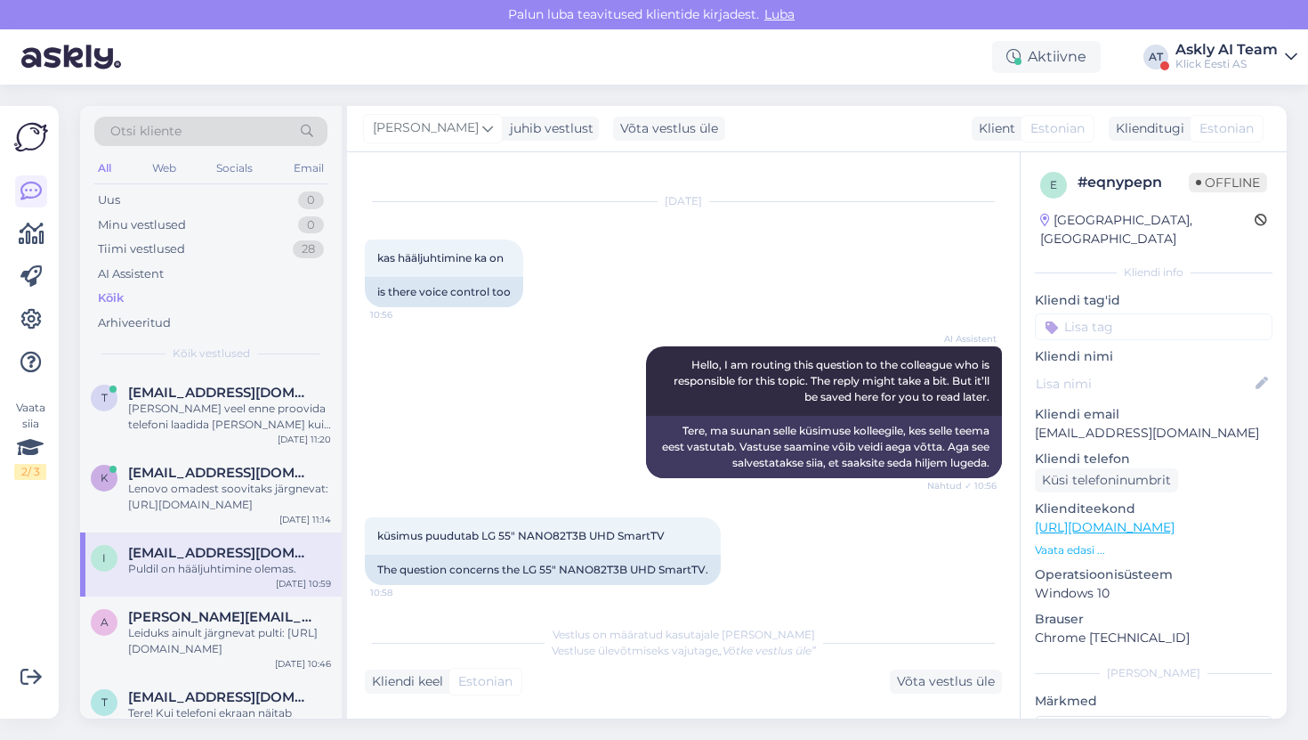
scroll to position [33, 0]
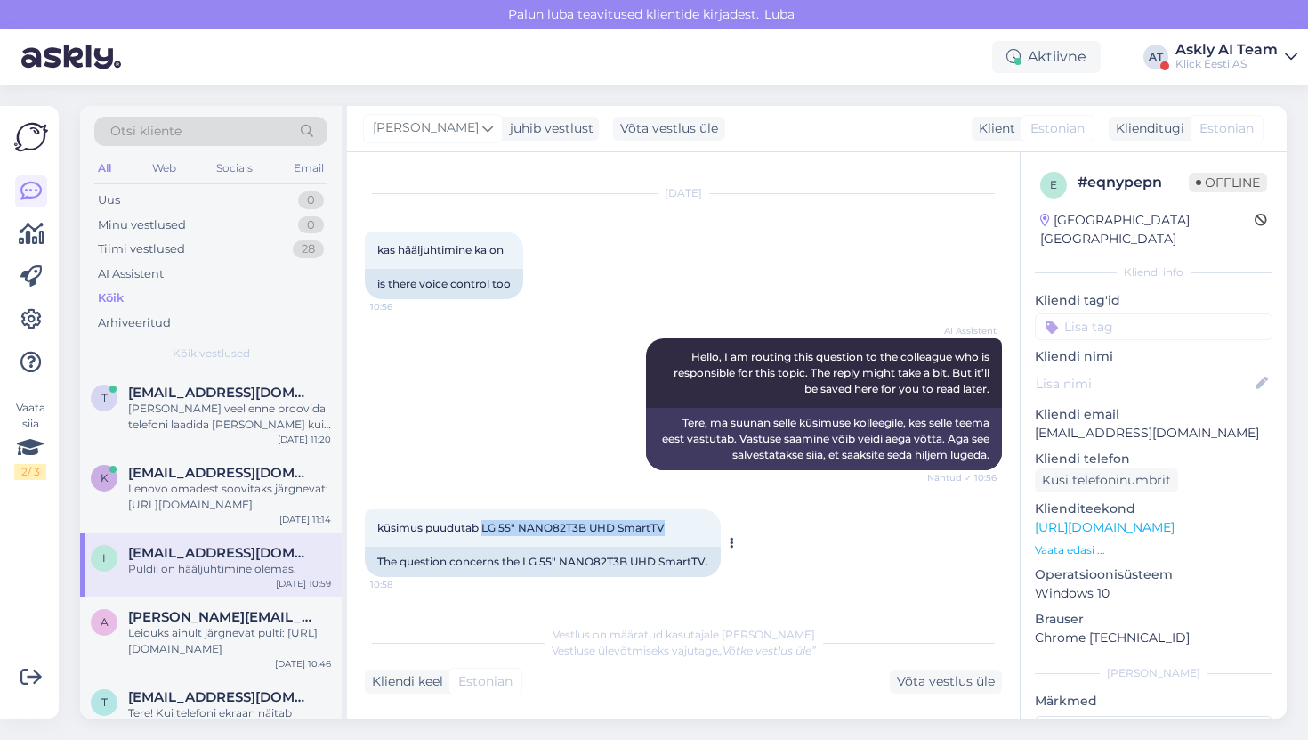
drag, startPoint x: 481, startPoint y: 525, endPoint x: 708, endPoint y: 538, distance: 227.3
click at [708, 538] on div "küsimus puudutab LG 55" NANO82T3B UHD SmartTV 10:58" at bounding box center [543, 527] width 356 height 37
copy span "LG 55" NANO82T3B UHD SmartTV"
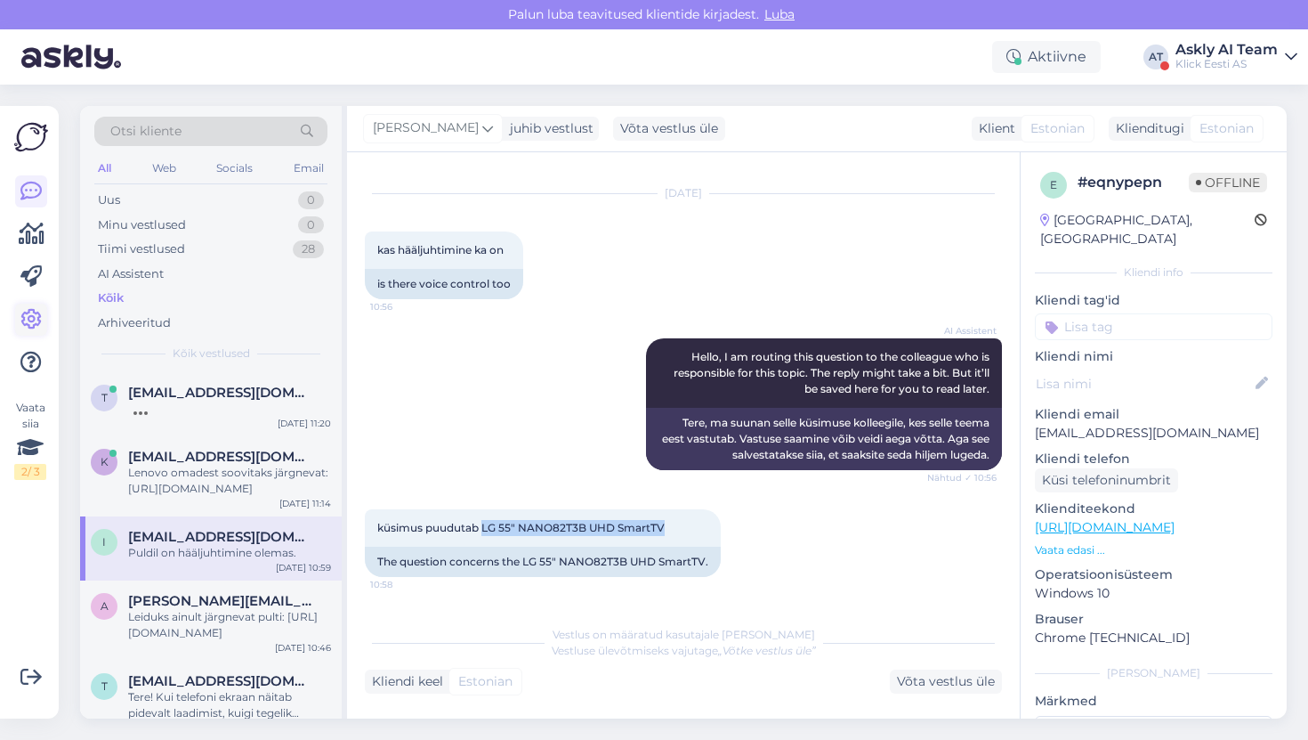
click at [32, 319] on icon at bounding box center [30, 319] width 21 height 21
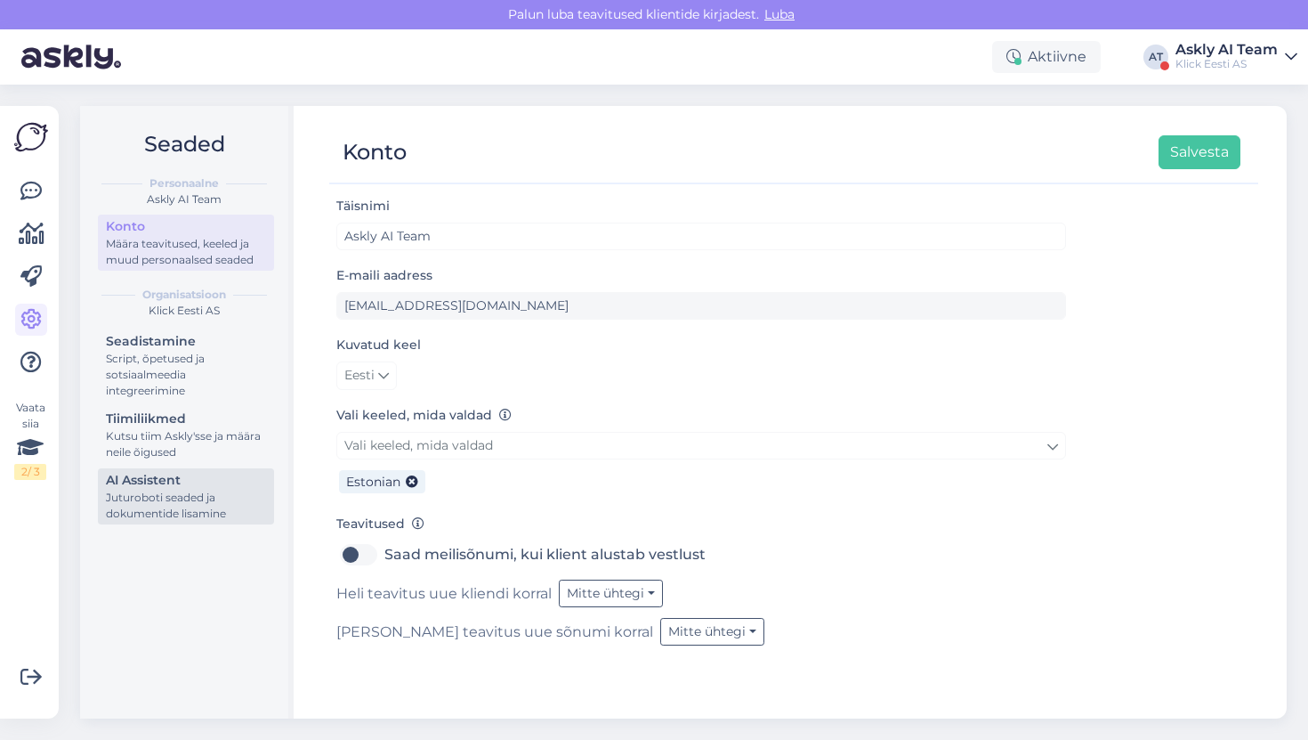
click at [169, 480] on div "AI Assistent" at bounding box center [186, 480] width 160 height 19
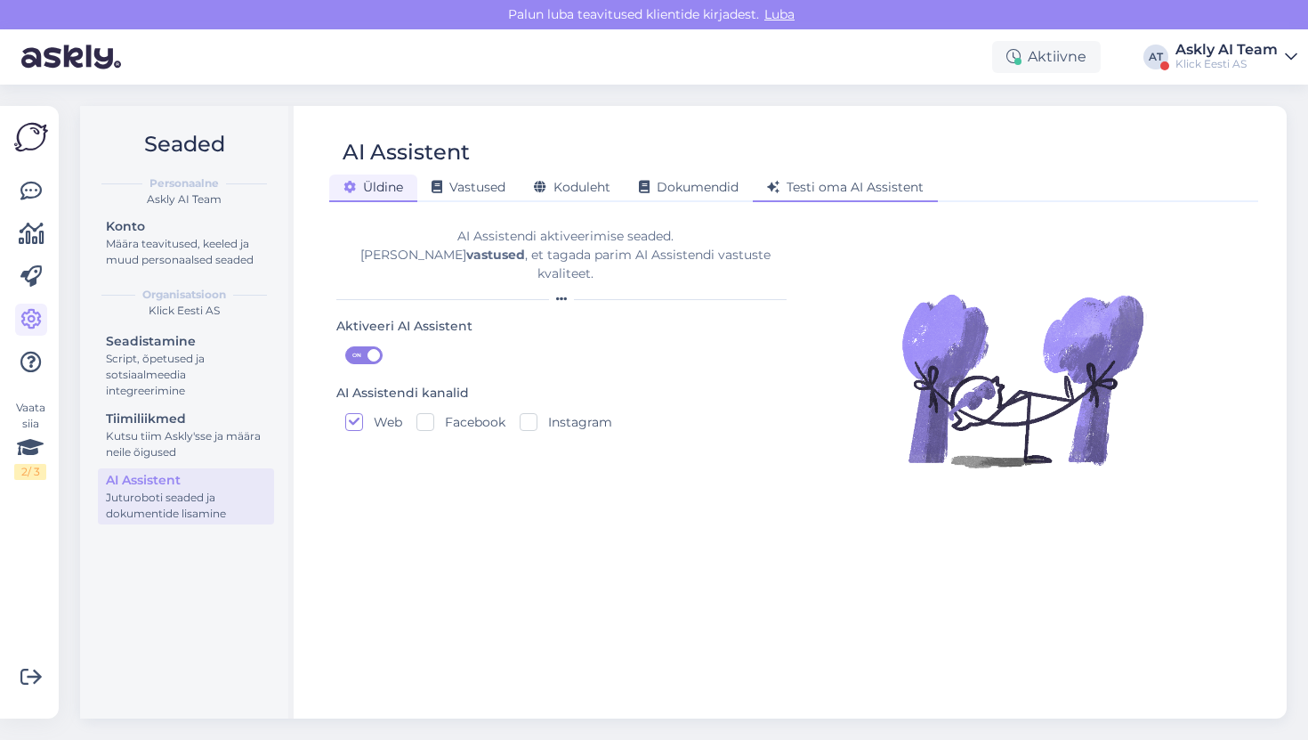
click at [859, 181] on span "Testi oma AI Assistent" at bounding box center [845, 187] width 157 height 16
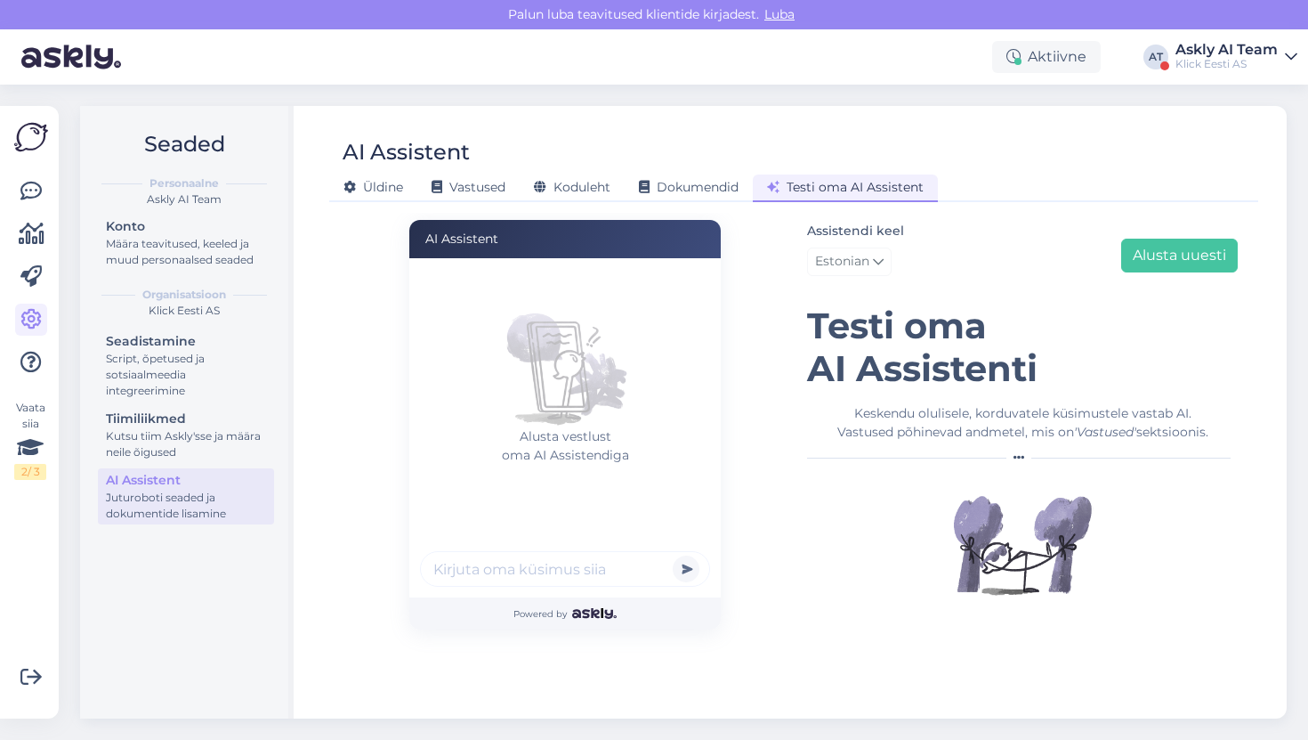
click at [594, 578] on input "text" at bounding box center [565, 569] width 290 height 36
paste input "LG 55" NANO82T3B UHD SmartTV"
type input "LG 55" NANO82T3B UHD SmartTV"
click at [673, 555] on button "submit" at bounding box center [686, 568] width 27 height 27
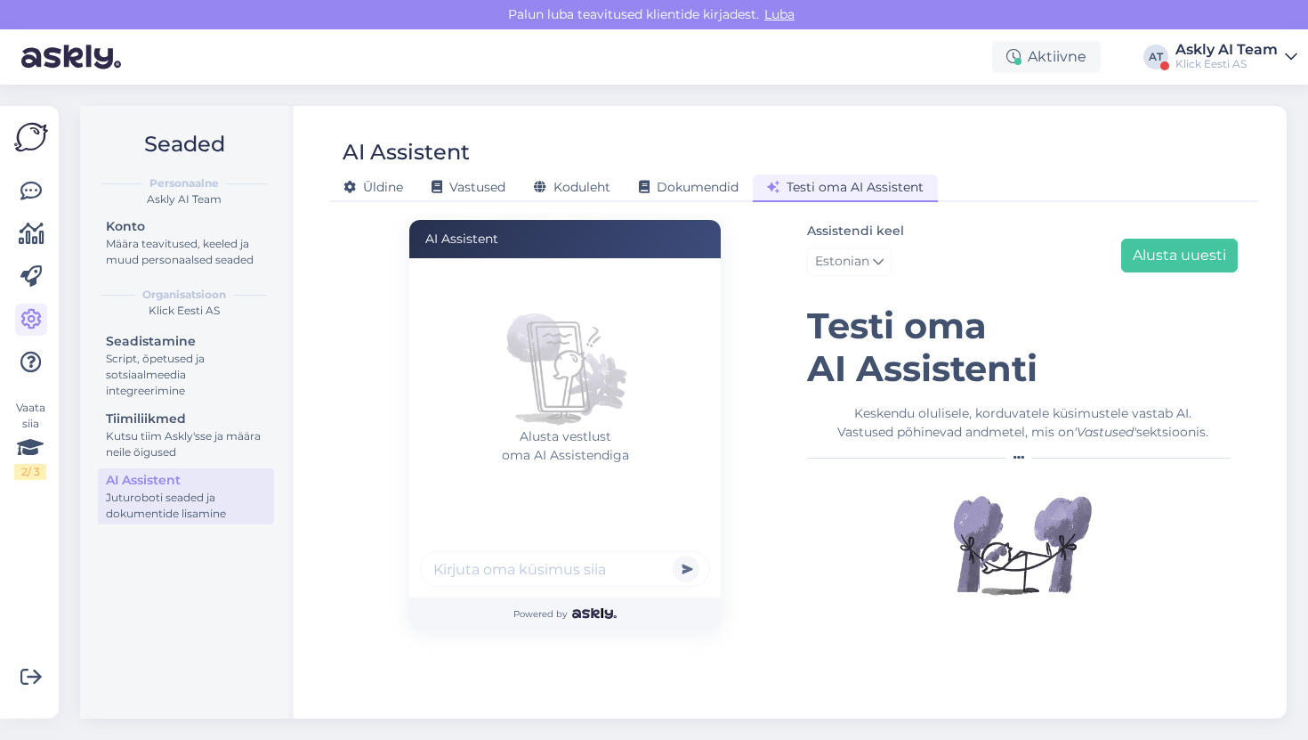
scroll to position [0, 0]
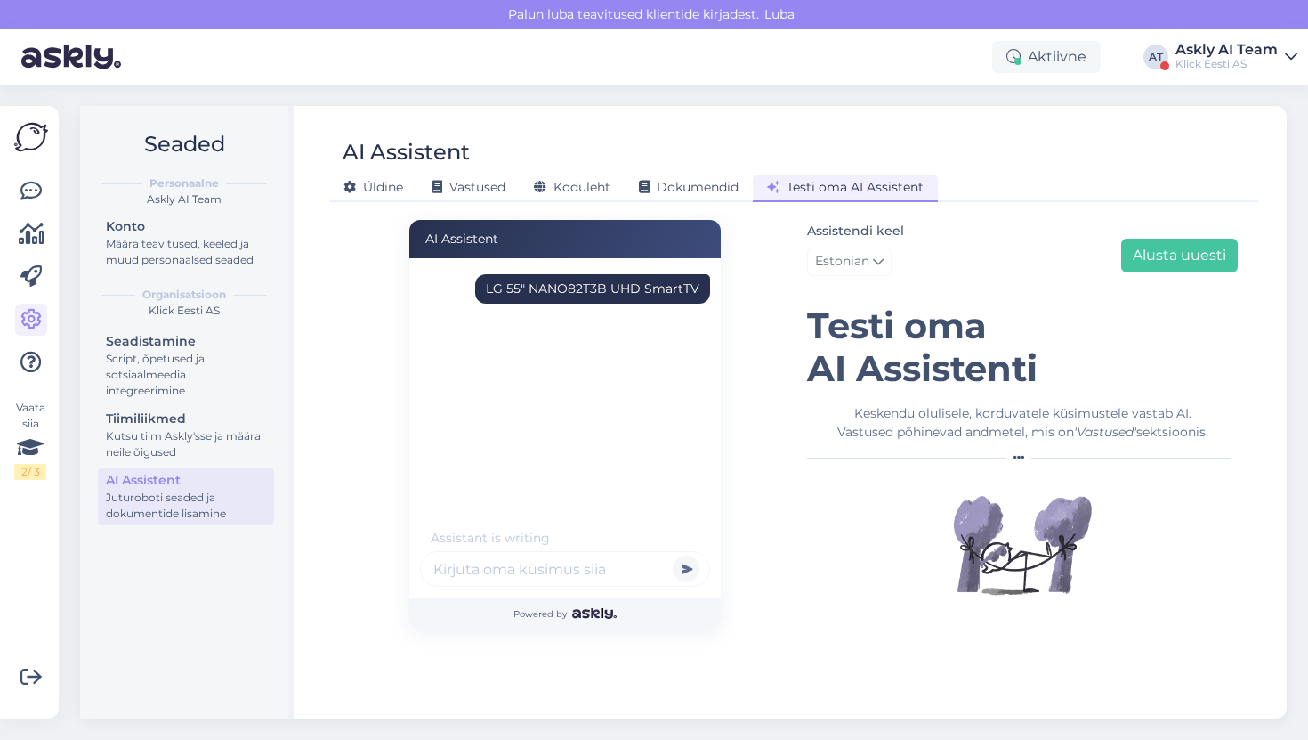
type input "k"
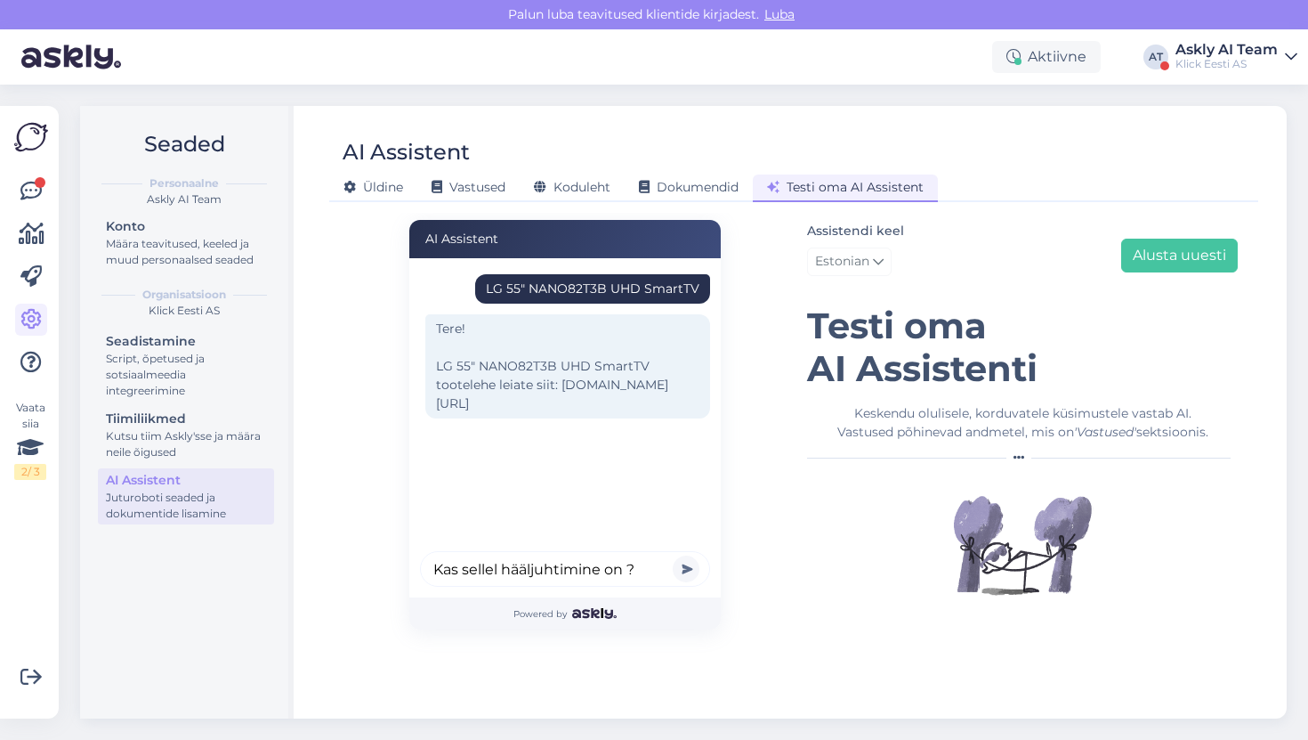
type input "Kas sellel hääljuhtimine on ?"
click at [673, 555] on button "submit" at bounding box center [686, 568] width 27 height 27
drag, startPoint x: 605, startPoint y: 402, endPoint x: 571, endPoint y: 389, distance: 36.4
click at [571, 389] on div "Tere! LG 55" NANO82T3B UHD SmartTV tootelehe leiate siit: [DOMAIN_NAME][URL]" at bounding box center [567, 366] width 285 height 104
click at [558, 388] on div "Tere! LG 55" NANO82T3B UHD SmartTV tootelehe leiate siit: [DOMAIN_NAME][URL]" at bounding box center [567, 366] width 285 height 104
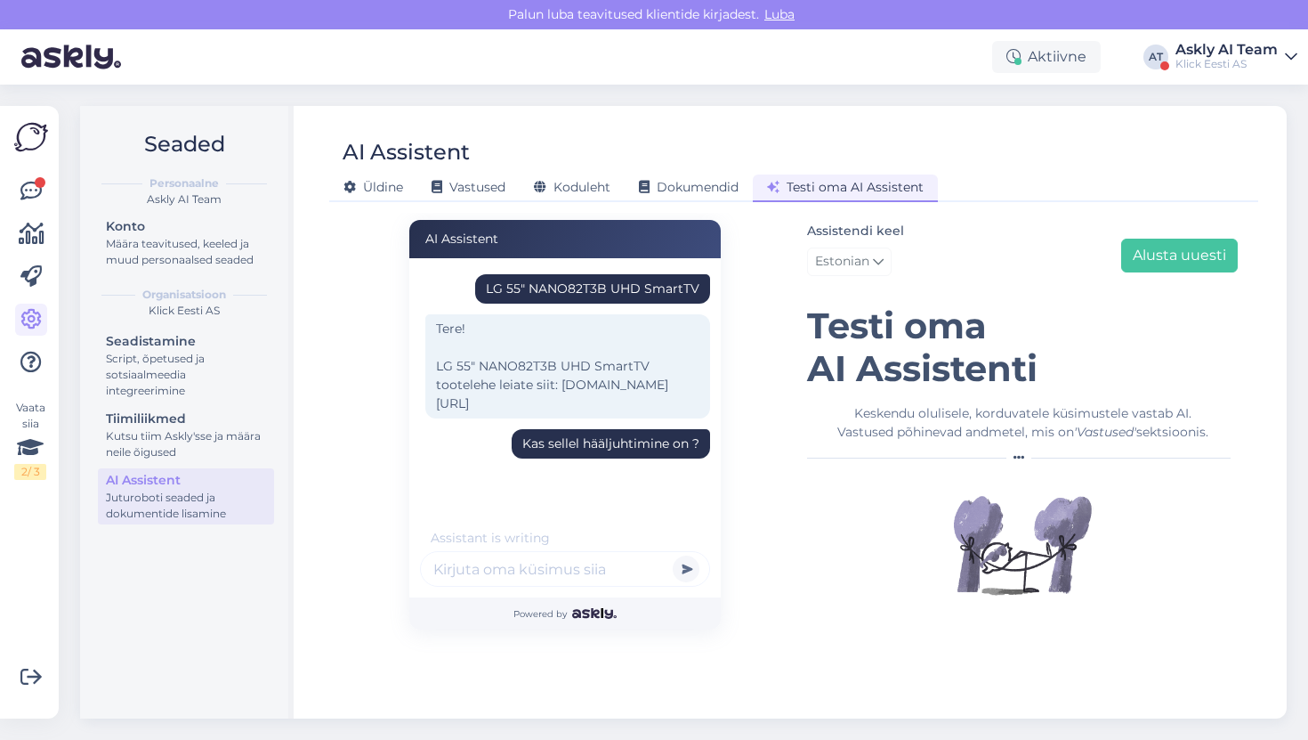
copy div "[DOMAIN_NAME][URL]"
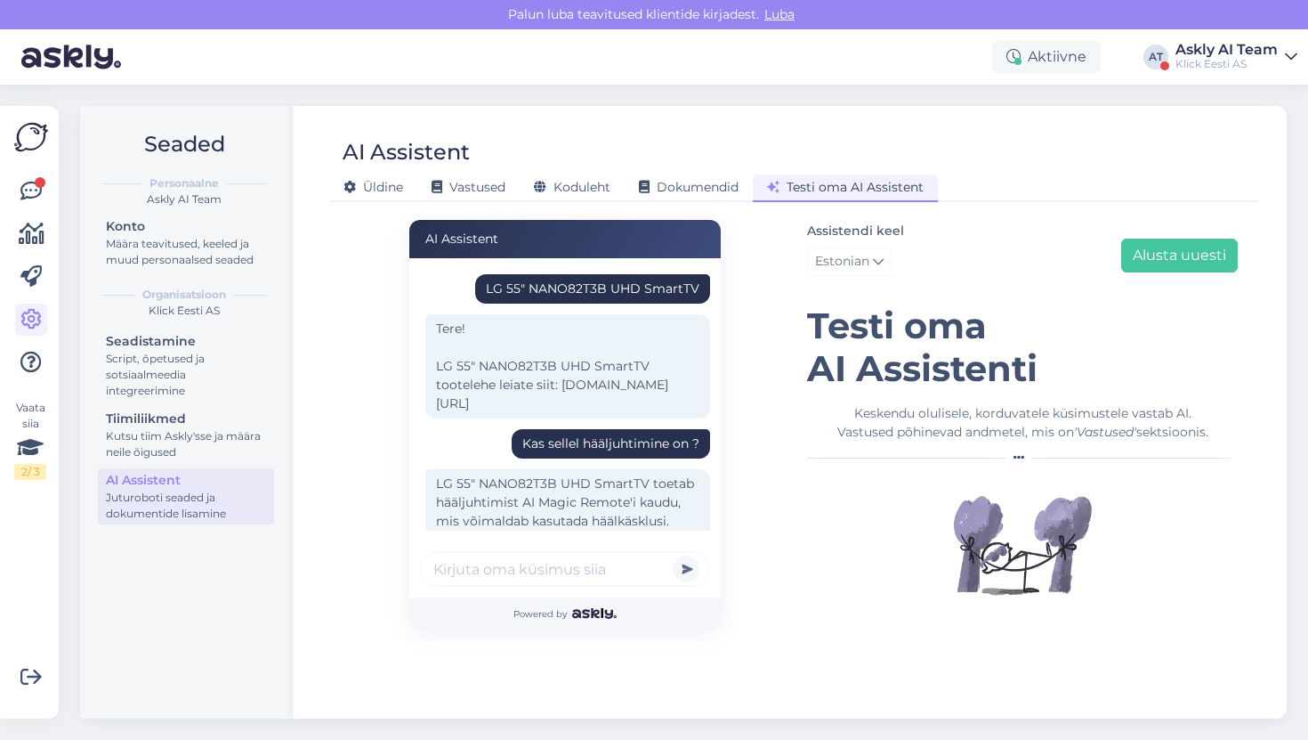
scroll to position [158, 0]
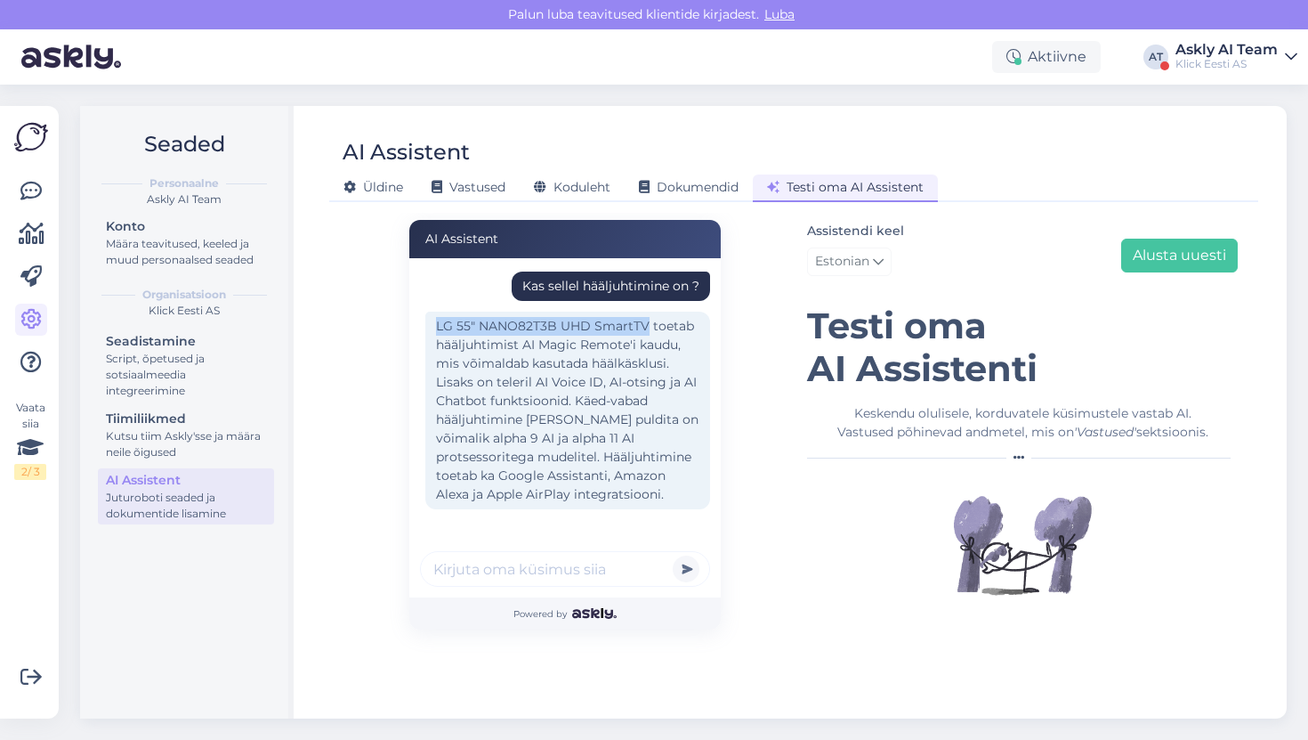
drag, startPoint x: 436, startPoint y: 323, endPoint x: 645, endPoint y: 328, distance: 209.2
click at [645, 328] on div "LG 55" NANO82T3B UHD SmartTV toetab hääljuhtimist AI Magic Remote'i kaudu, mis …" at bounding box center [567, 410] width 285 height 198
copy div "LG 55" NANO82T3B UHD SmartTV"
click at [395, 73] on div "Aktiivne AT Askly AI Team Klick Eesti AS" at bounding box center [654, 56] width 1308 height 55
drag, startPoint x: 438, startPoint y: 326, endPoint x: 500, endPoint y: 320, distance: 62.5
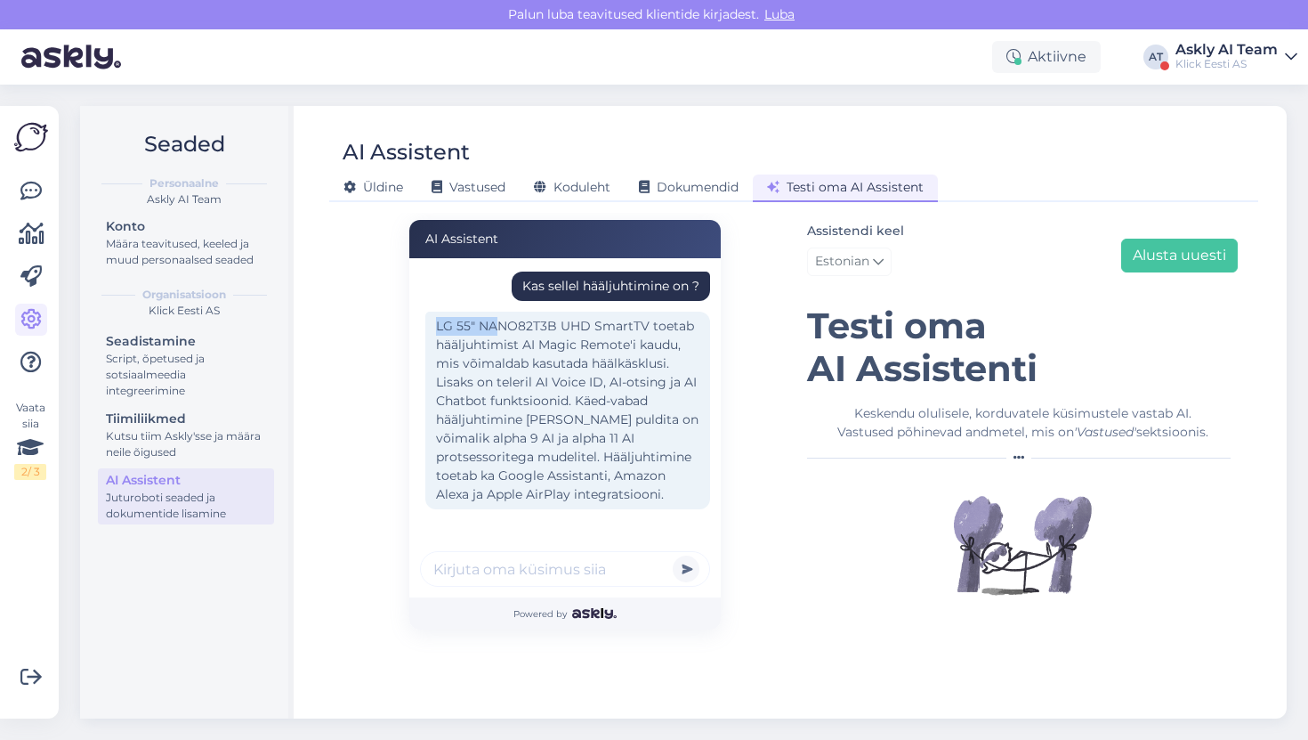
click at [500, 321] on div "LG 55" NANO82T3B UHD SmartTV toetab hääljuhtimist AI Magic Remote'i kaudu, mis …" at bounding box center [567, 410] width 285 height 198
drag, startPoint x: 437, startPoint y: 440, endPoint x: 594, endPoint y: 434, distance: 157.6
click at [595, 435] on div "LG 55" NANO82T3B UHD SmartTV toetab hääljuhtimist AI Magic Remote'i kaudu, mis …" at bounding box center [567, 410] width 285 height 198
click at [594, 434] on div "LG 55" NANO82T3B UHD SmartTV toetab hääljuhtimist AI Magic Remote'i kaudu, mis …" at bounding box center [567, 410] width 285 height 198
